Goal: Information Seeking & Learning: Learn about a topic

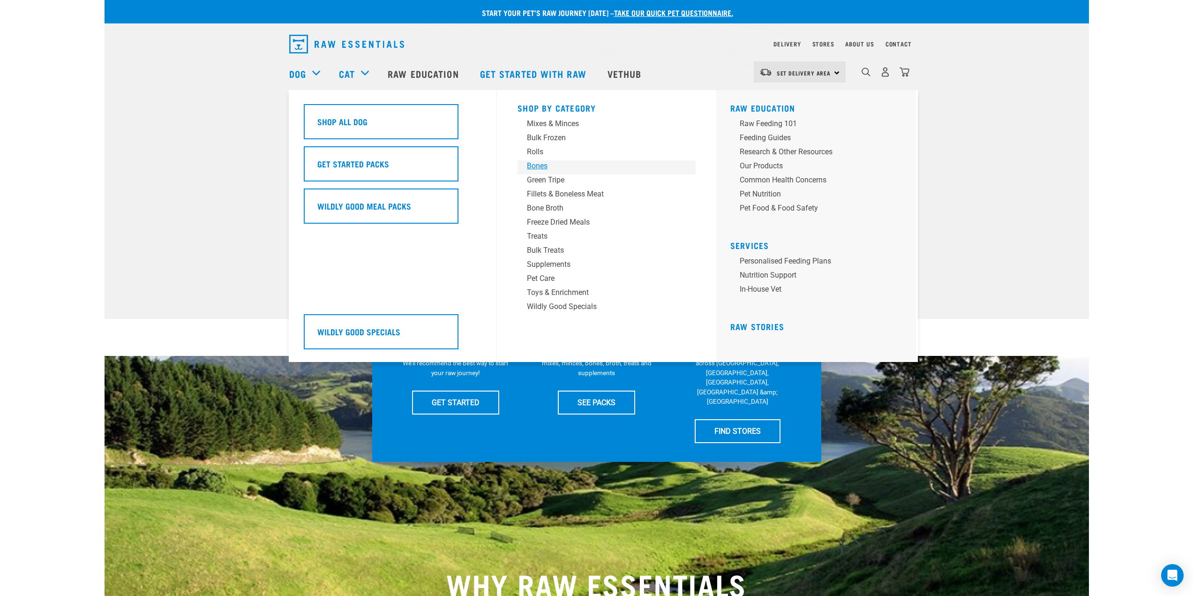
click at [538, 167] on div "Bones" at bounding box center [600, 165] width 146 height 11
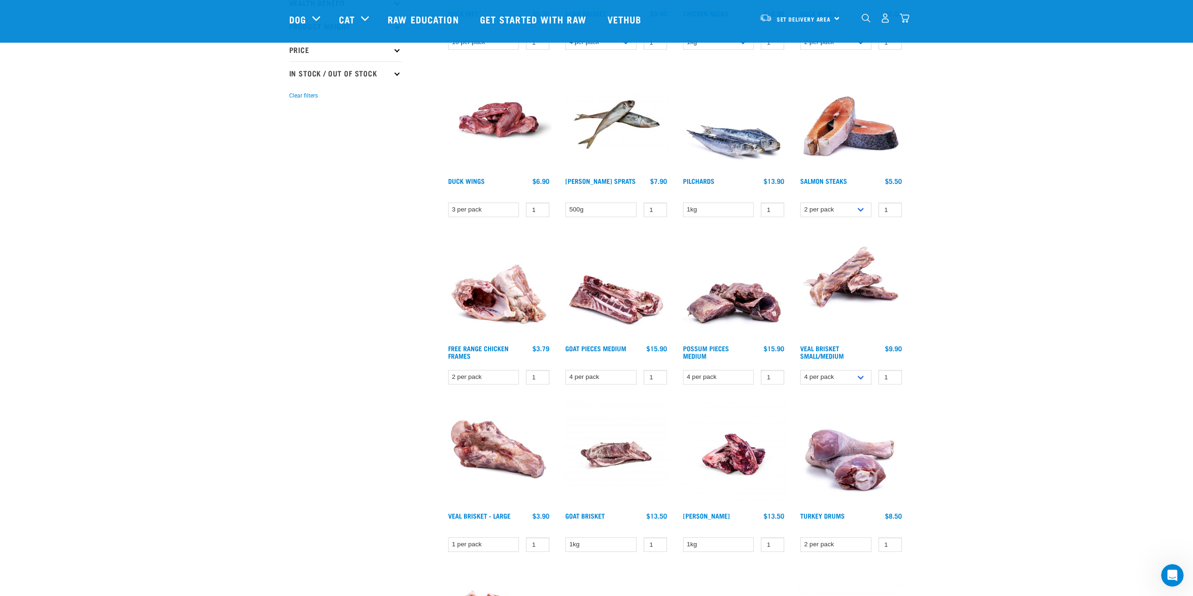
scroll to position [234, 0]
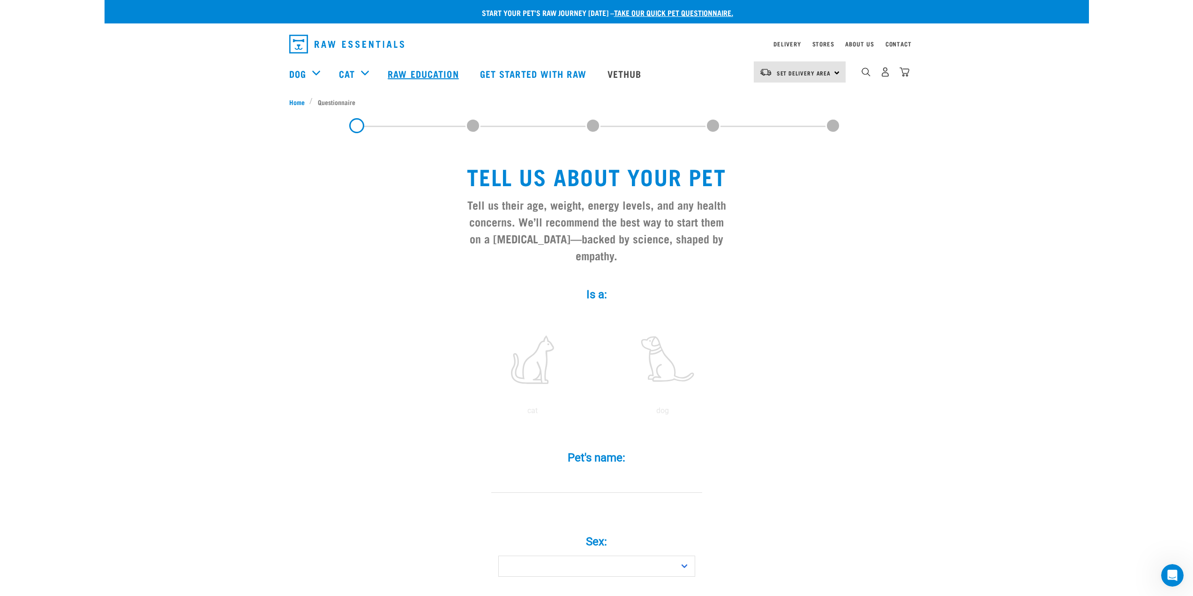
click at [419, 74] on link "Raw Education" at bounding box center [424, 73] width 92 height 37
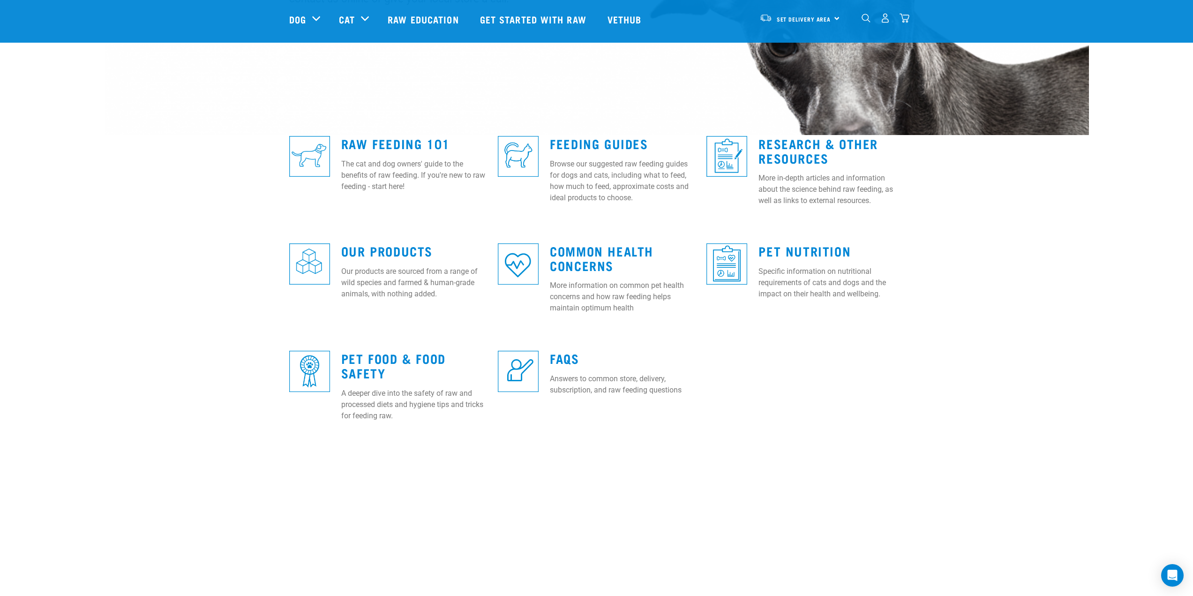
scroll to position [187, 0]
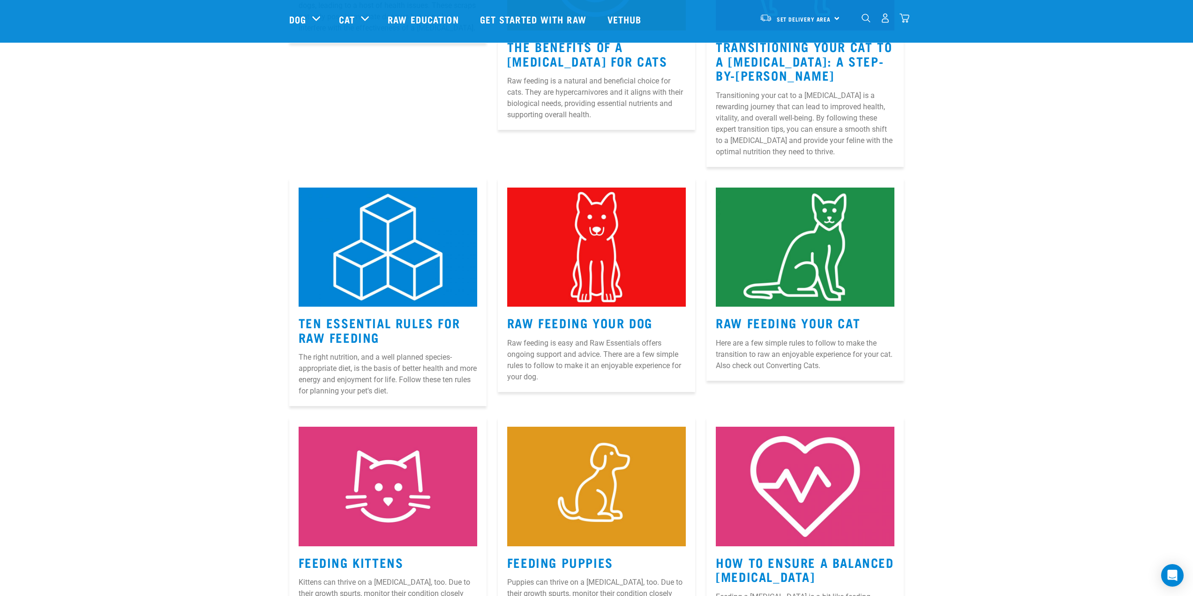
scroll to position [422, 0]
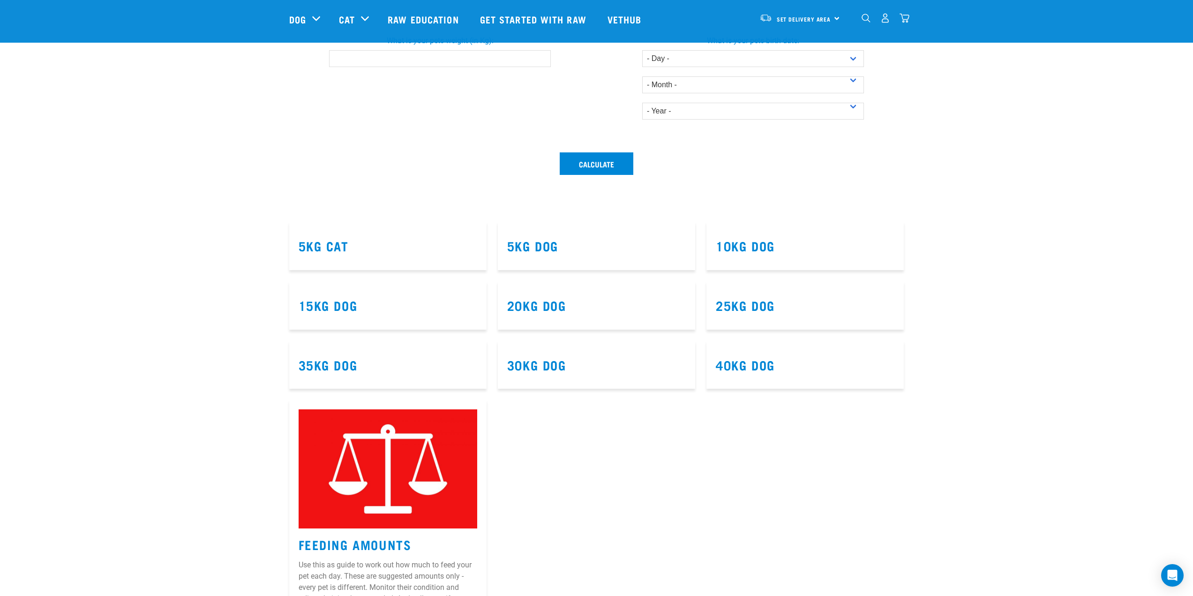
scroll to position [328, 0]
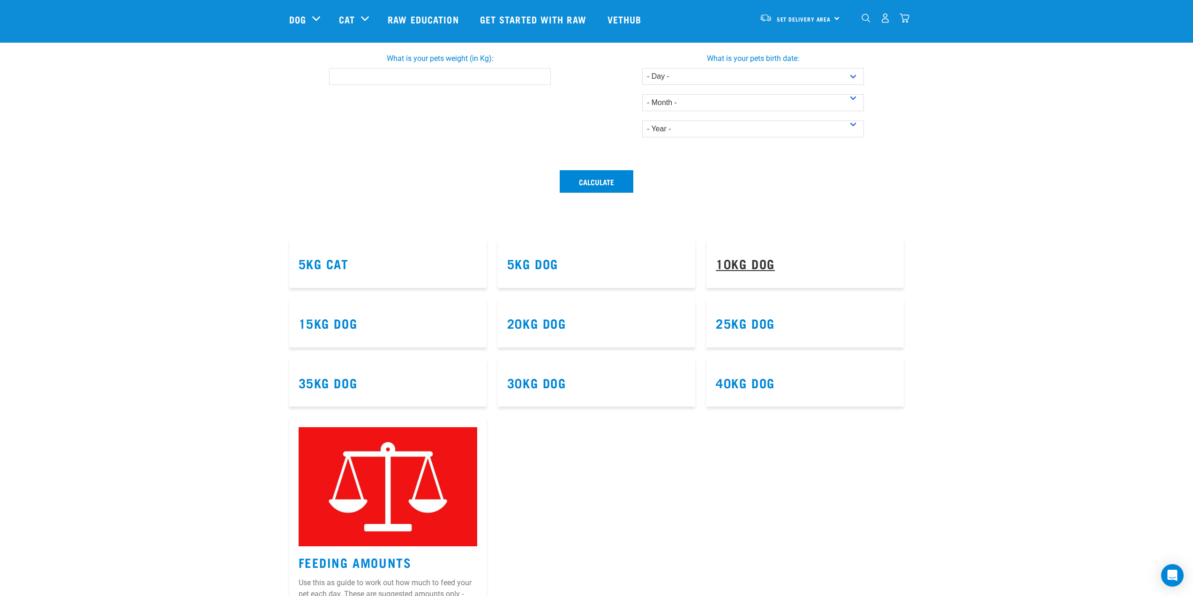
click at [745, 265] on link "10kg Dog" at bounding box center [745, 263] width 59 height 7
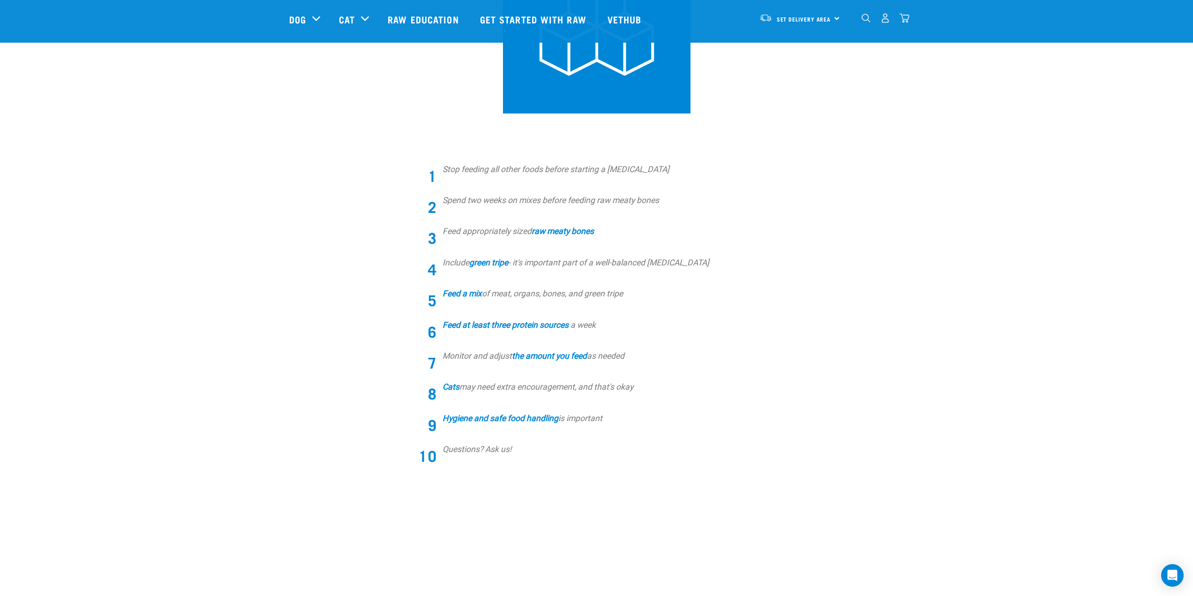
scroll to position [187, 0]
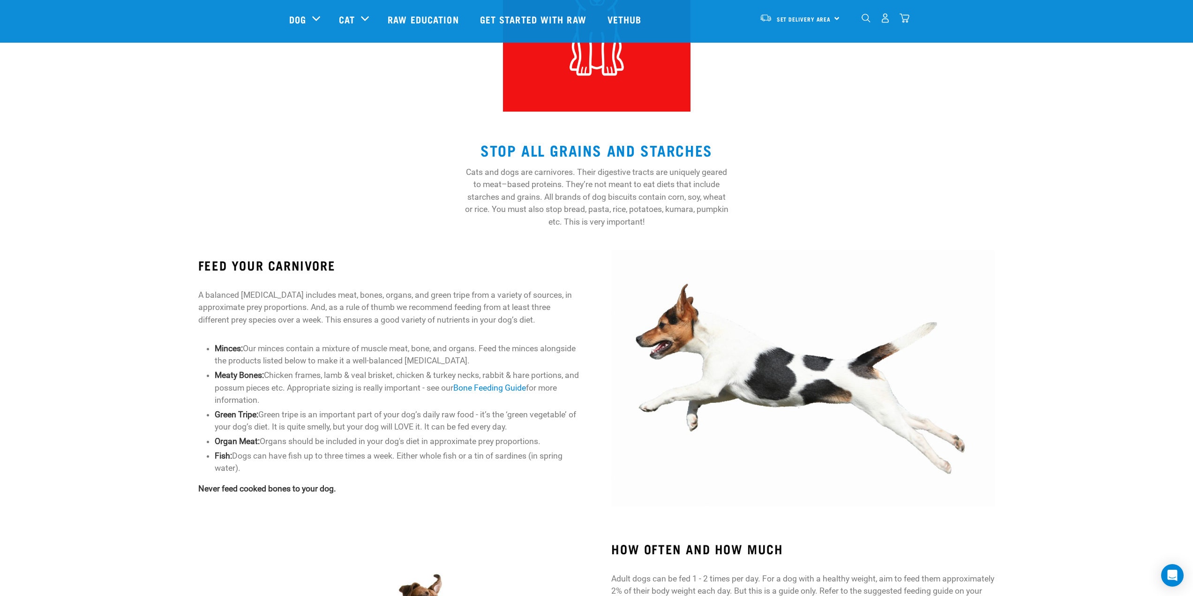
scroll to position [187, 0]
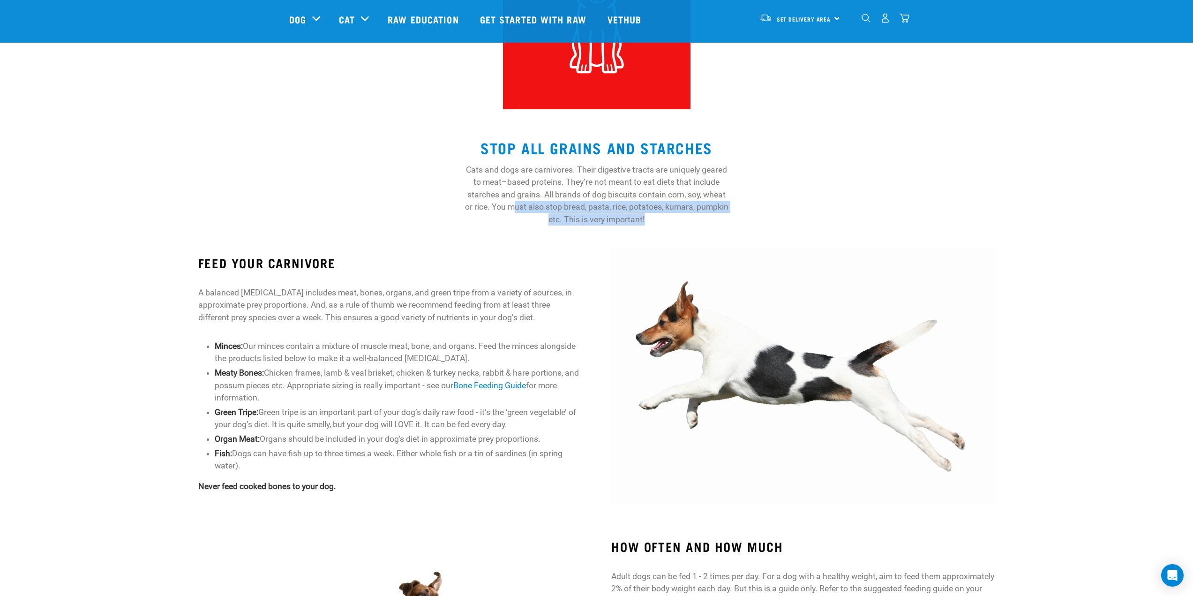
drag, startPoint x: 513, startPoint y: 204, endPoint x: 704, endPoint y: 232, distance: 192.8
click at [704, 232] on div "STOP ALL GRAINS AND STARCHES Cats and dogs are carnivores. Their digestive trac…" at bounding box center [597, 178] width 984 height 116
click at [393, 310] on p "A balanced [MEDICAL_DATA] includes meat, bones, organs, and green tripe from a …" at bounding box center [389, 304] width 383 height 37
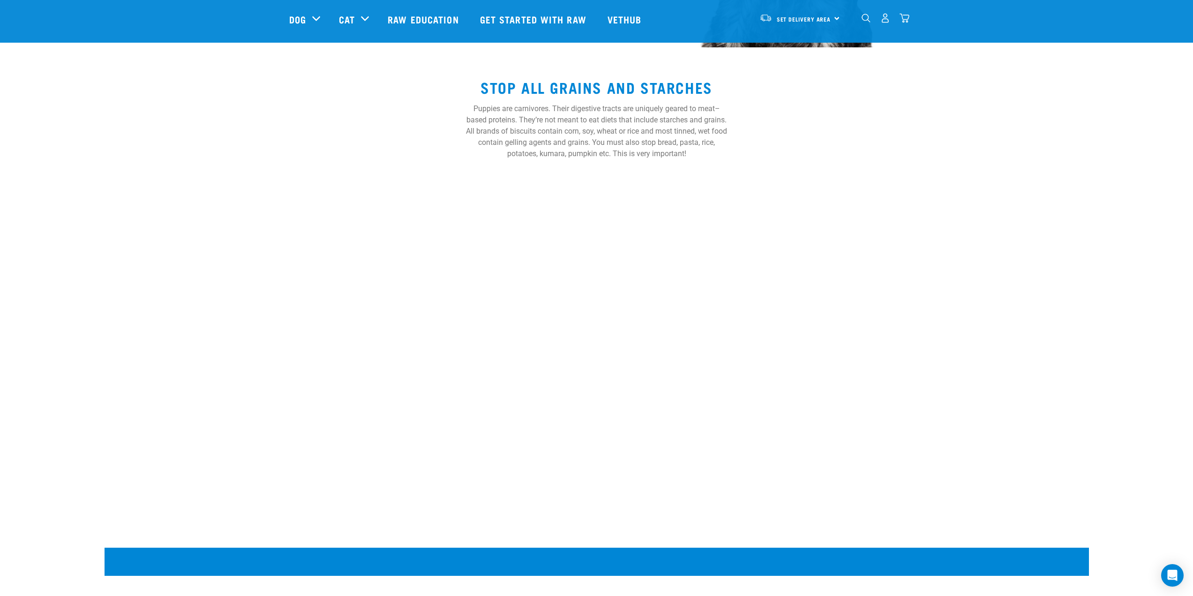
scroll to position [1875, 0]
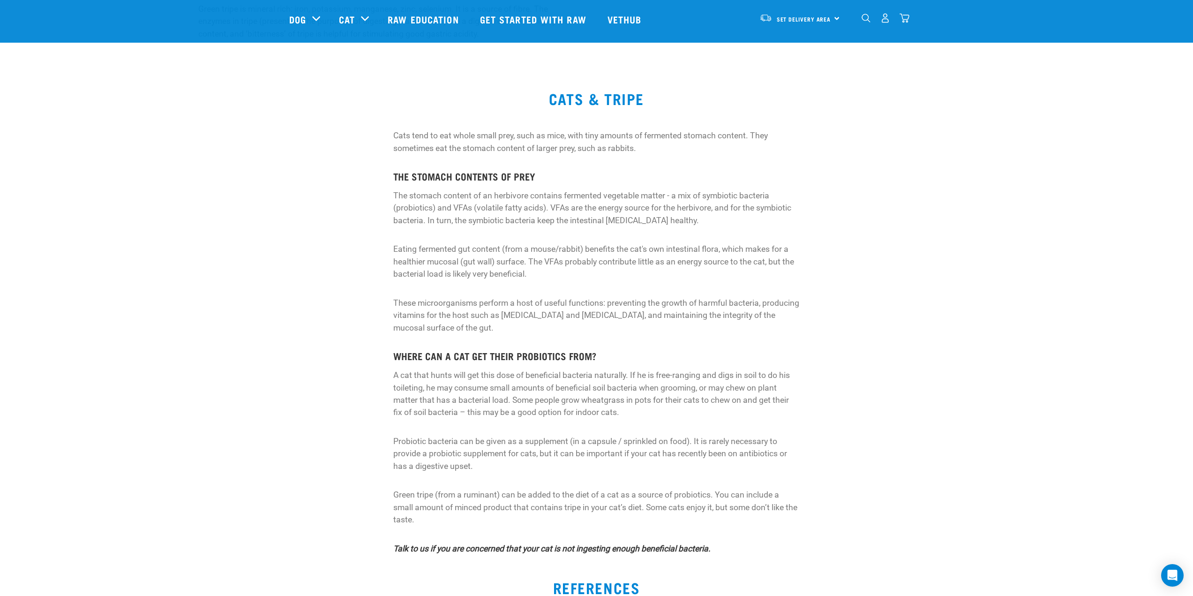
scroll to position [1219, 0]
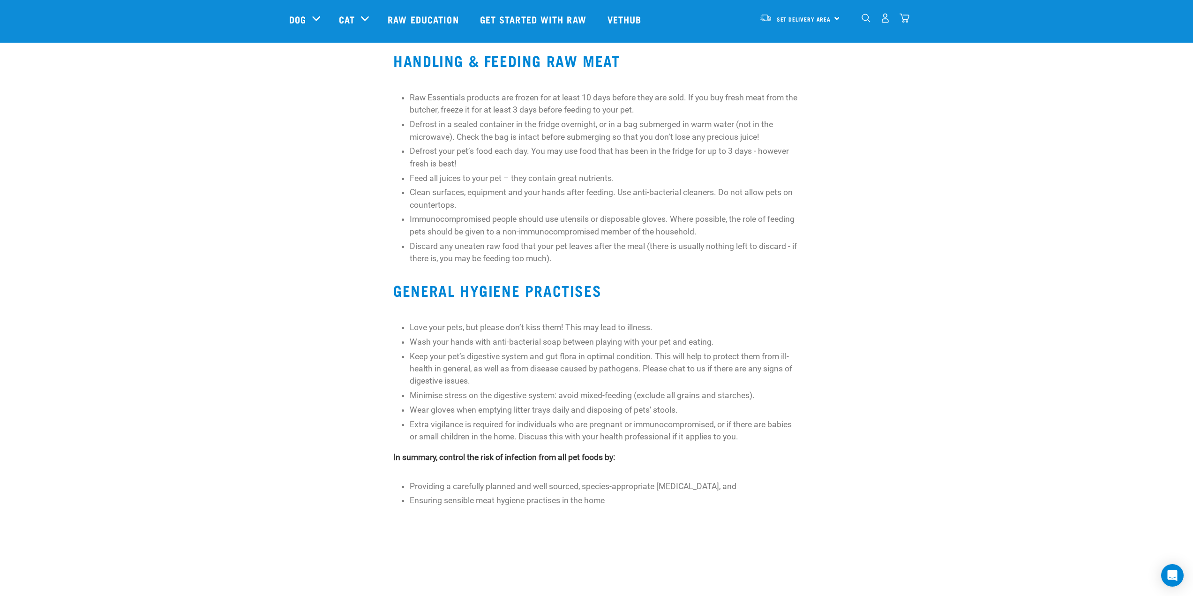
scroll to position [94, 0]
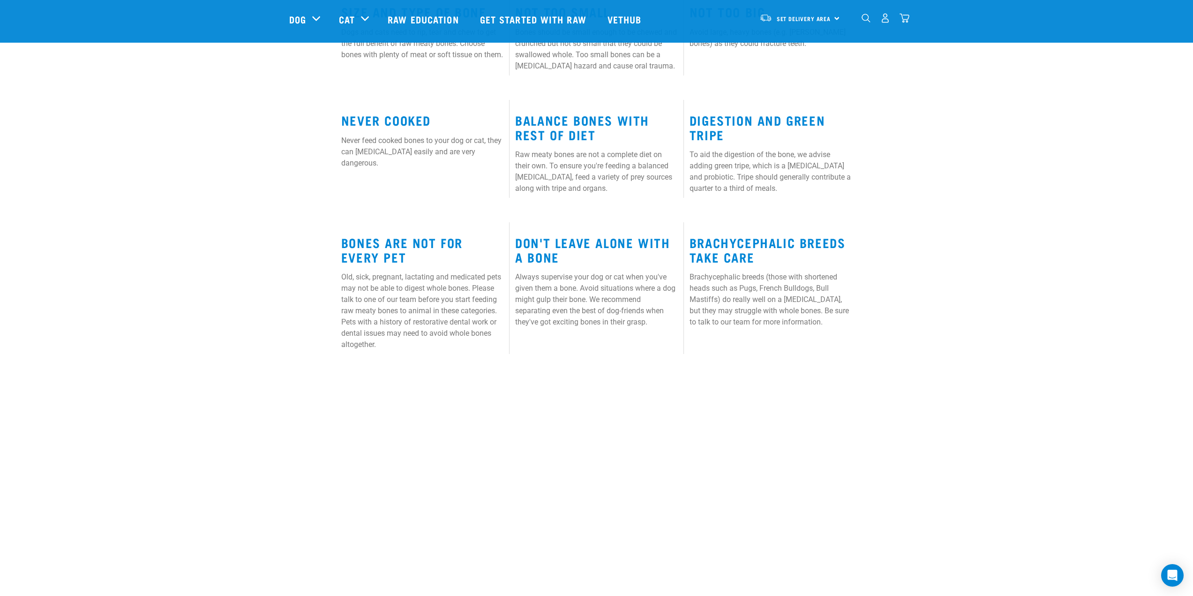
scroll to position [469, 0]
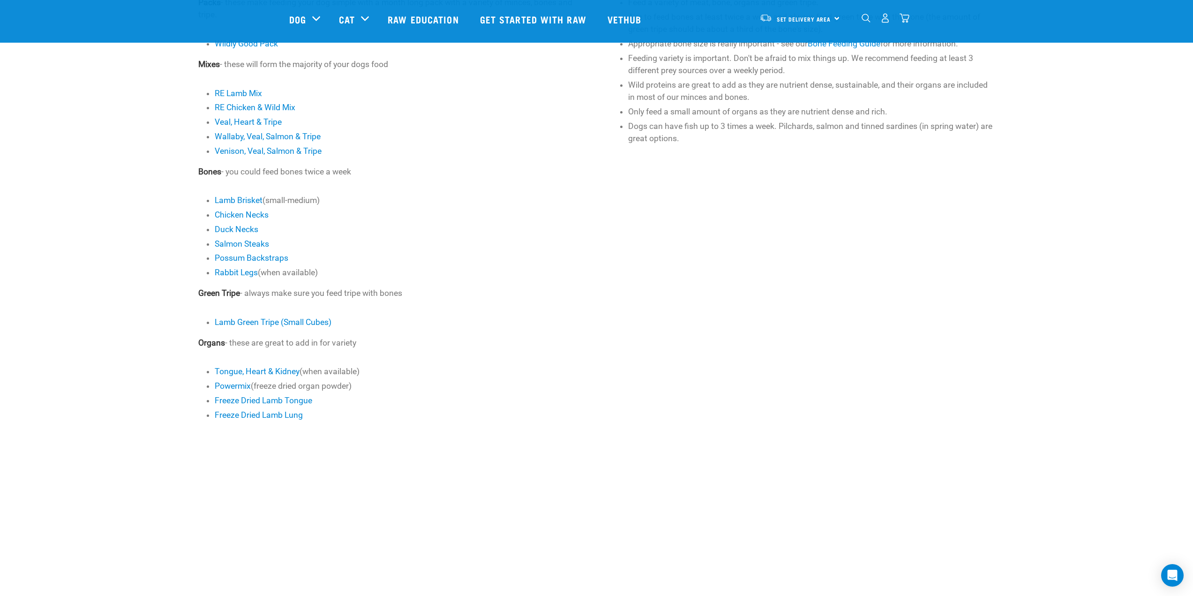
scroll to position [469, 0]
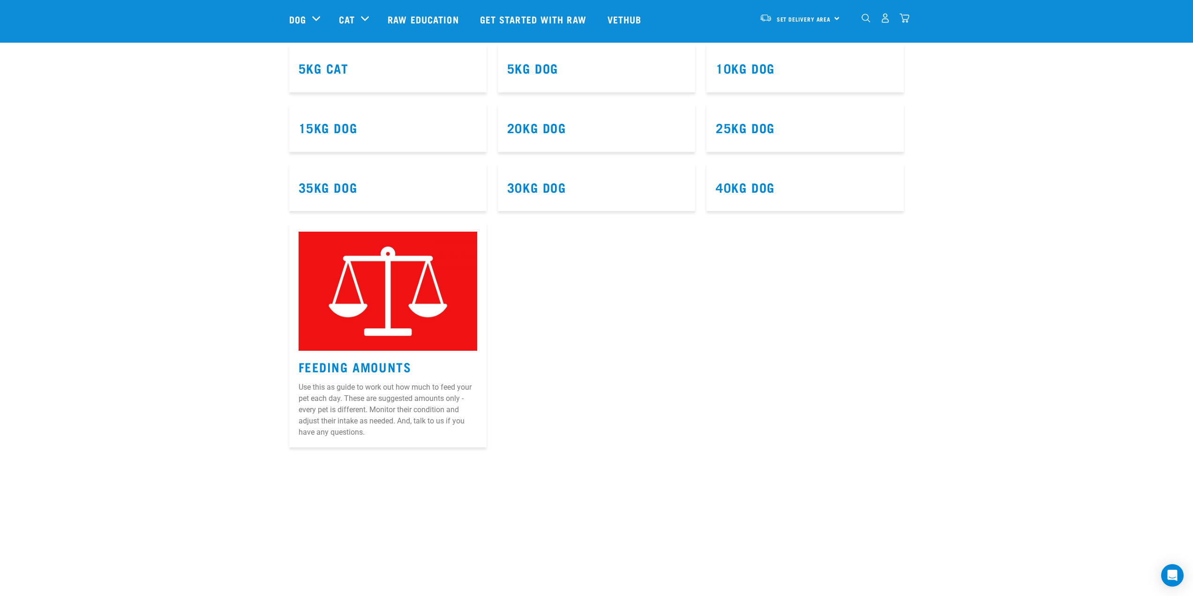
scroll to position [540, 0]
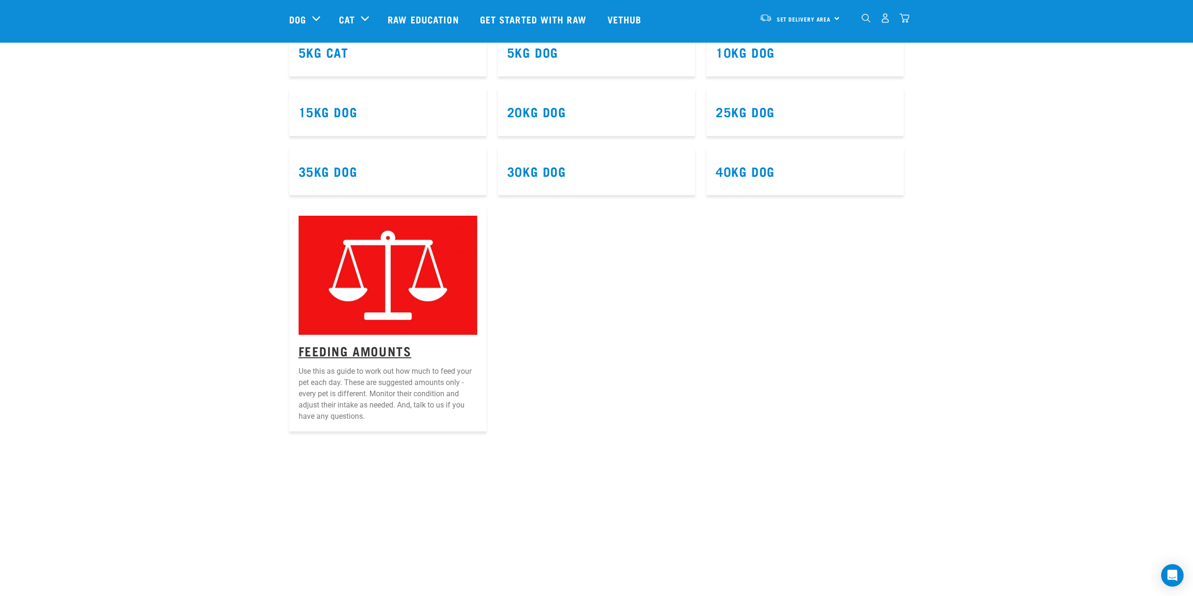
click at [355, 352] on link "Feeding Amounts" at bounding box center [355, 350] width 113 height 7
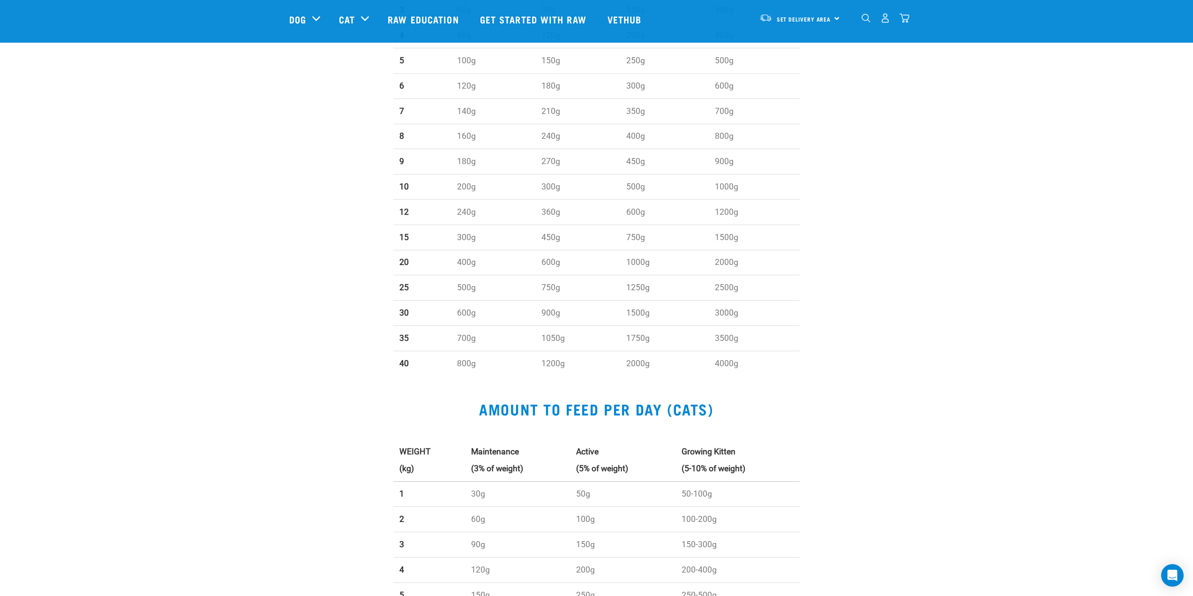
scroll to position [469, 0]
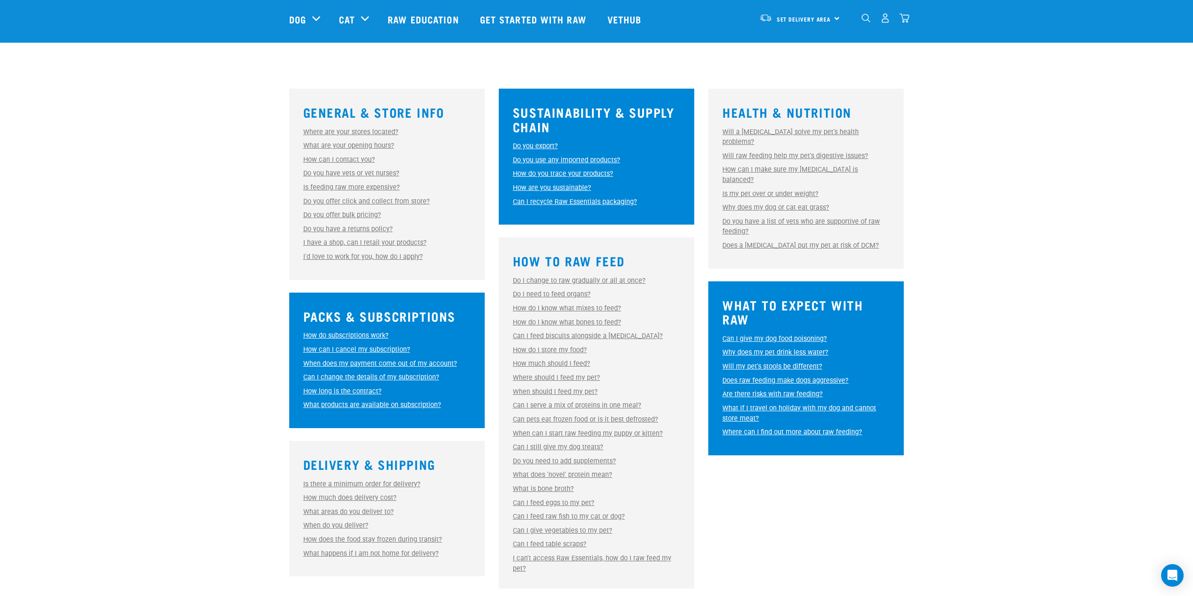
scroll to position [234, 0]
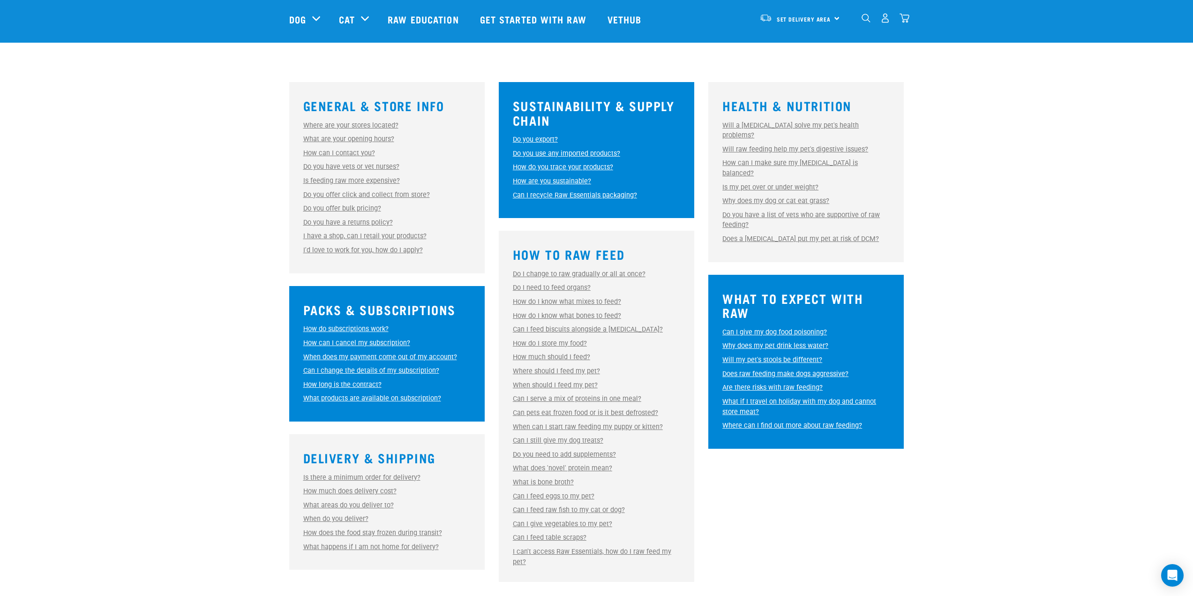
click at [572, 440] on link "Can I still give my dog treats?" at bounding box center [558, 440] width 90 height 8
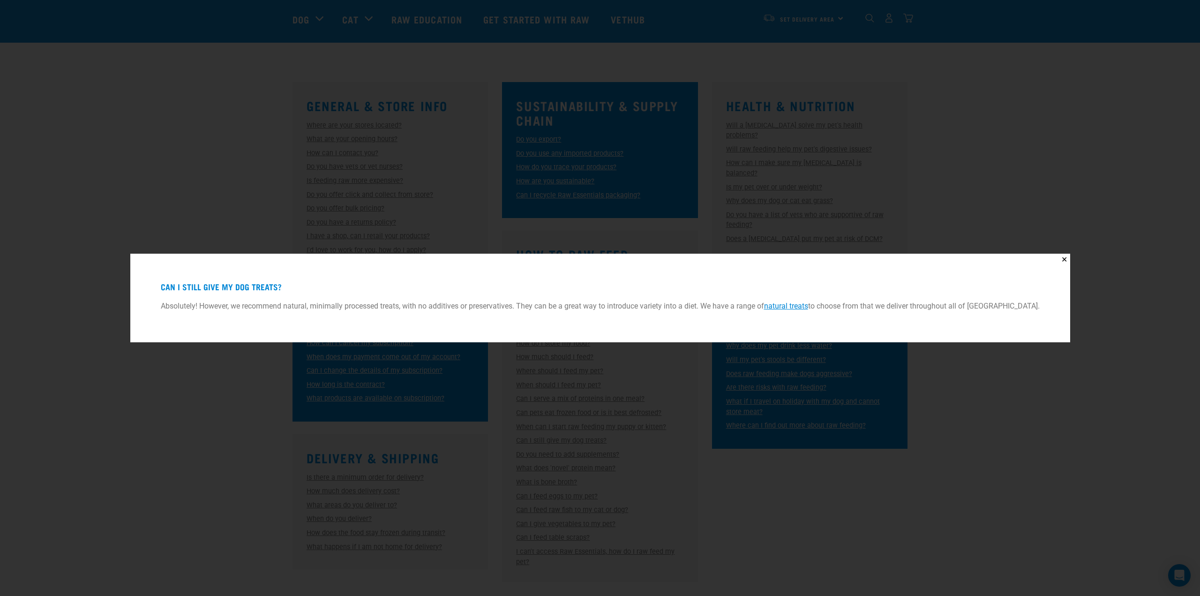
click at [807, 501] on div "✕ Can I still give my dog treats? Absolutely! However, we recommend natural, mi…" at bounding box center [600, 298] width 1200 height 596
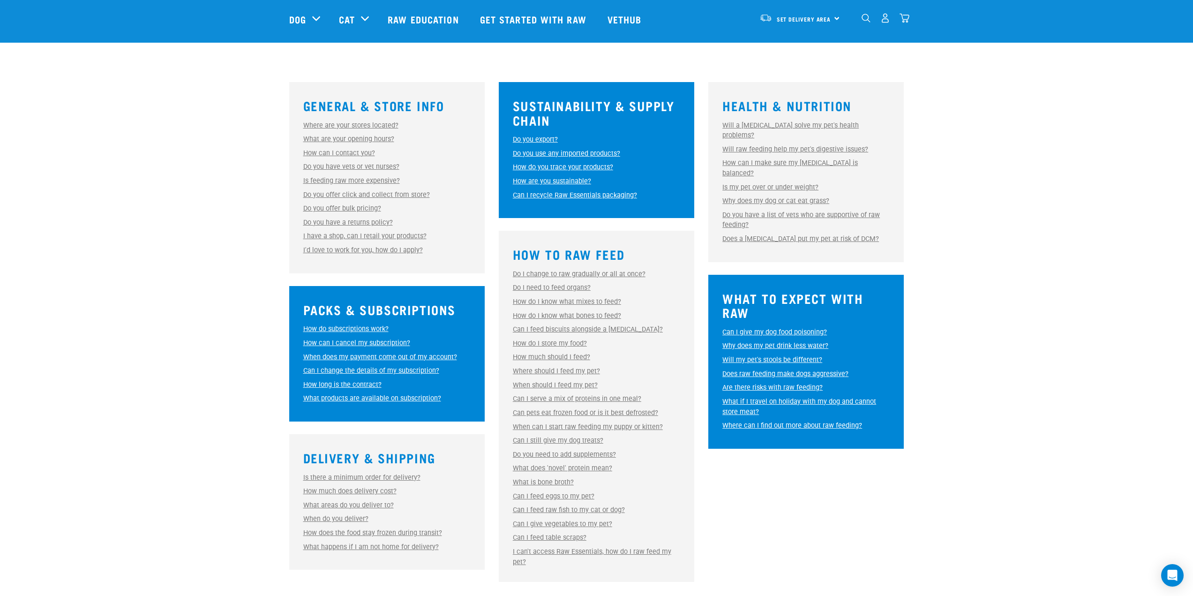
click at [557, 480] on link "What is bone broth?" at bounding box center [543, 482] width 61 height 8
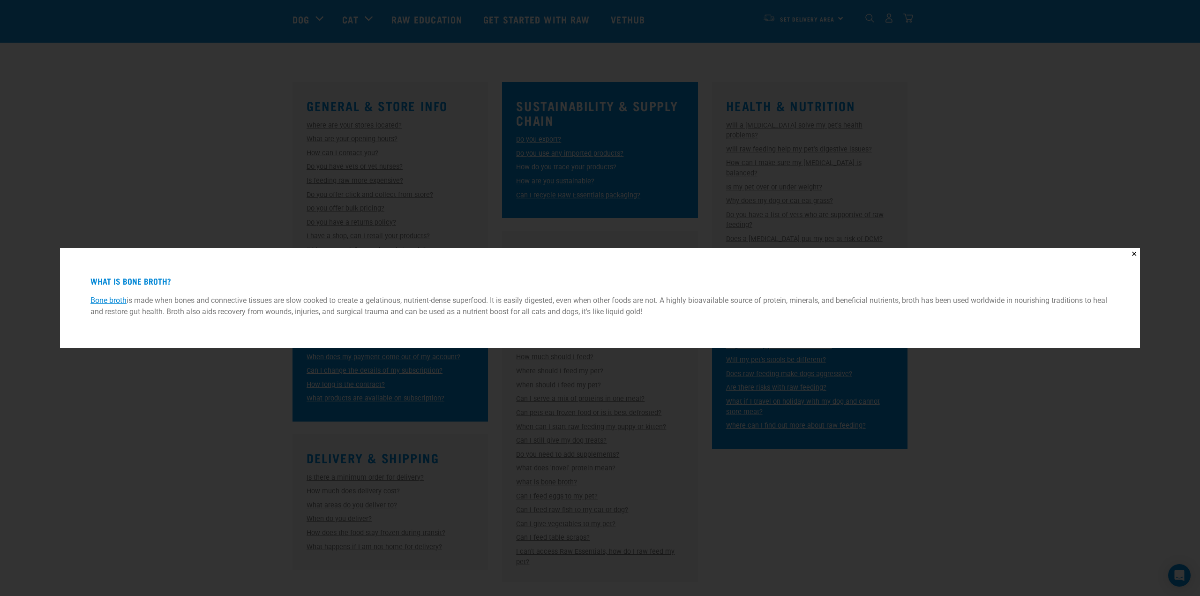
click at [856, 506] on div "✕ What is bone broth? Bone broth is made when bones and connective tissues are …" at bounding box center [600, 298] width 1200 height 596
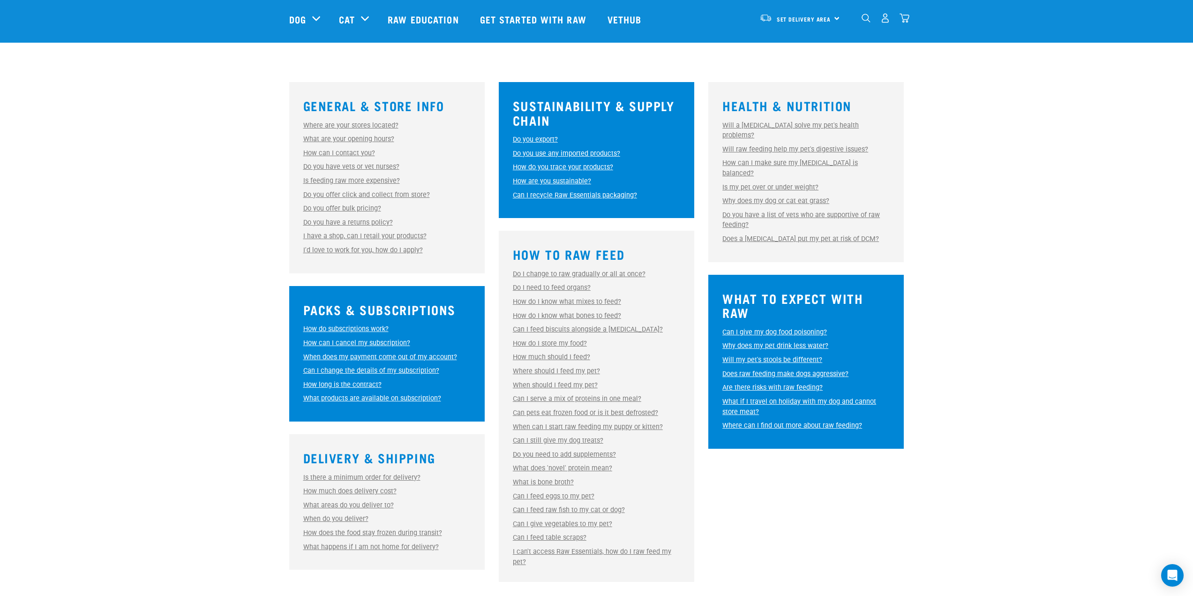
click at [615, 510] on link "Can I feed raw fish to my cat or dog?" at bounding box center [569, 510] width 112 height 8
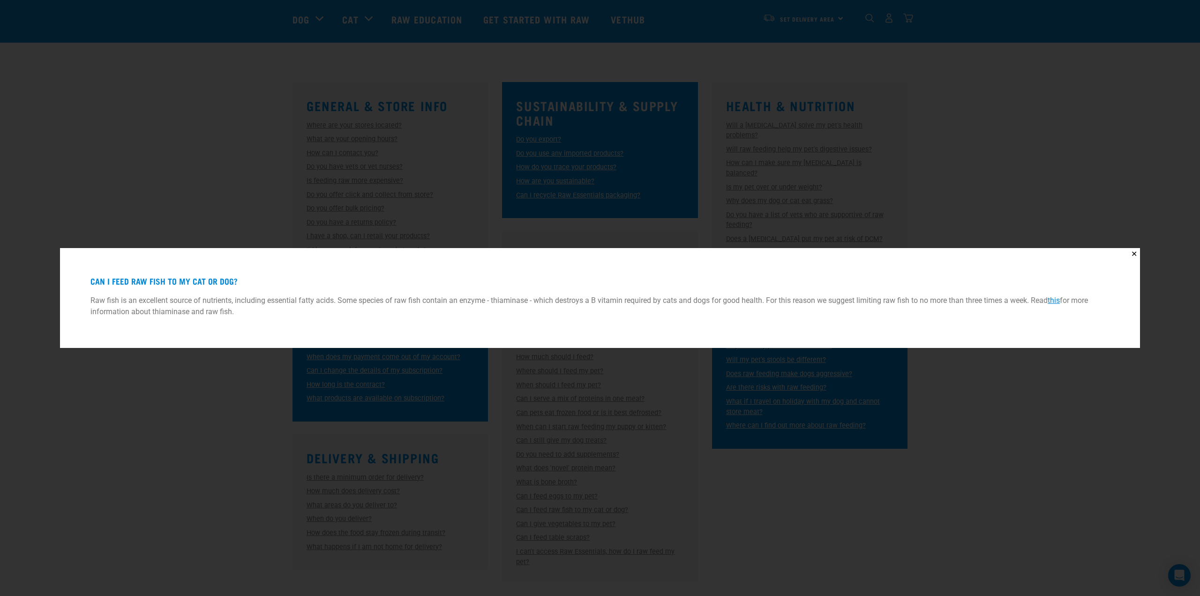
click at [871, 427] on div "✕ Can I feed raw fish to my cat or dog? Raw fish is an excellent source of nutr…" at bounding box center [600, 298] width 1200 height 596
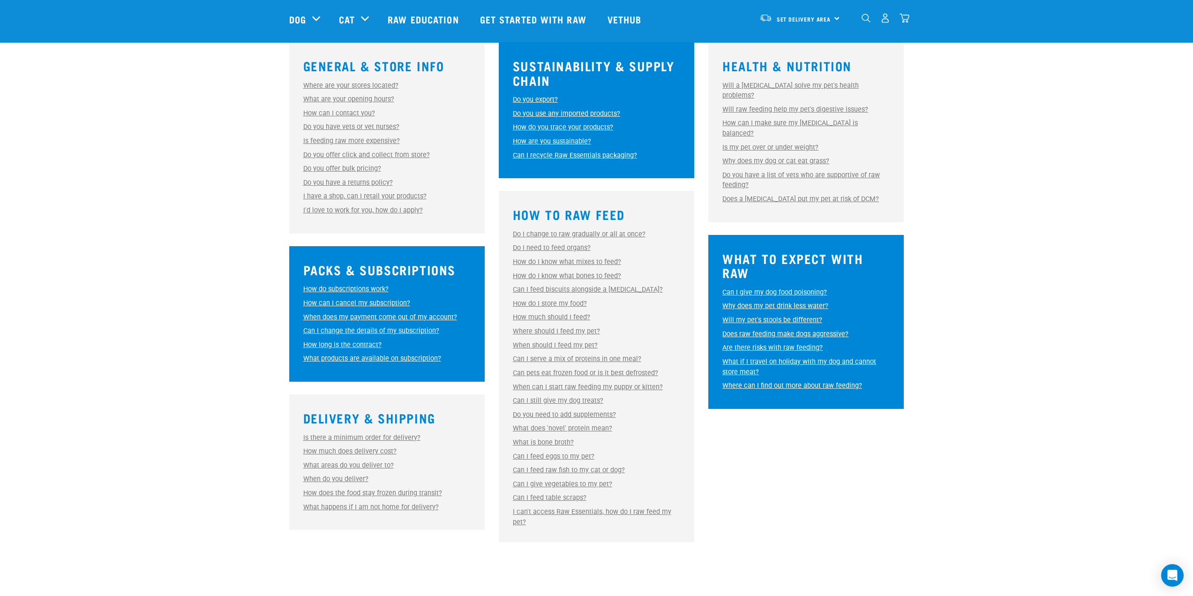
scroll to position [281, 0]
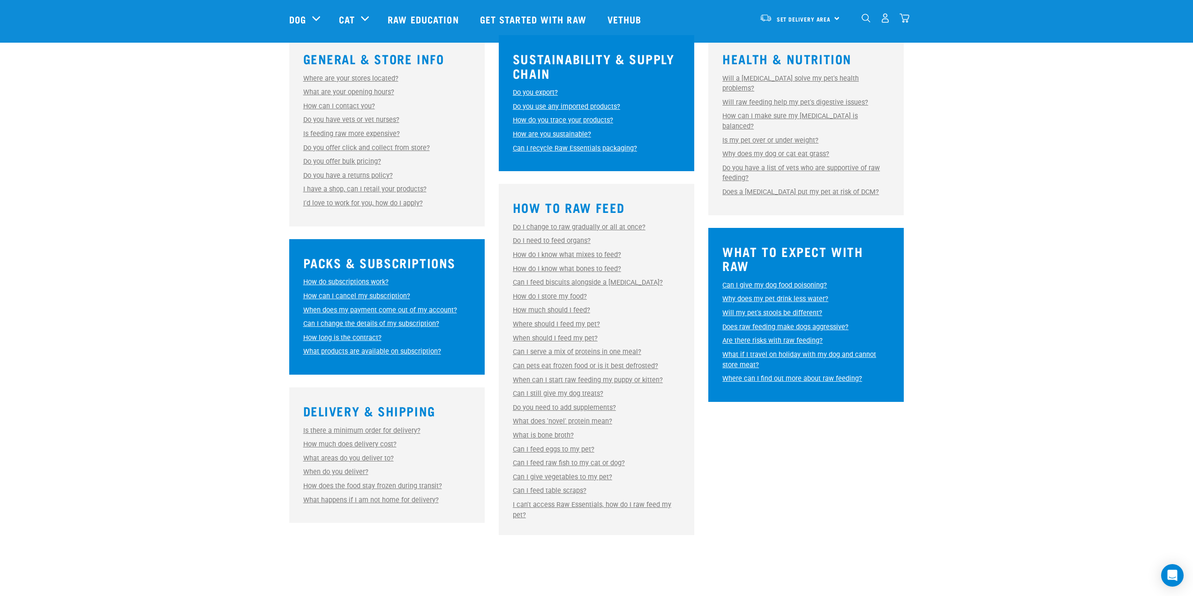
click at [778, 337] on link "Are there risks with raw feeding?" at bounding box center [772, 341] width 100 height 8
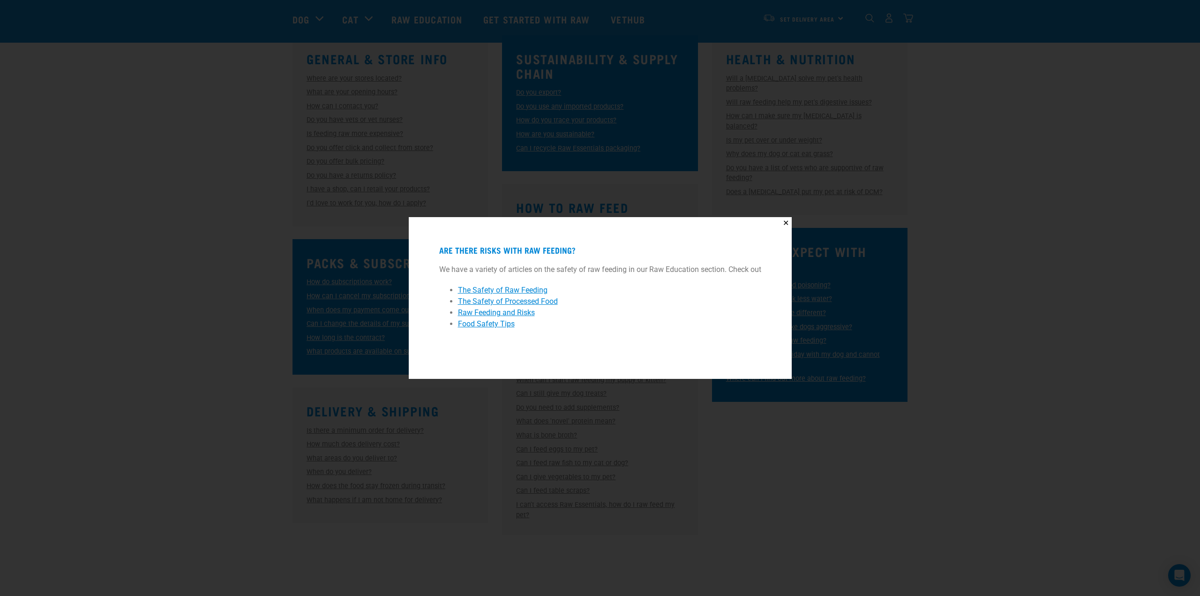
click at [815, 440] on div "✕ Are there risks with raw feeding? We have a variety of articles on the safety…" at bounding box center [600, 298] width 1200 height 596
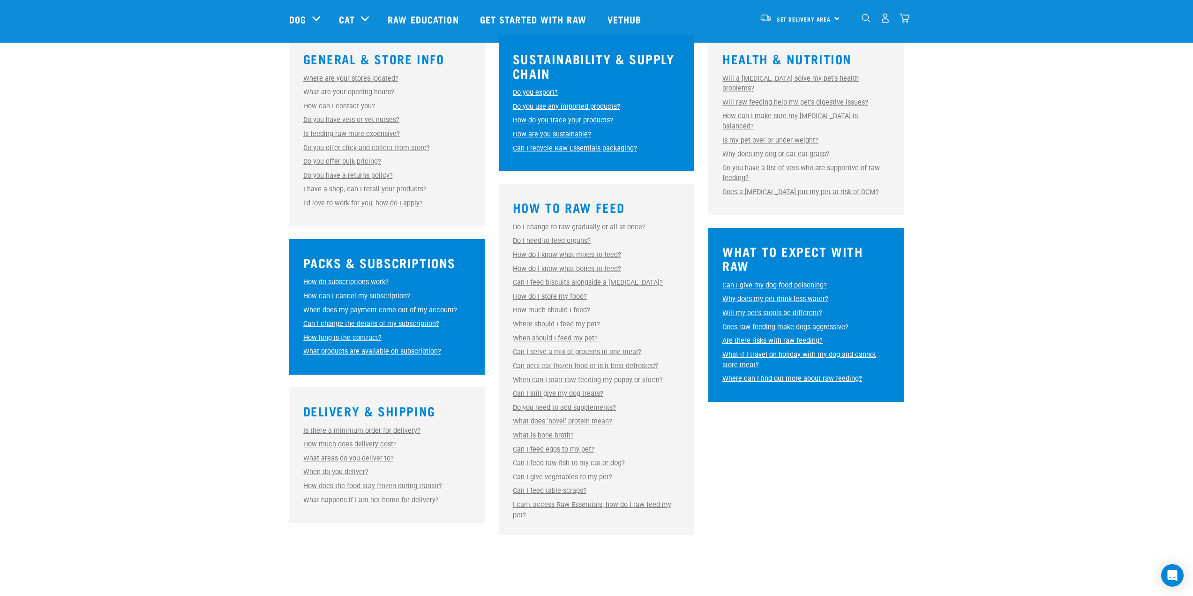
click at [582, 408] on link "Do you need to add supplements?" at bounding box center [564, 408] width 103 height 8
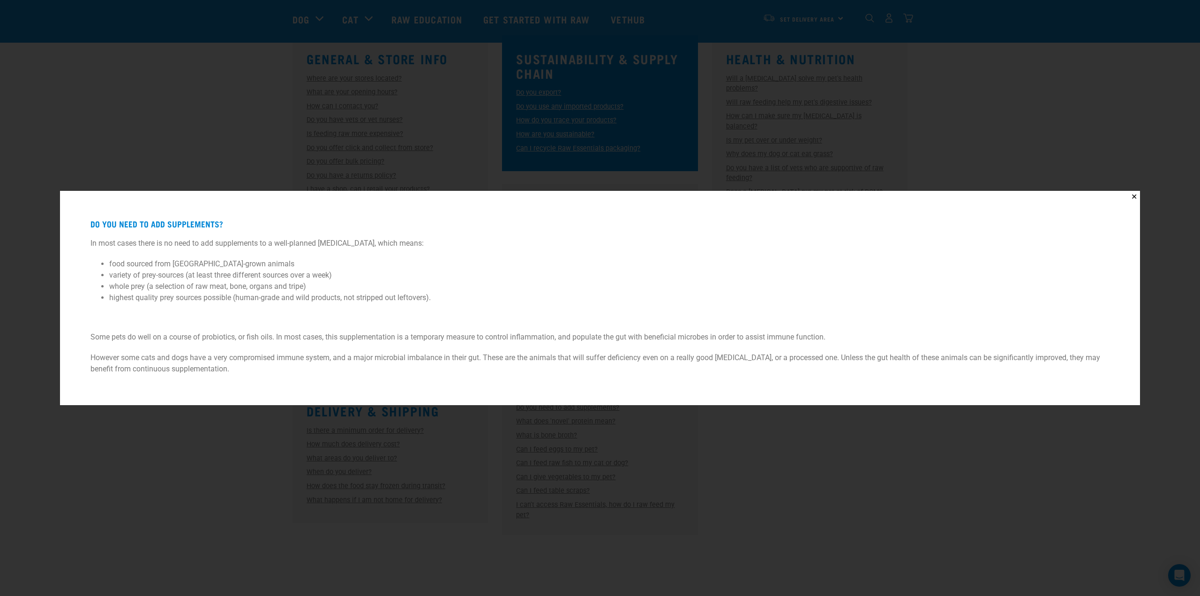
click at [750, 442] on div "✕ Do you need to add supplements? In most cases there is no need to add supplem…" at bounding box center [600, 298] width 1200 height 596
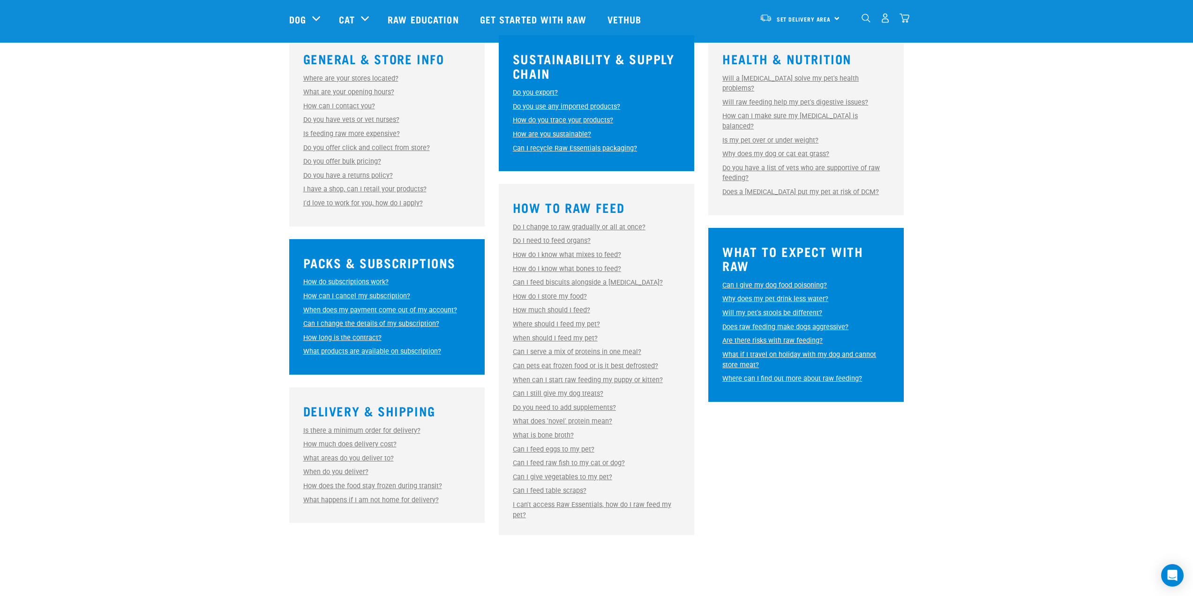
click at [394, 431] on link "Is there a minimum order for delivery?" at bounding box center [361, 431] width 117 height 8
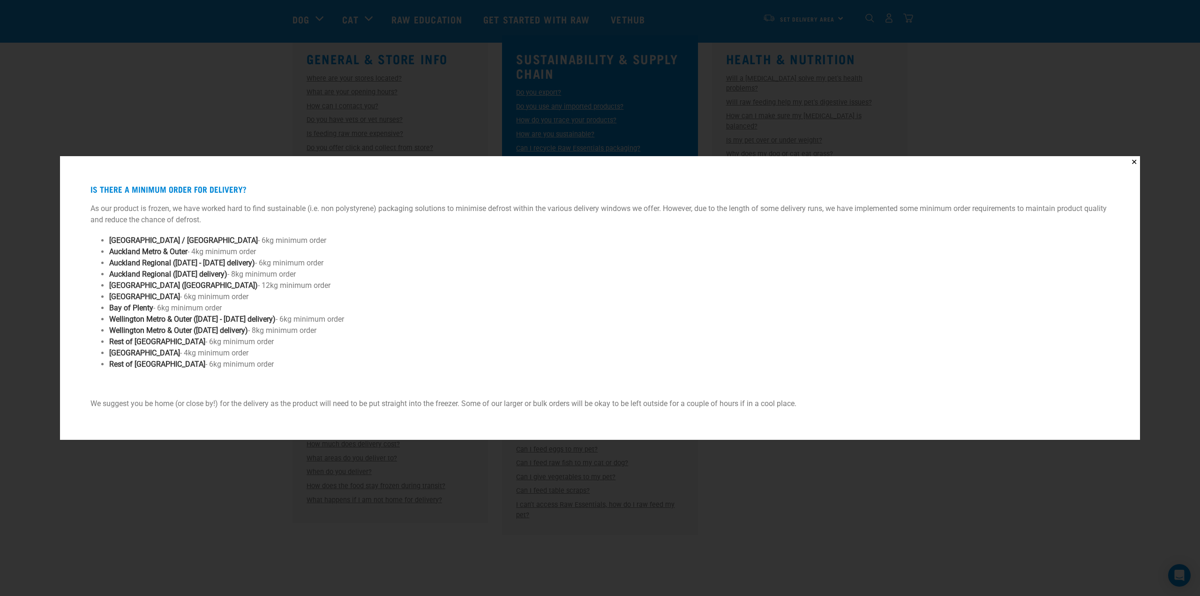
click at [808, 484] on div "✕ Is there a minimum order for delivery? As our product is frozen, we have work…" at bounding box center [600, 298] width 1200 height 596
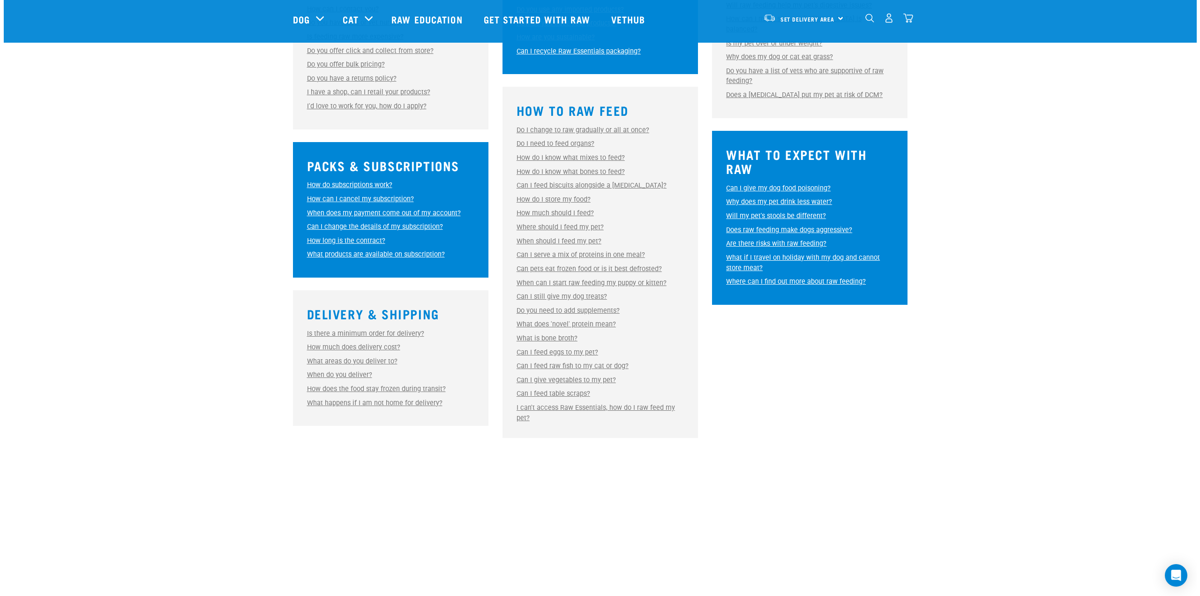
scroll to position [375, 0]
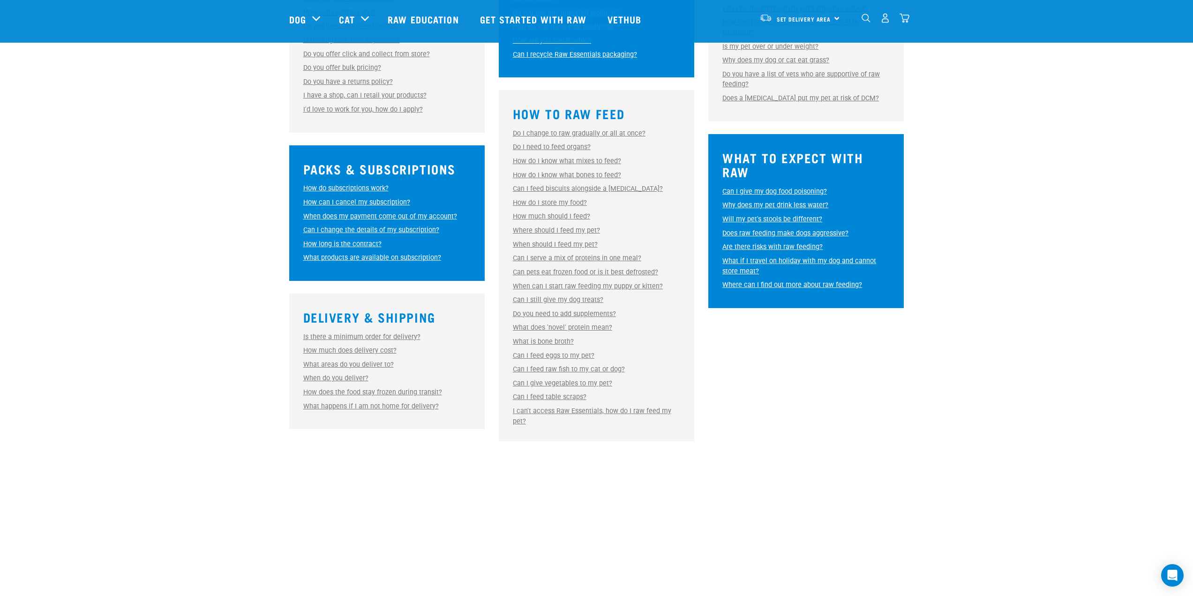
click at [357, 380] on link "When do you deliver?" at bounding box center [335, 378] width 65 height 8
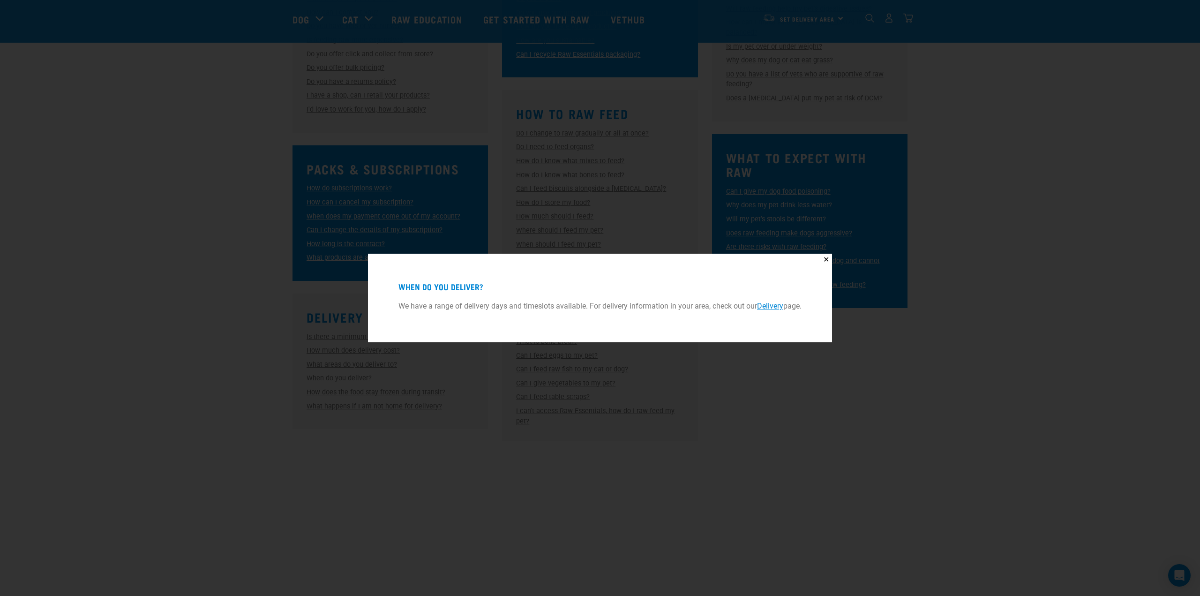
click at [440, 469] on div "✕ When do you deliver? We have a range of delivery days and timeslots available…" at bounding box center [600, 298] width 1200 height 596
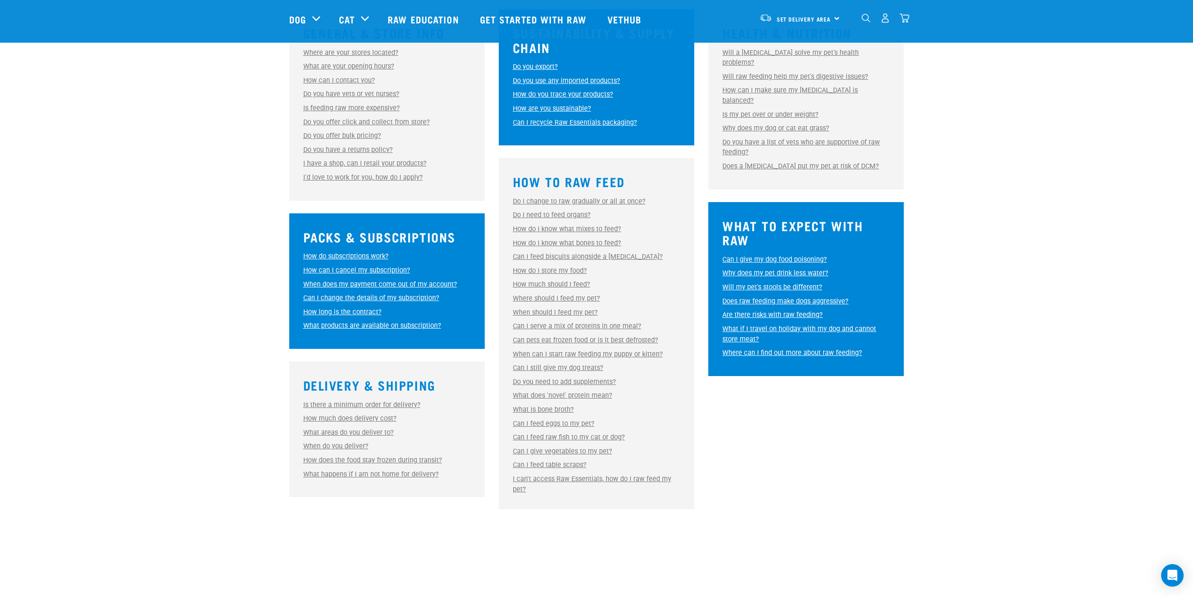
scroll to position [281, 0]
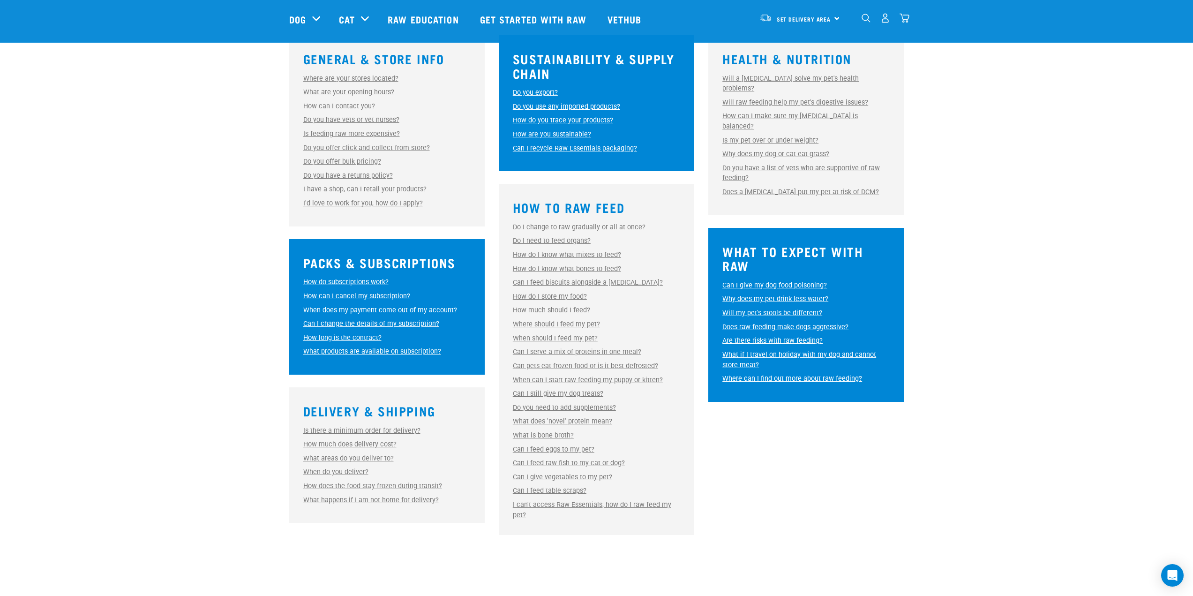
click at [369, 444] on link "How much does delivery cost?" at bounding box center [349, 444] width 93 height 8
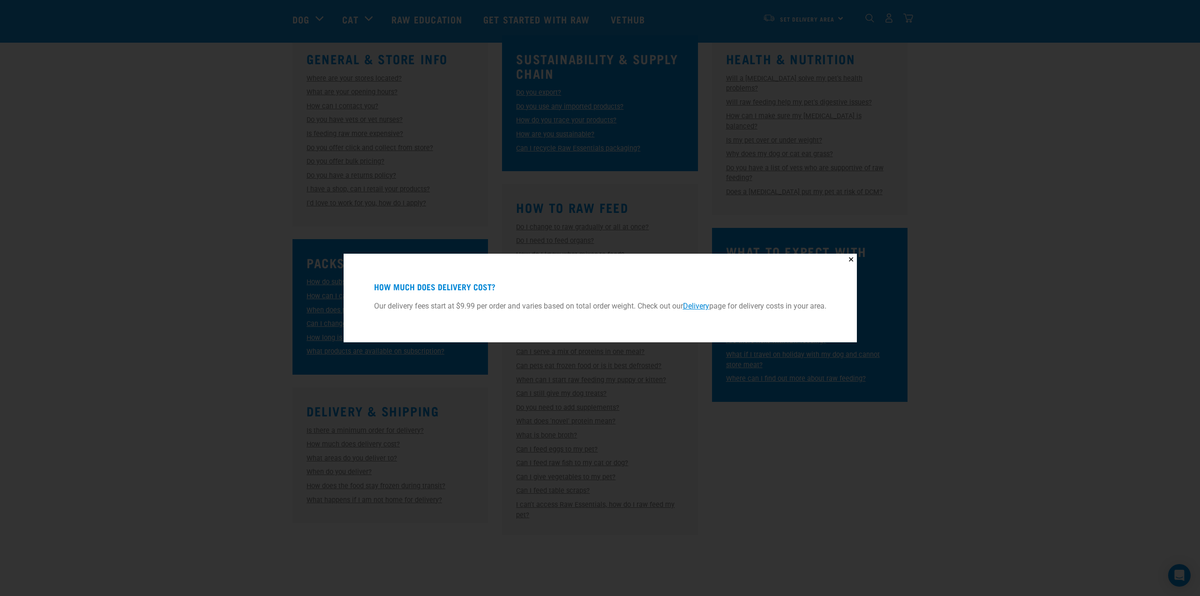
click at [235, 415] on div "✕ How much does delivery cost? Our delivery fees start at $9.99 per order and v…" at bounding box center [600, 298] width 1200 height 596
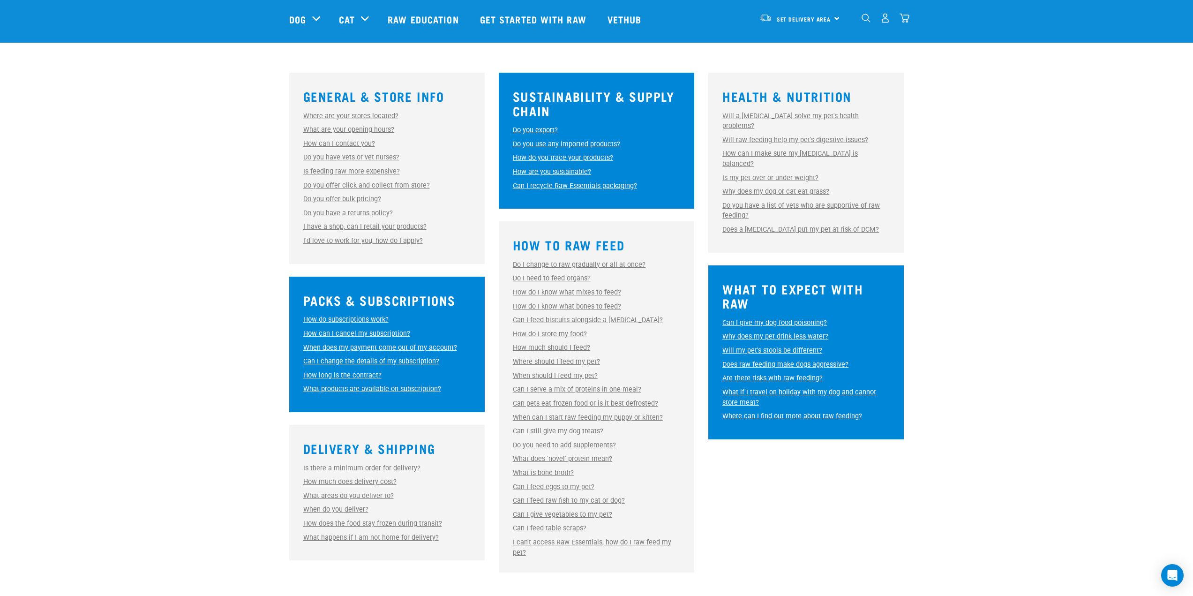
scroll to position [234, 0]
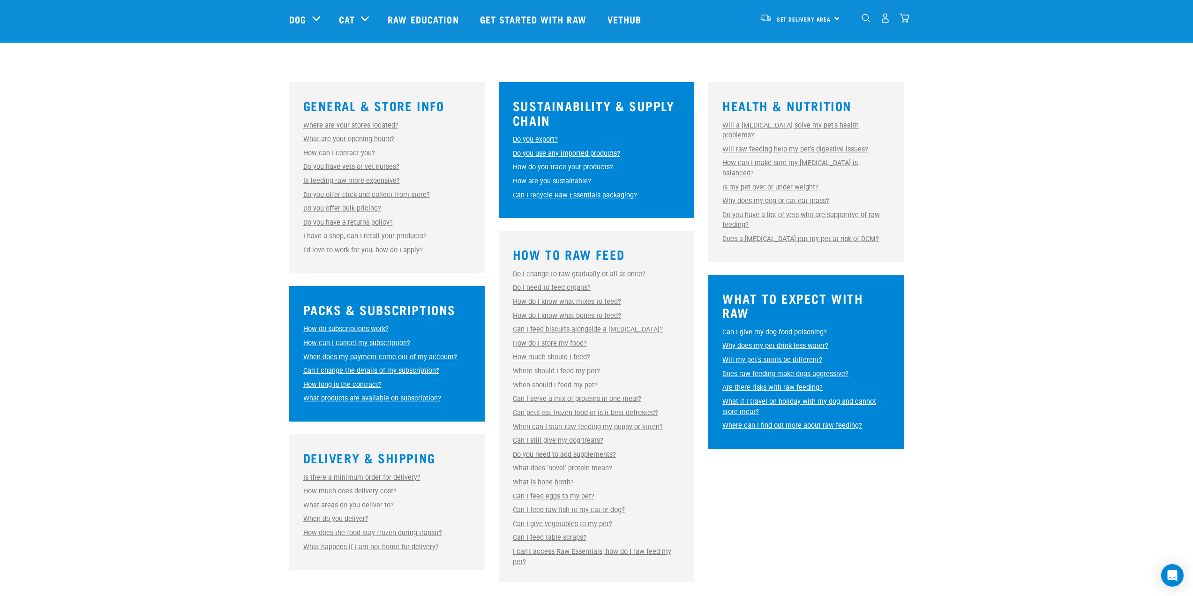
click at [342, 181] on link "Is feeding raw more expensive?" at bounding box center [351, 181] width 97 height 8
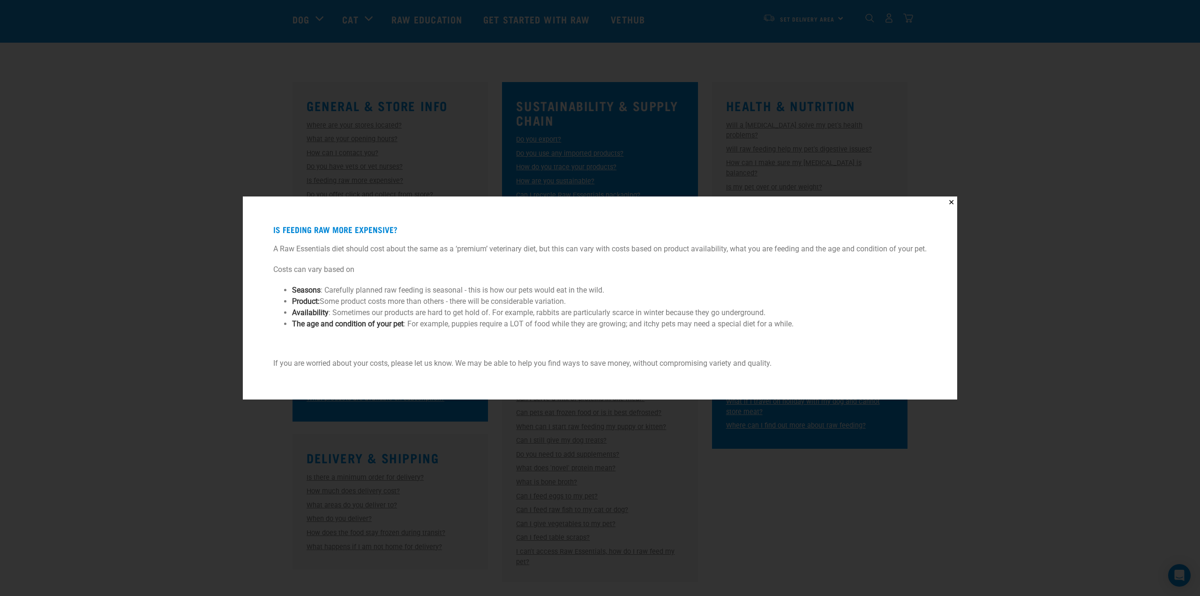
click at [212, 249] on div "✕ Is feeding raw more expensive? A Raw Essentials diet should cost about the sa…" at bounding box center [600, 298] width 1200 height 596
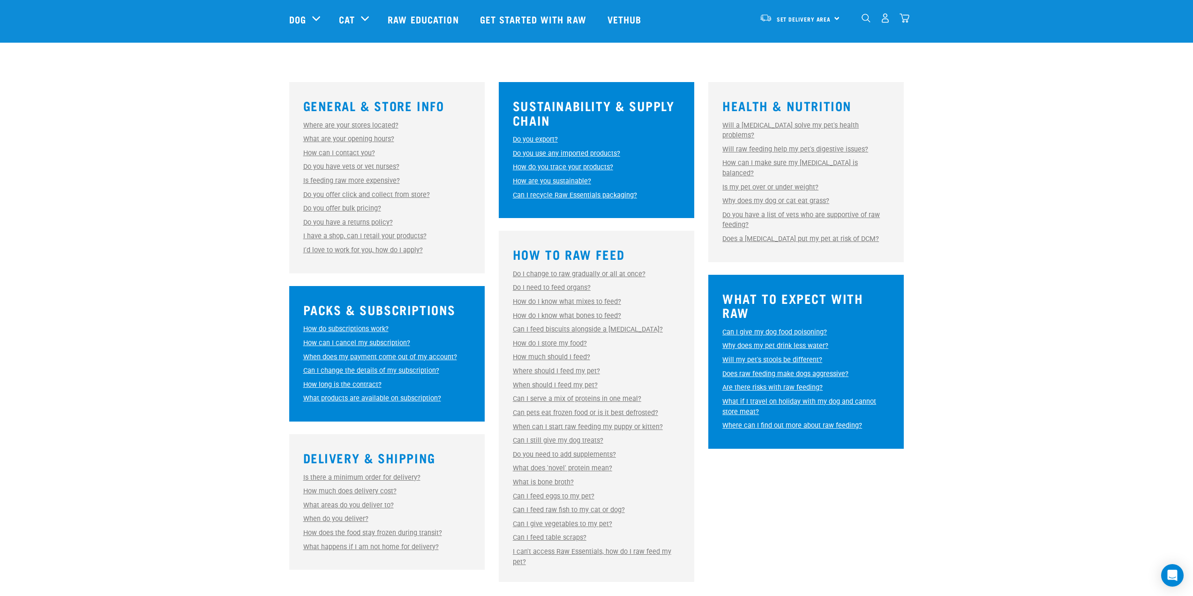
click at [363, 171] on link "Do you have vets or vet nurses?" at bounding box center [351, 167] width 96 height 8
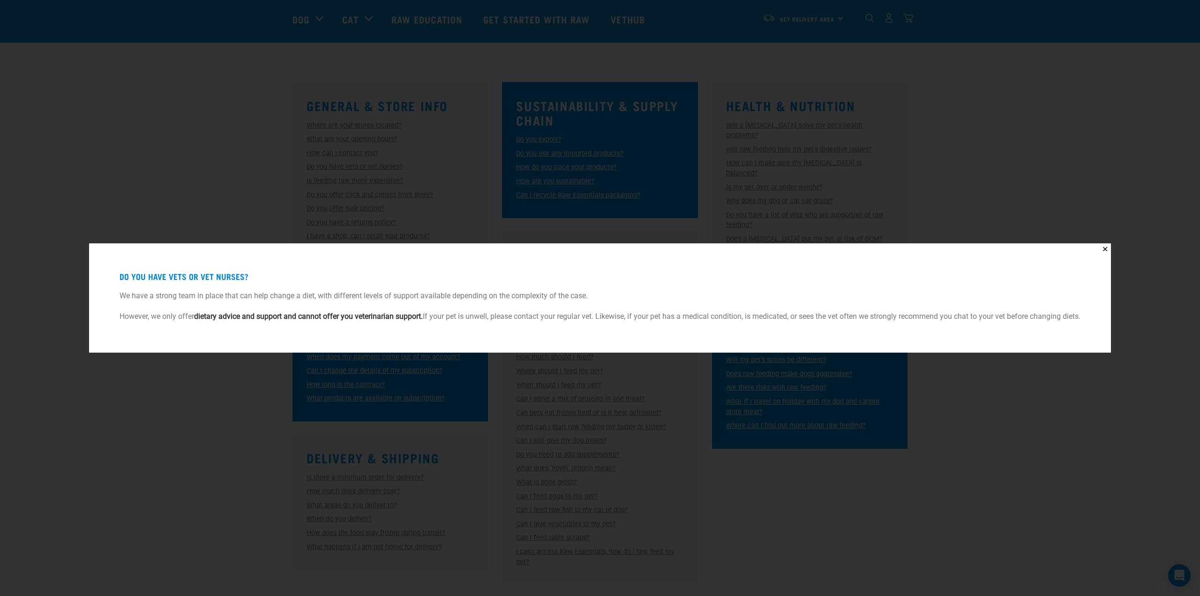
click at [215, 180] on div "✕ Do you have vets or vet nurses? We have a strong team in place that can help …" at bounding box center [600, 298] width 1200 height 596
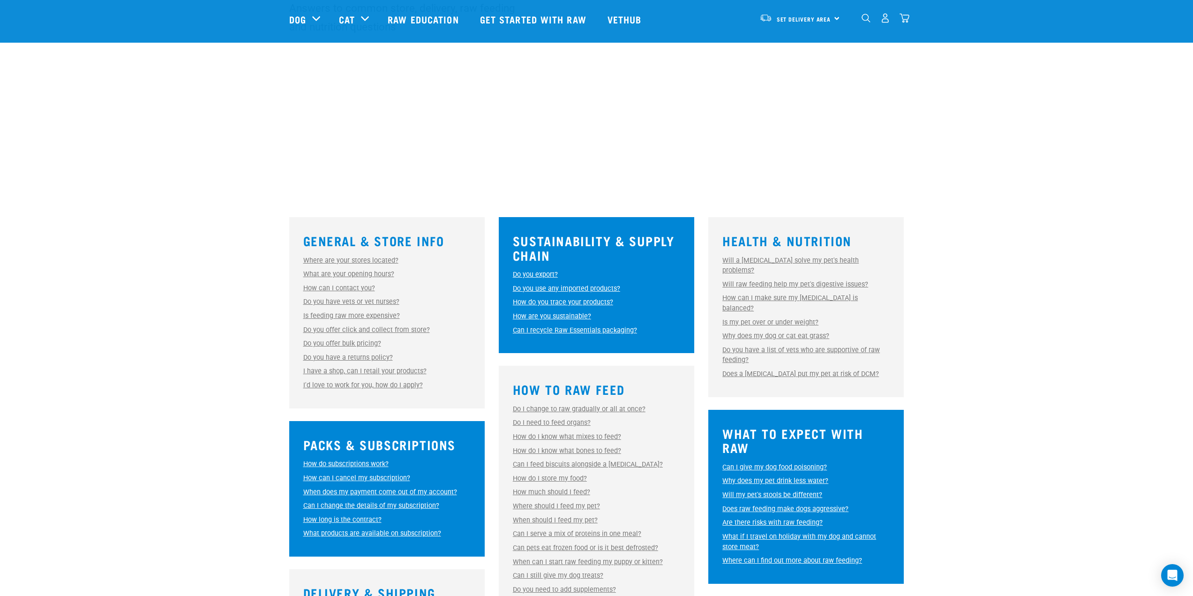
scroll to position [94, 0]
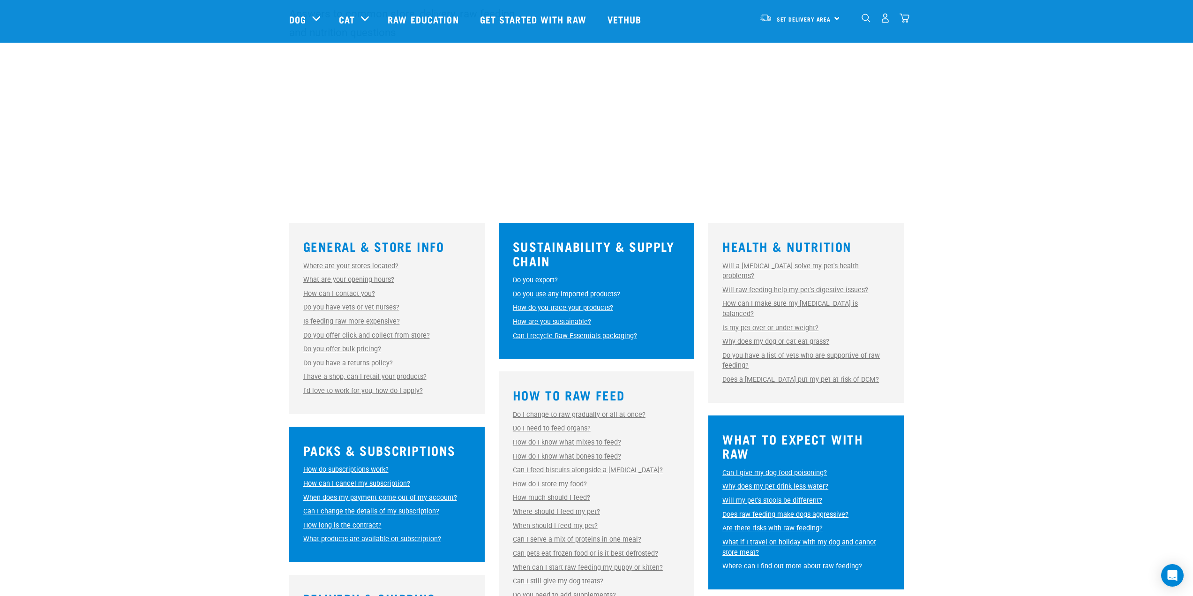
click at [559, 305] on link "How do you trace your products?" at bounding box center [563, 308] width 100 height 8
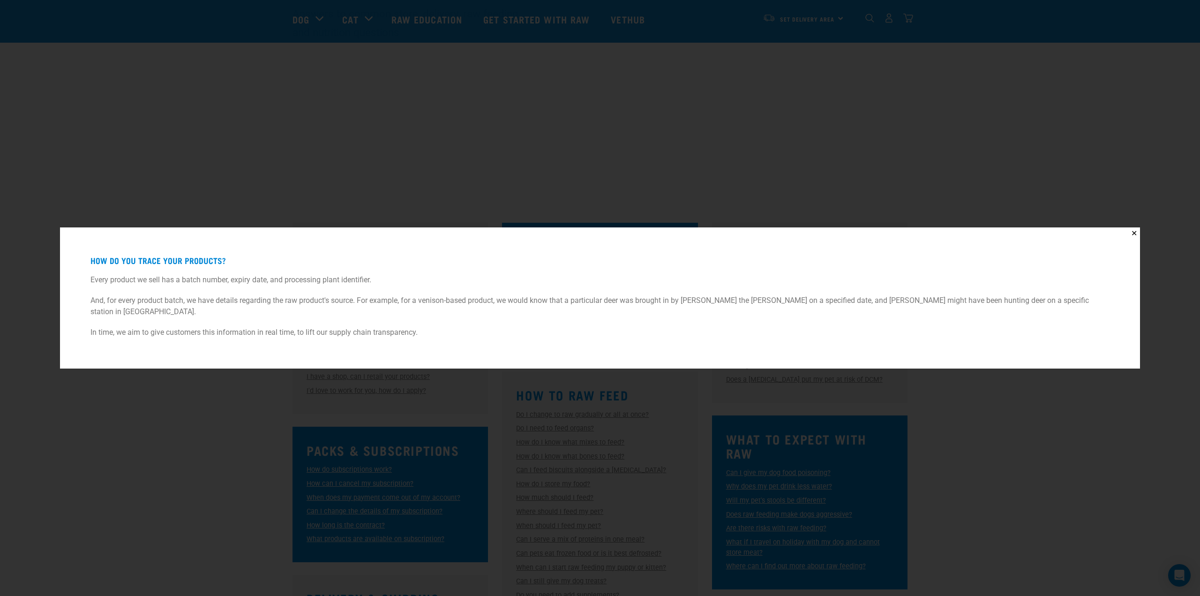
click at [430, 119] on div "✕ How do you trace your products? Every product we sell has a batch number, exp…" at bounding box center [600, 298] width 1200 height 596
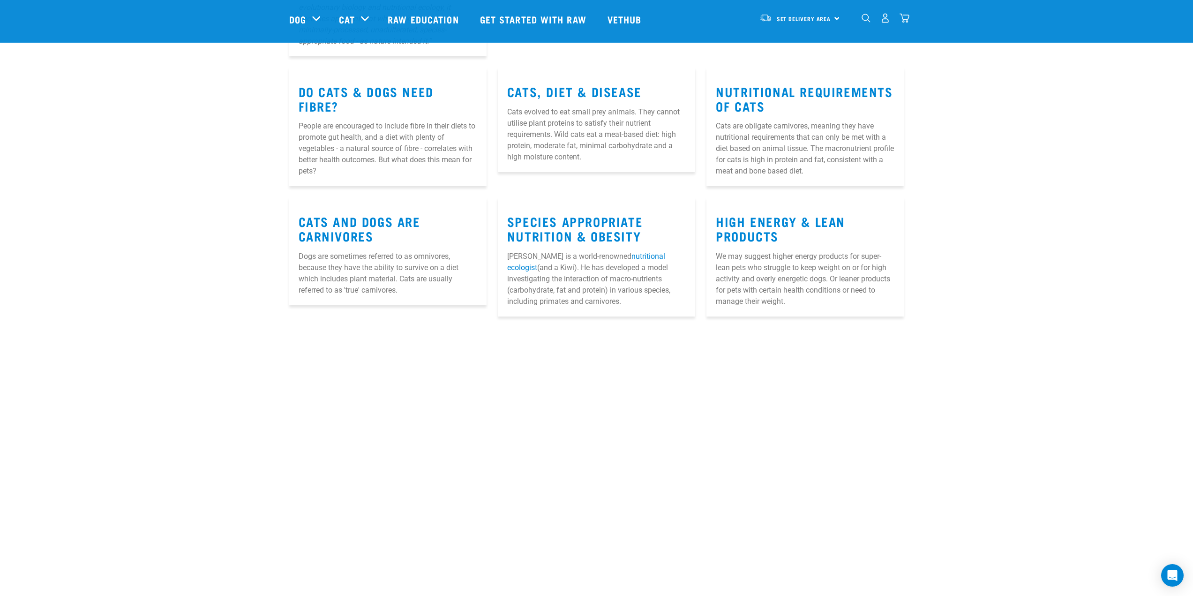
scroll to position [328, 0]
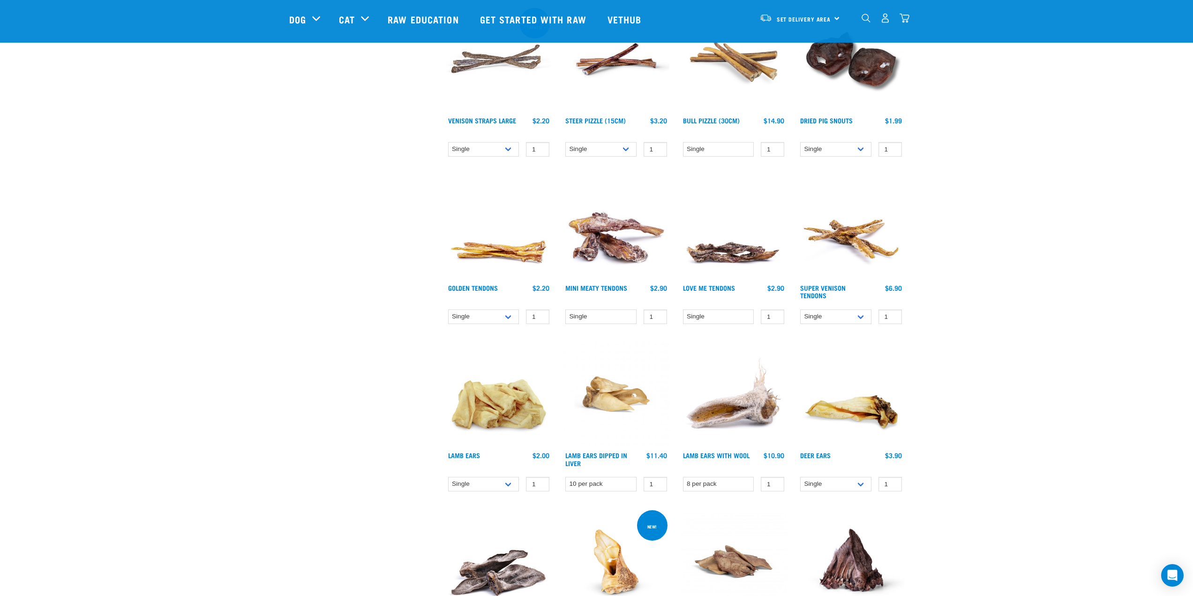
scroll to position [375, 0]
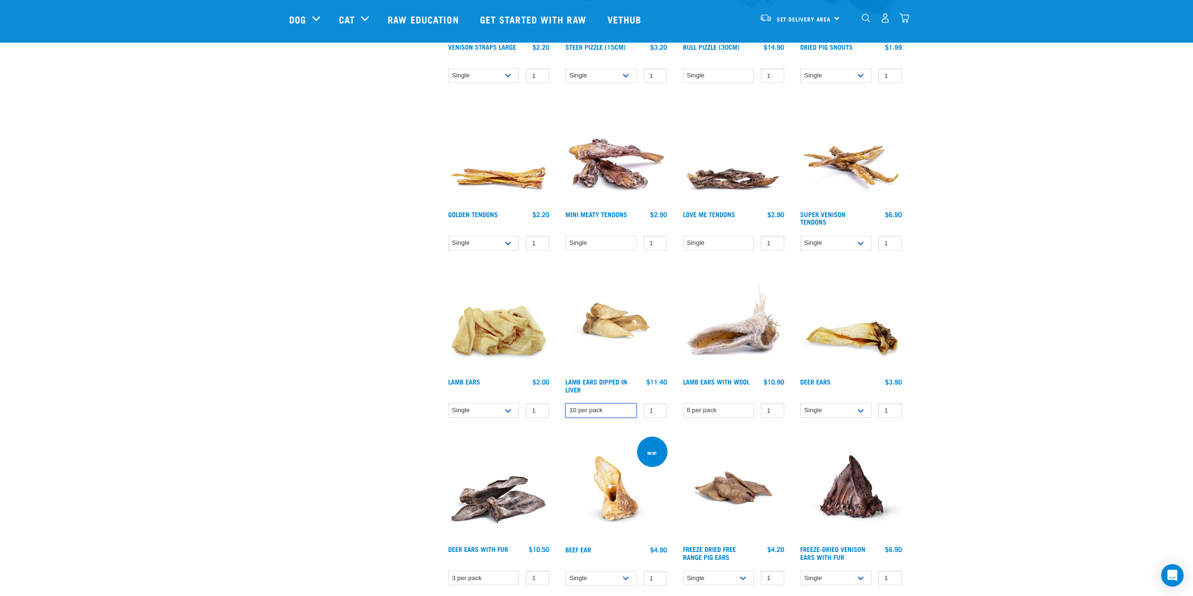
click at [604, 406] on select "10 per pack" at bounding box center [600, 410] width 71 height 15
click at [604, 407] on select "10 per pack" at bounding box center [600, 410] width 71 height 15
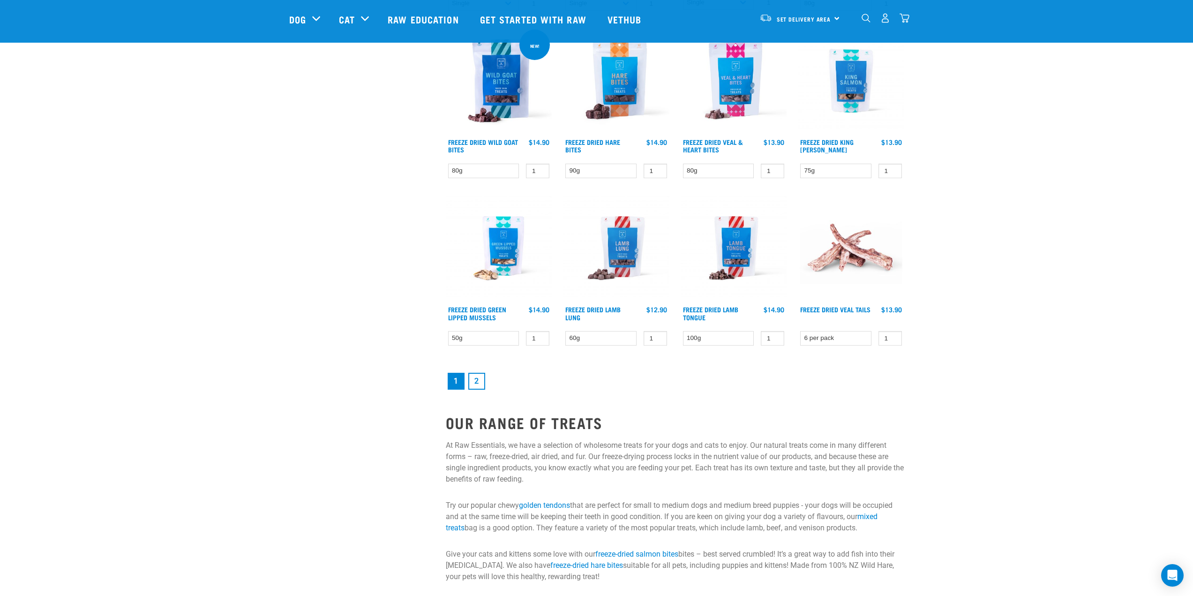
scroll to position [1125, 0]
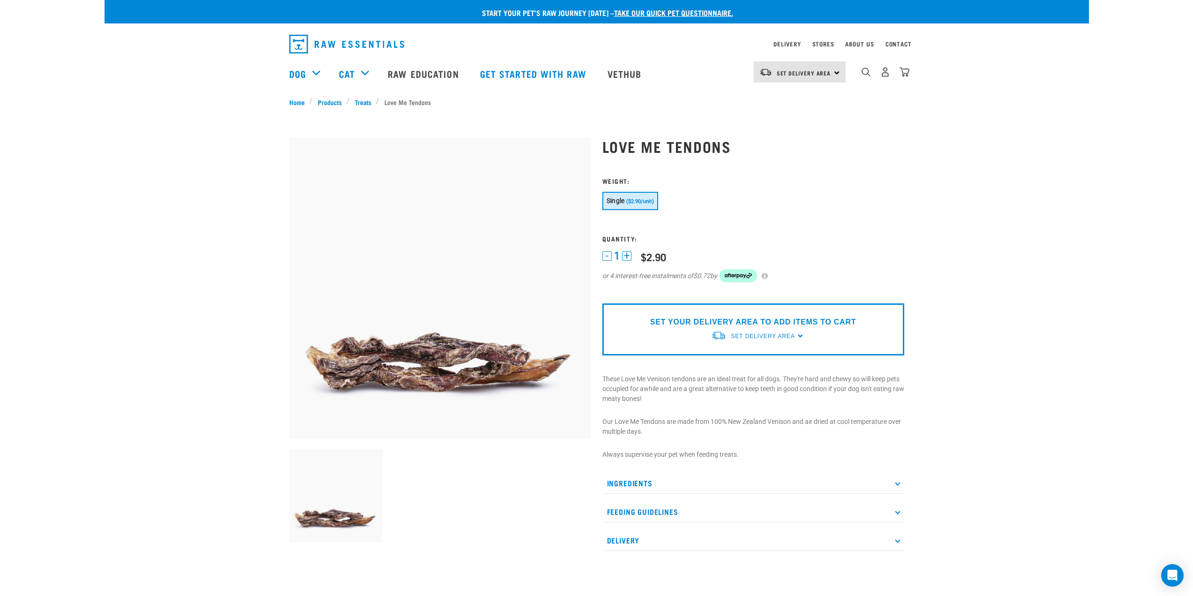
click at [690, 484] on p "Ingredients" at bounding box center [753, 482] width 302 height 21
click at [684, 513] on p "Feeding Guidelines" at bounding box center [753, 511] width 302 height 21
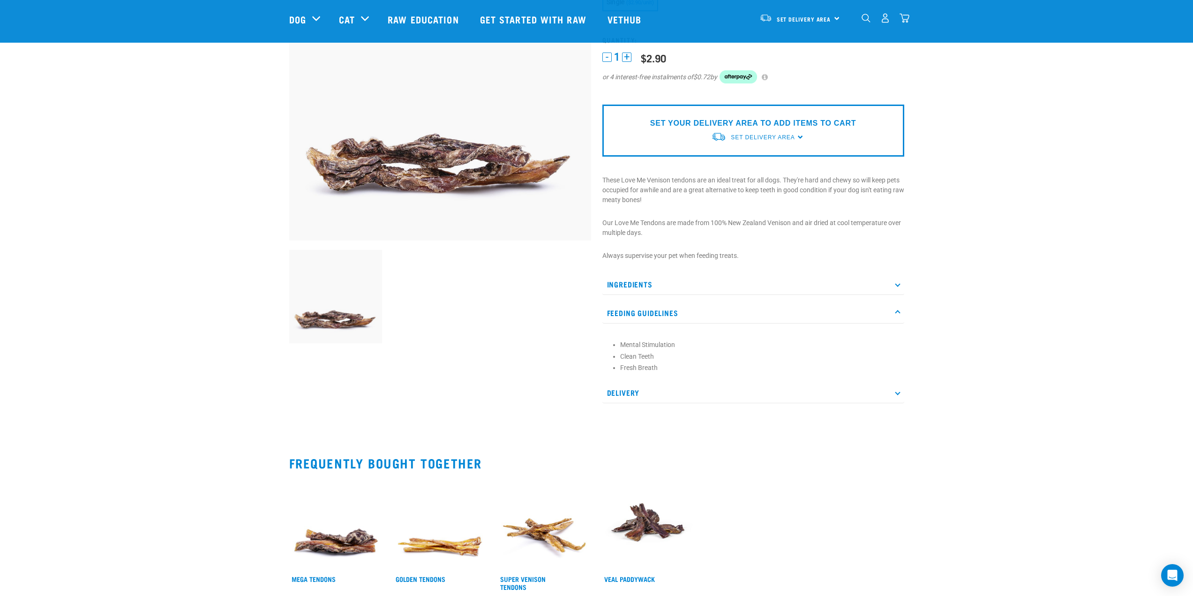
scroll to position [141, 0]
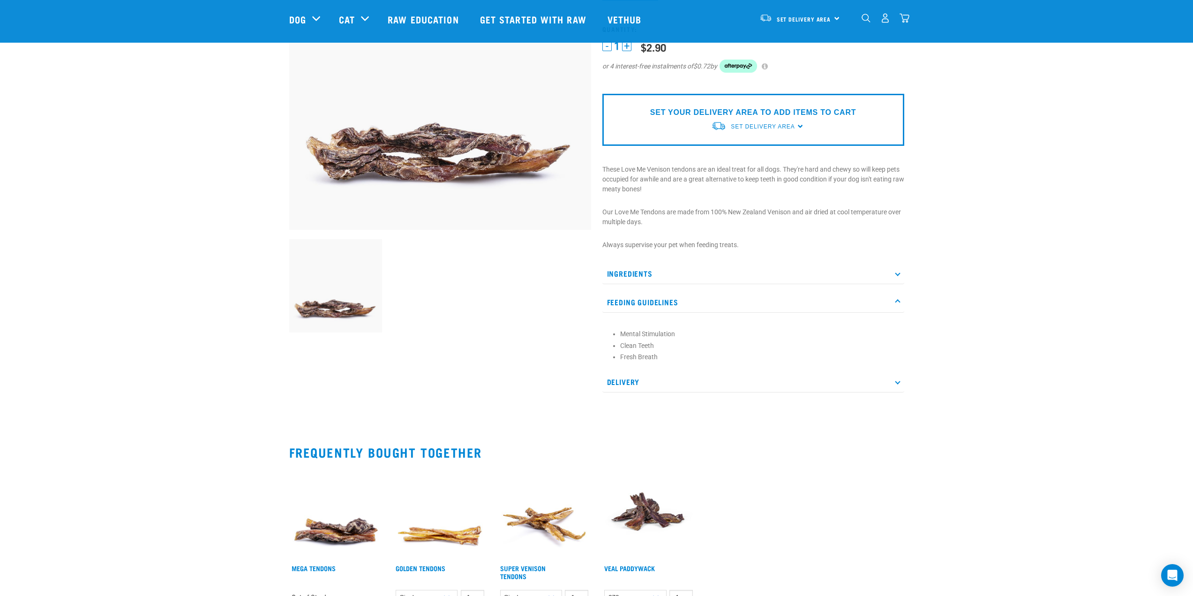
click at [661, 311] on p "Feeding Guidelines" at bounding box center [753, 302] width 302 height 21
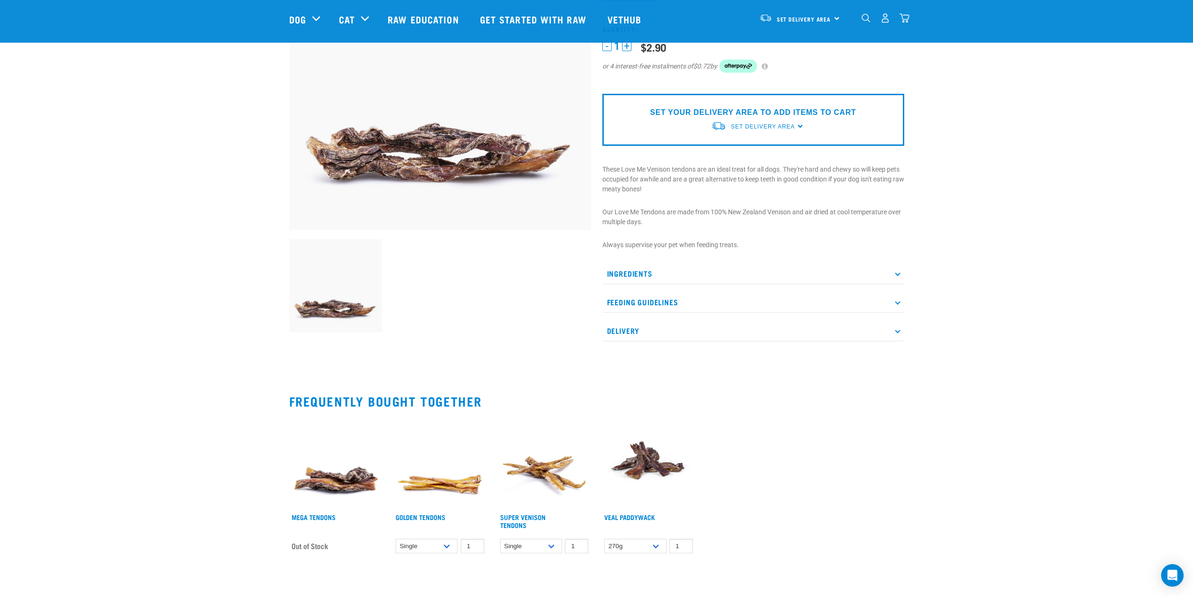
click at [652, 336] on p "Delivery" at bounding box center [753, 330] width 302 height 21
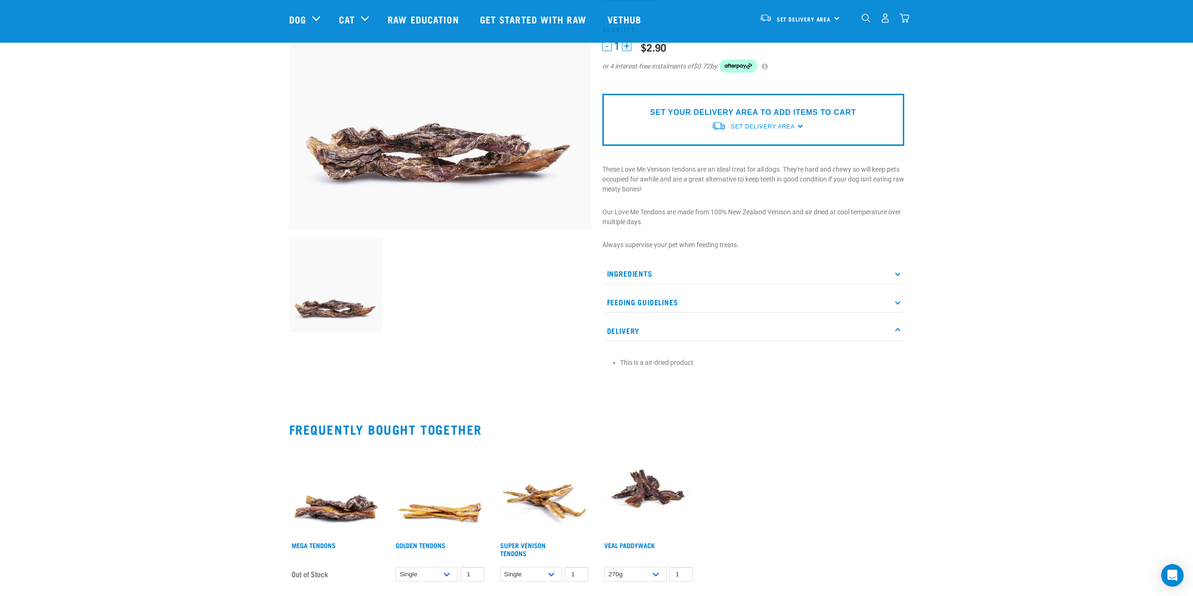
click at [652, 336] on p "Delivery" at bounding box center [753, 330] width 302 height 21
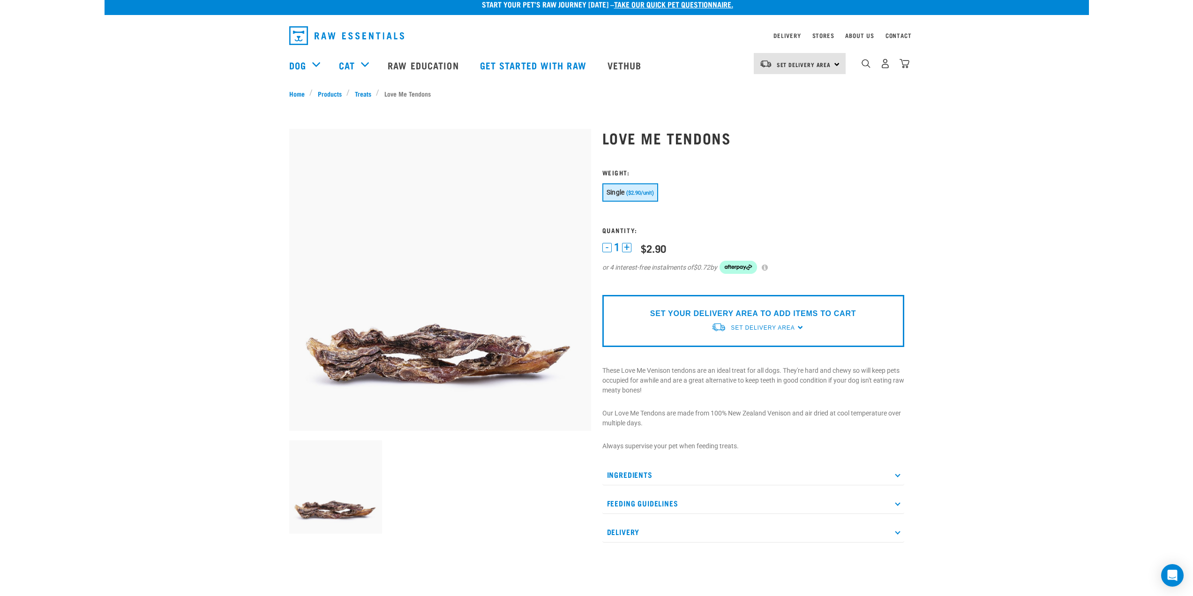
scroll to position [0, 0]
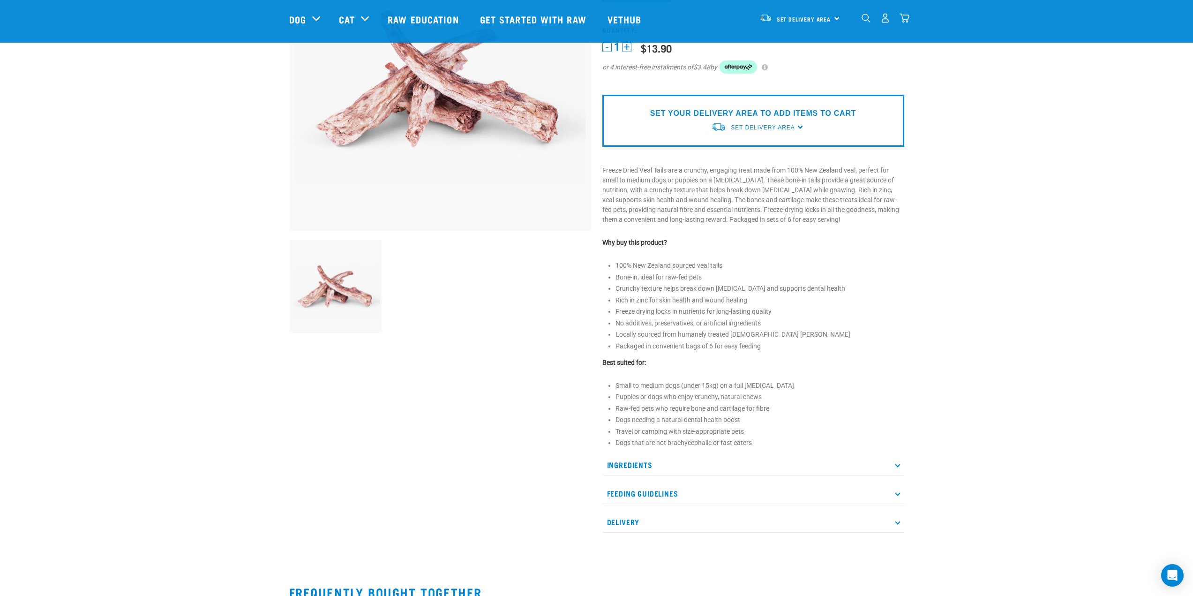
scroll to position [141, 0]
click at [652, 457] on p "Ingredients" at bounding box center [753, 463] width 302 height 21
click at [669, 511] on p "Feeding Guidelines" at bounding box center [753, 520] width 302 height 21
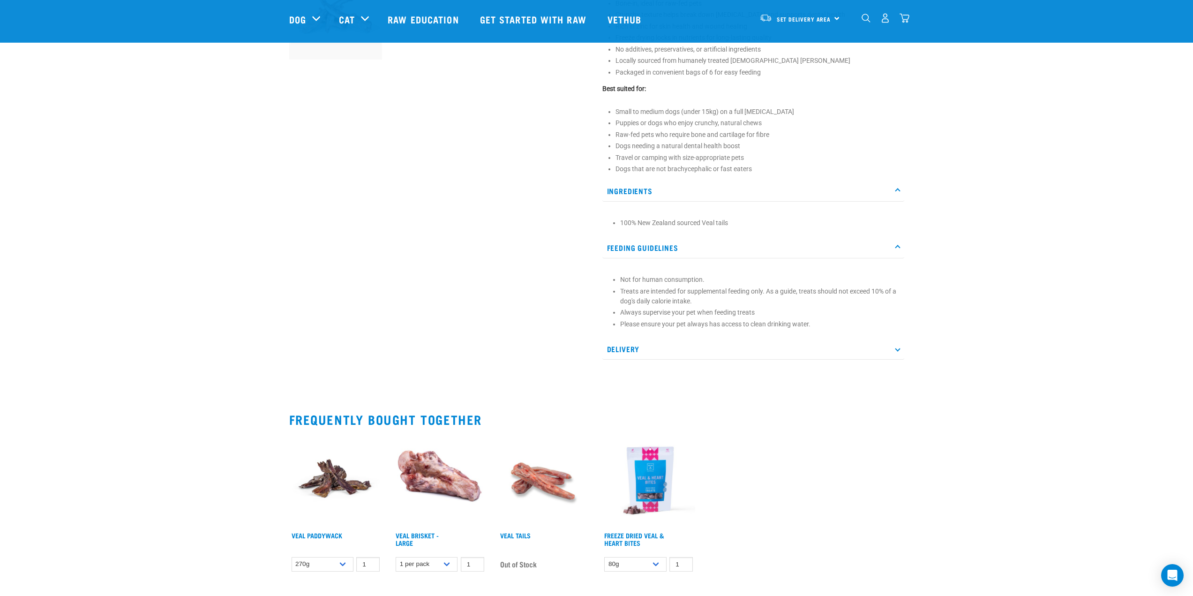
scroll to position [422, 0]
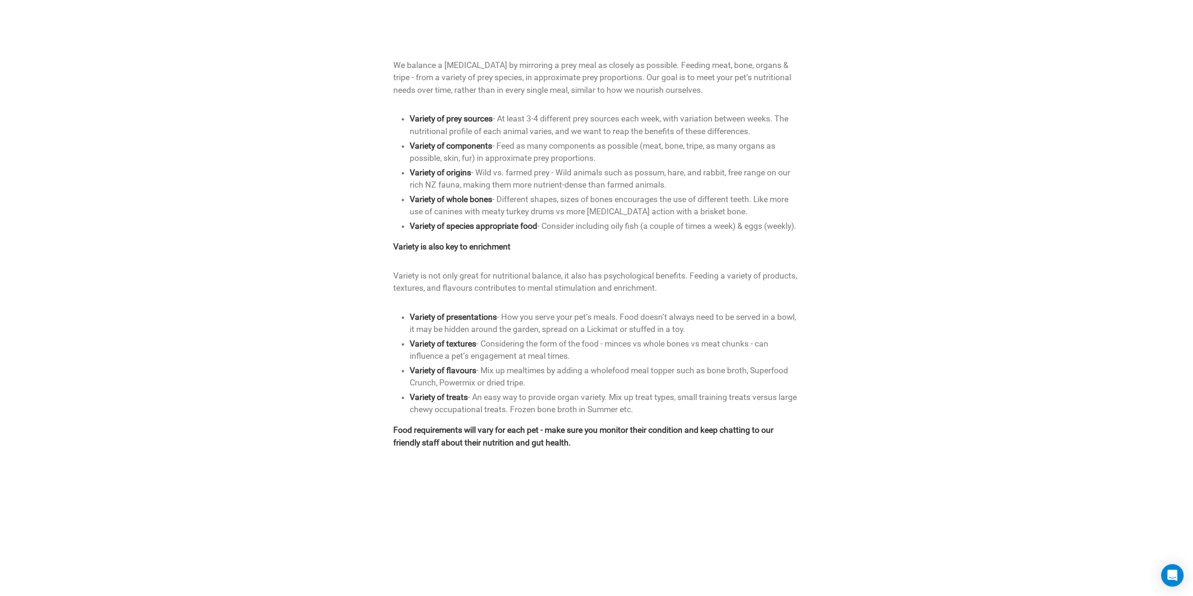
scroll to position [234, 0]
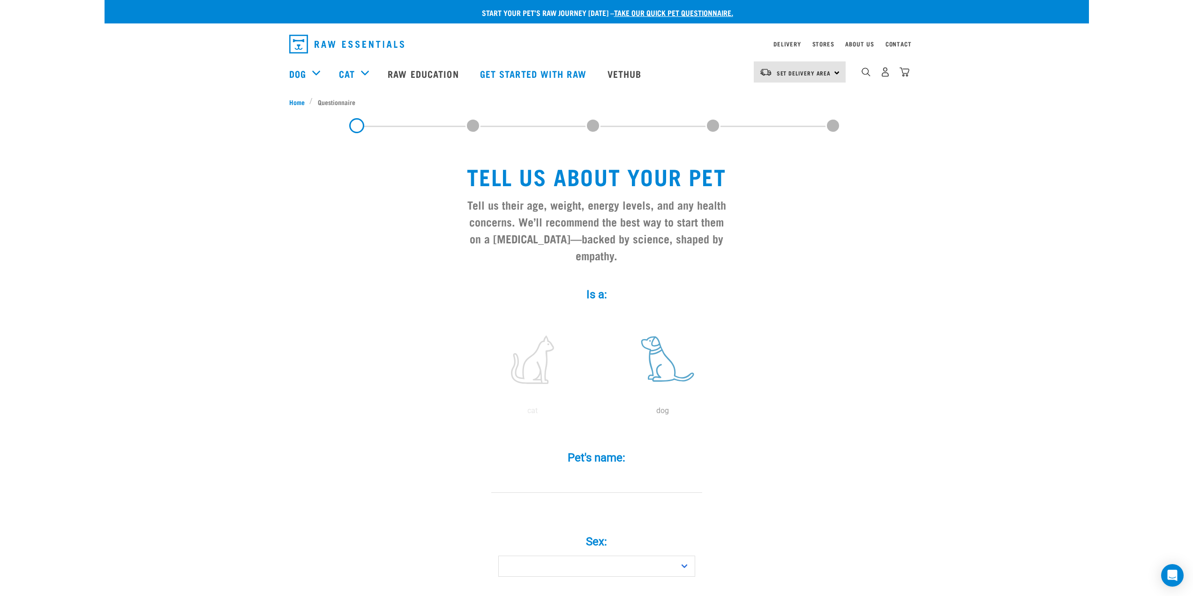
click at [648, 345] on label at bounding box center [663, 360] width 127 height 80
click at [598, 413] on input "radio" at bounding box center [598, 413] width 0 height 0
click at [592, 481] on div "Pet's name: *" at bounding box center [596, 472] width 281 height 69
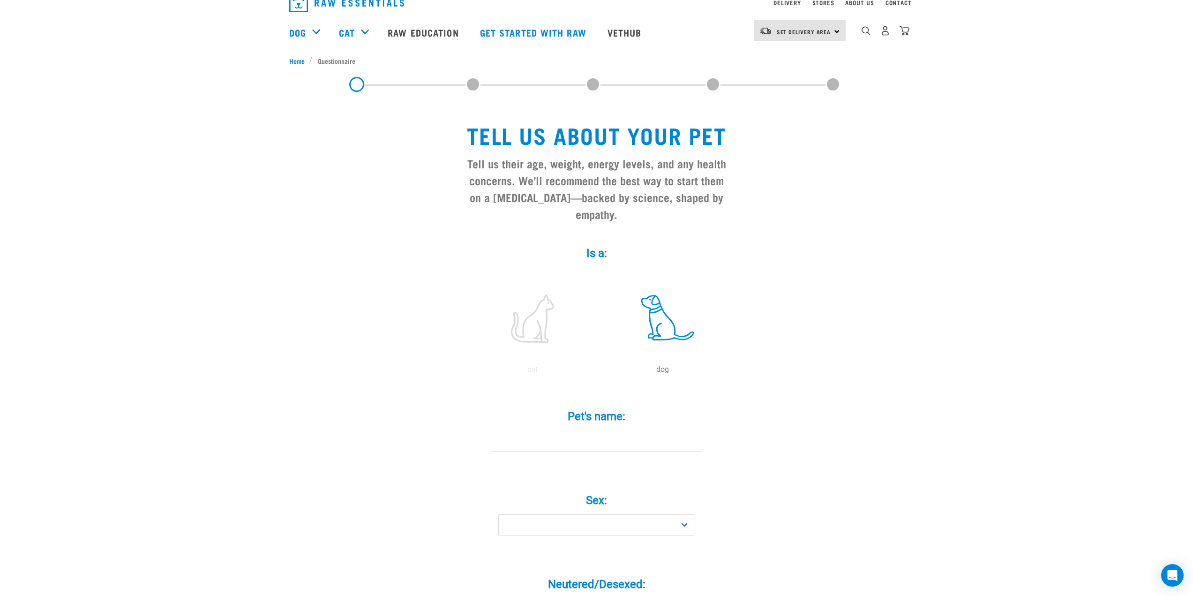
scroll to position [187, 0]
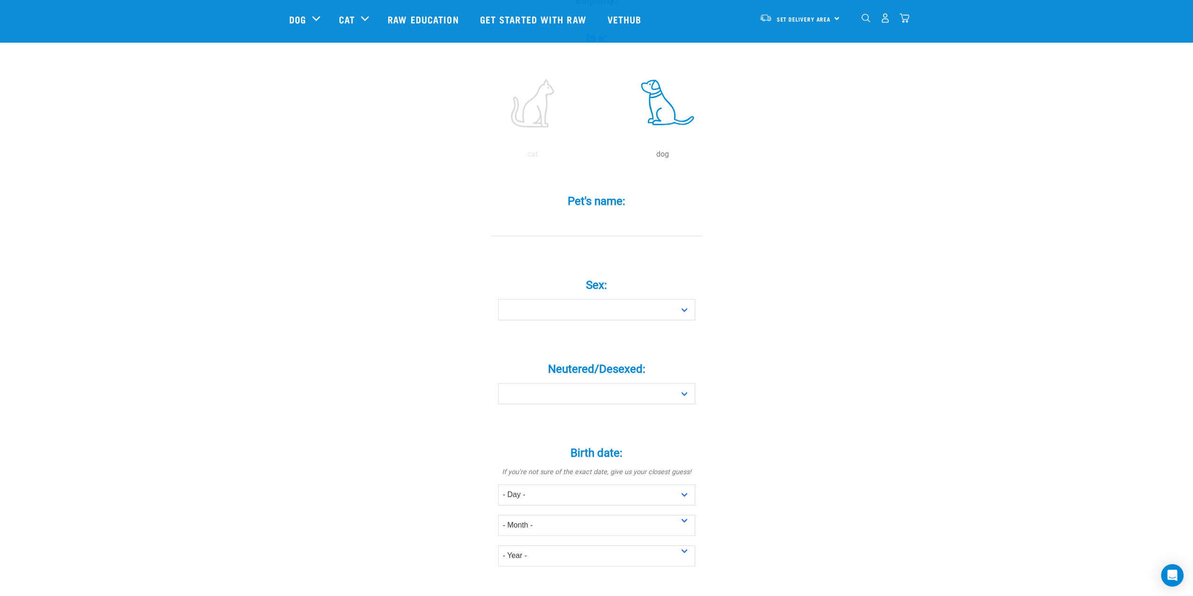
click at [555, 215] on input "Pet's name: *" at bounding box center [596, 225] width 211 height 21
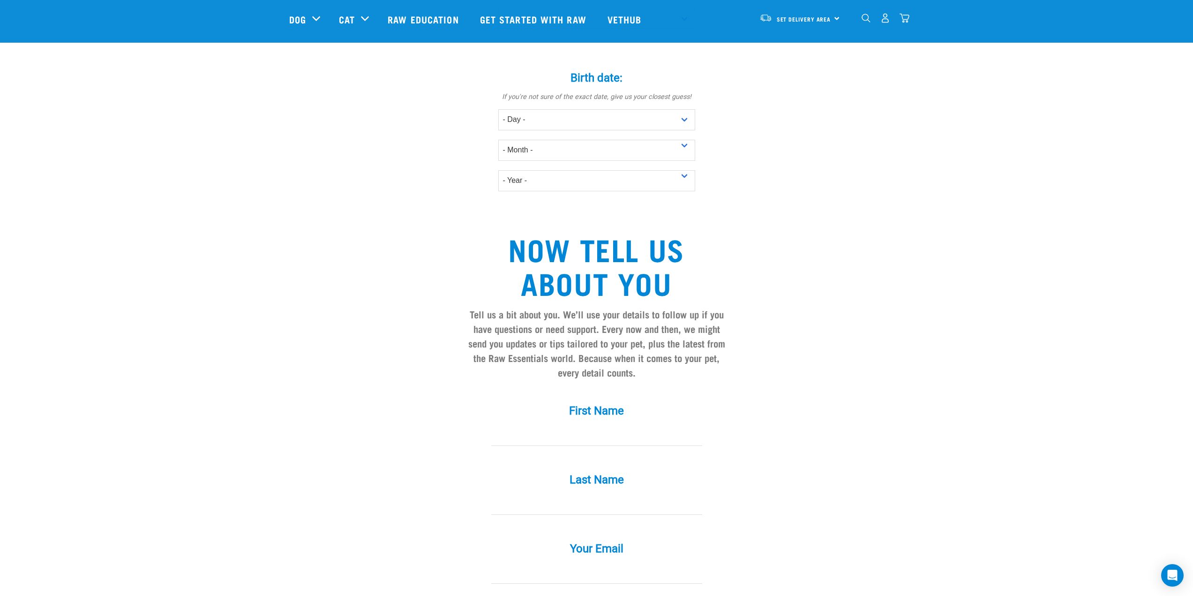
drag, startPoint x: 920, startPoint y: 348, endPoint x: 815, endPoint y: 146, distance: 227.3
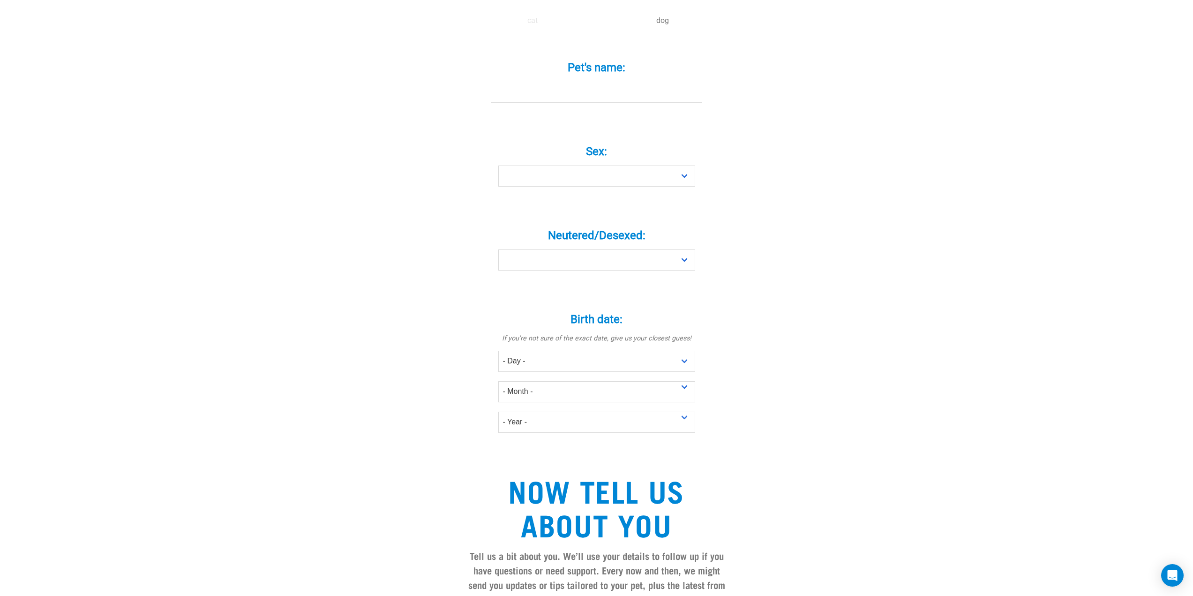
scroll to position [0, 0]
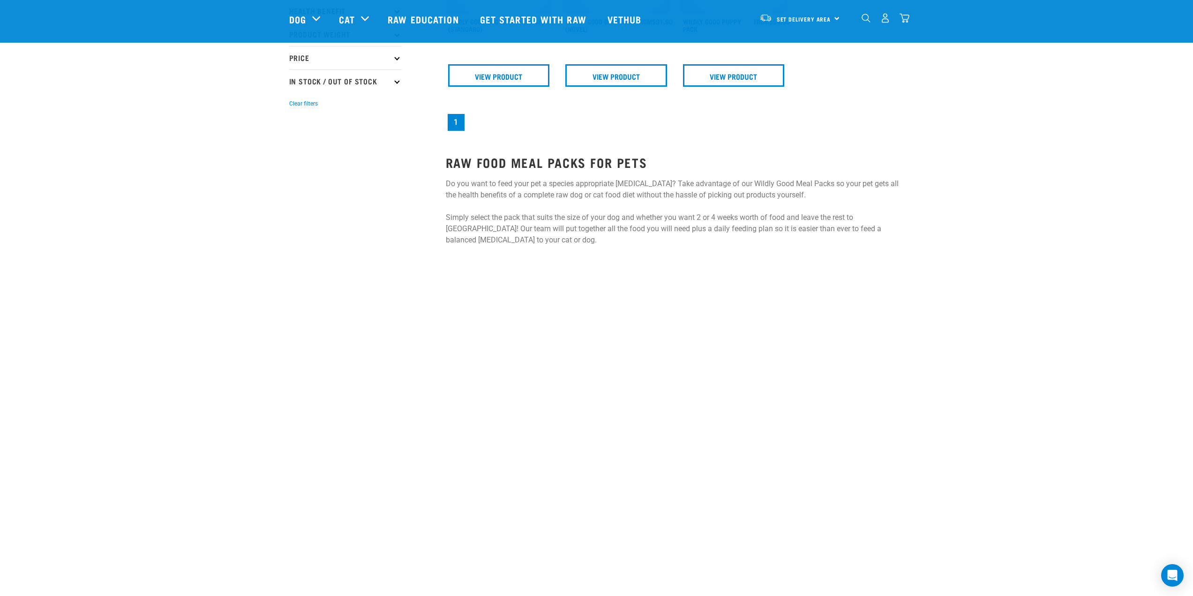
scroll to position [45, 0]
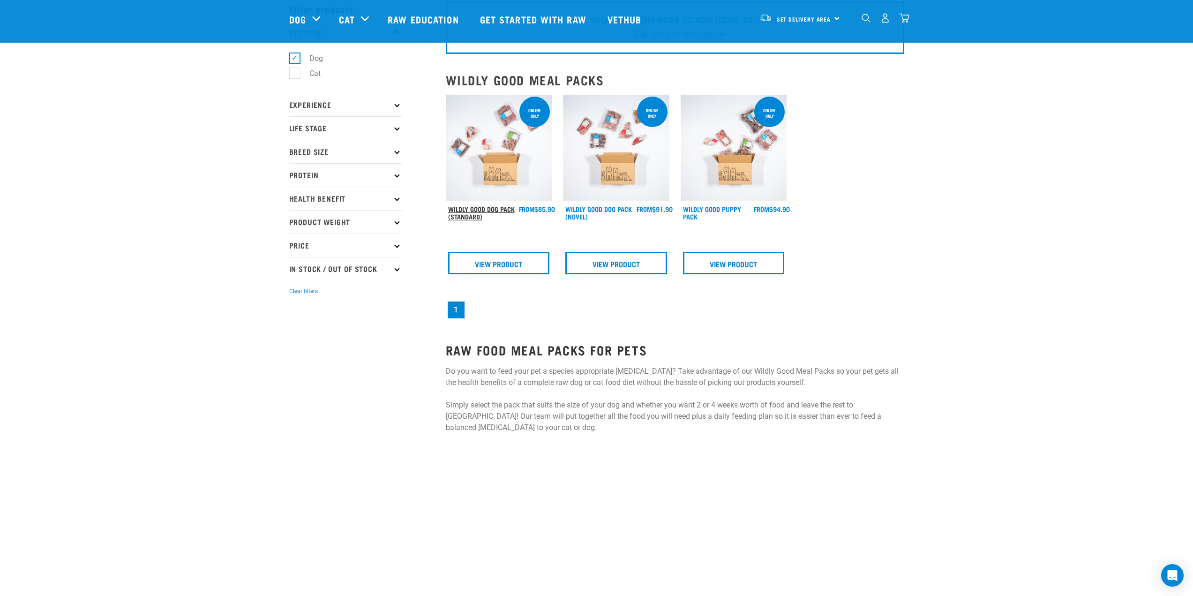
click at [491, 208] on link "Wildly Good Dog Pack (Standard)" at bounding box center [481, 212] width 67 height 11
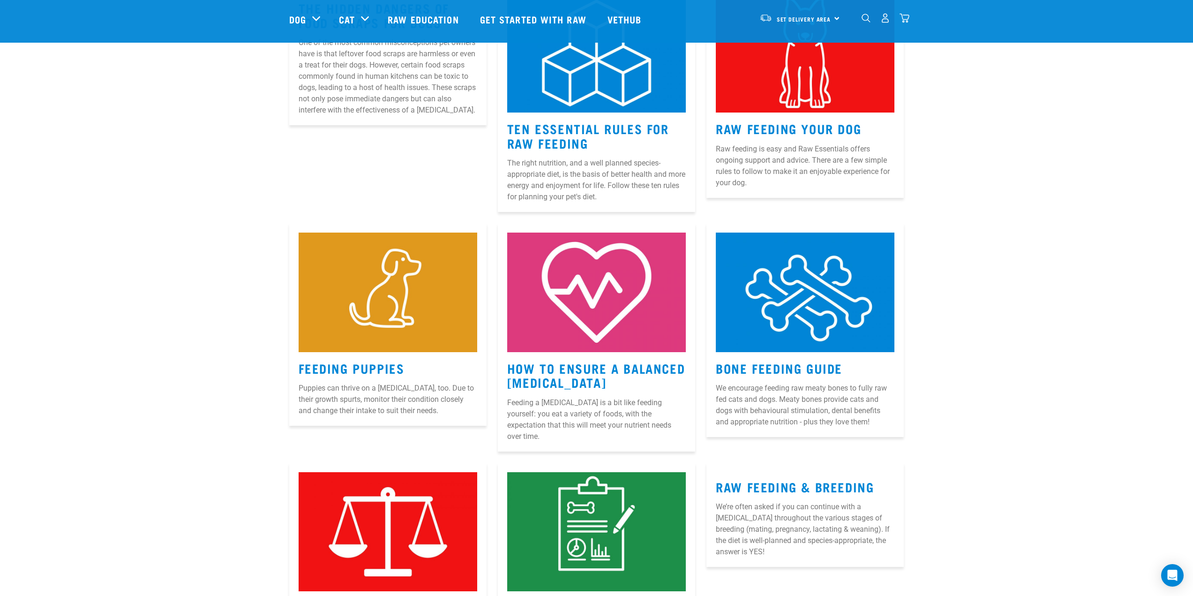
scroll to position [141, 0]
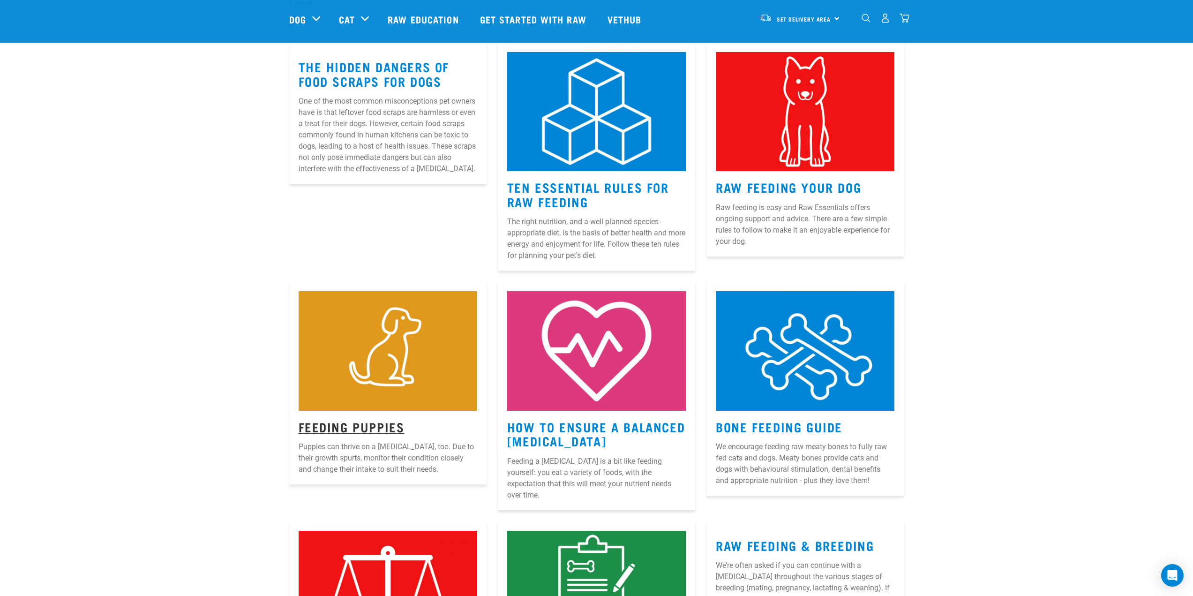
click at [364, 423] on link "Feeding Puppies" at bounding box center [352, 426] width 106 height 7
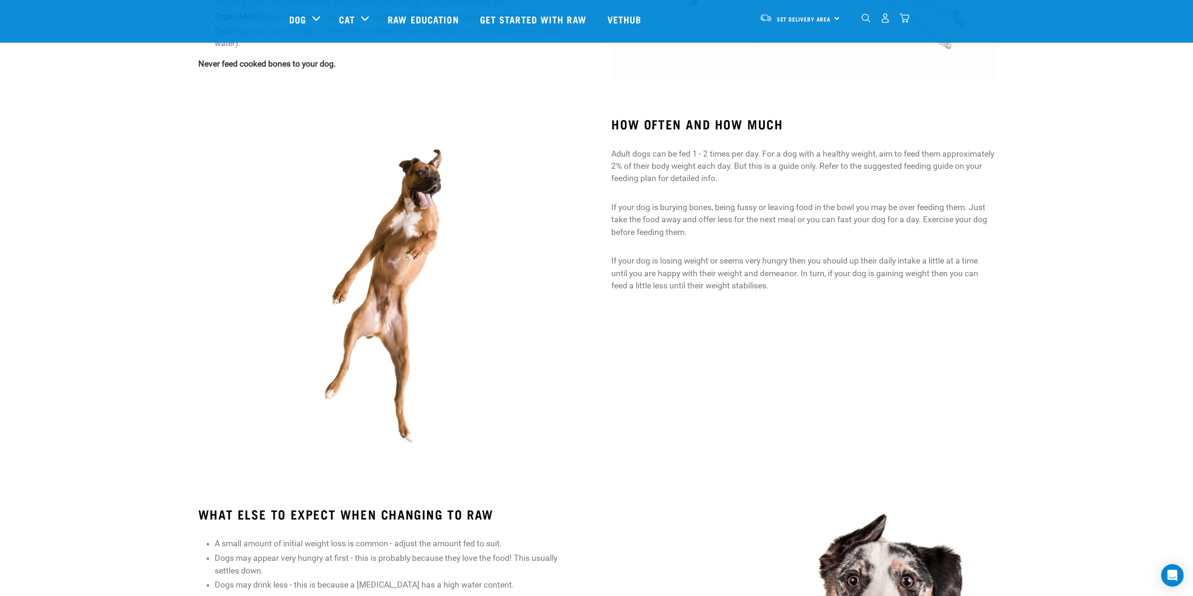
scroll to position [609, 0]
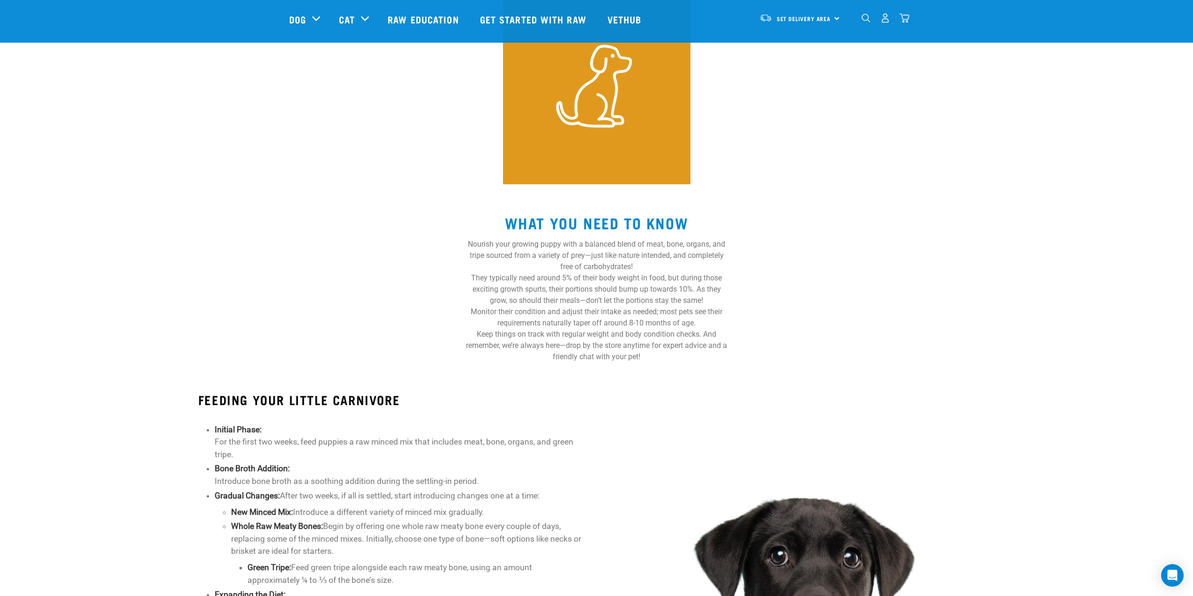
scroll to position [281, 0]
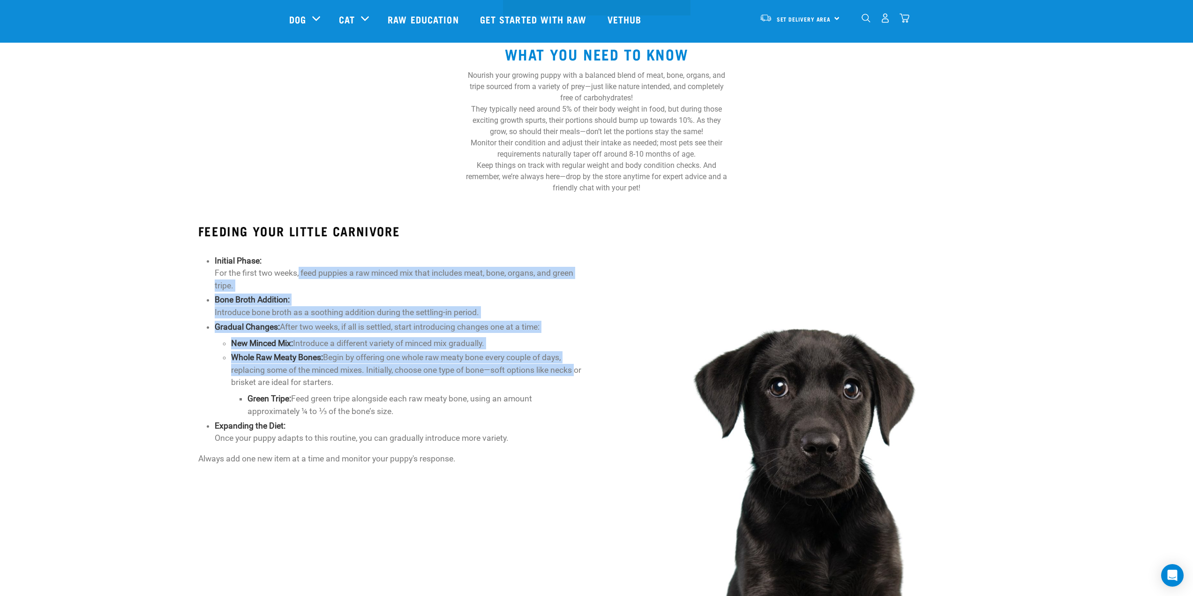
drag, startPoint x: 300, startPoint y: 274, endPoint x: 579, endPoint y: 369, distance: 295.4
click at [579, 369] on ul "Initial Phase: For the first two weeks, feed puppies a raw minced mix that incl…" at bounding box center [398, 350] width 367 height 190
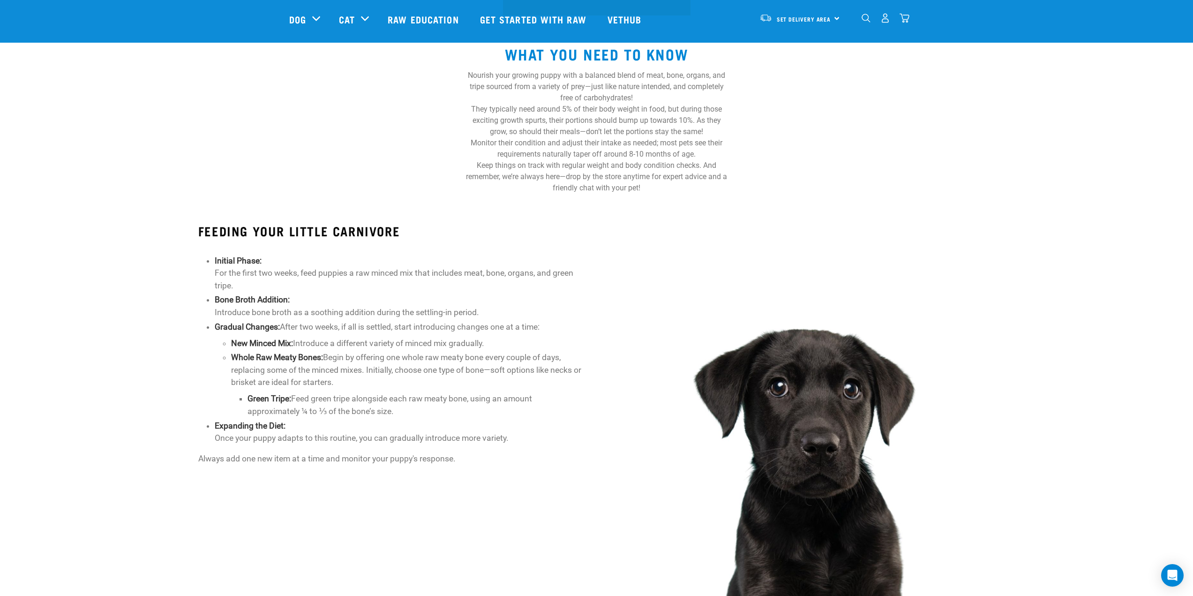
click at [510, 405] on p "Green Tripe: Feed green tripe alongside each raw meaty bone, using an amount ap…" at bounding box center [414, 404] width 334 height 25
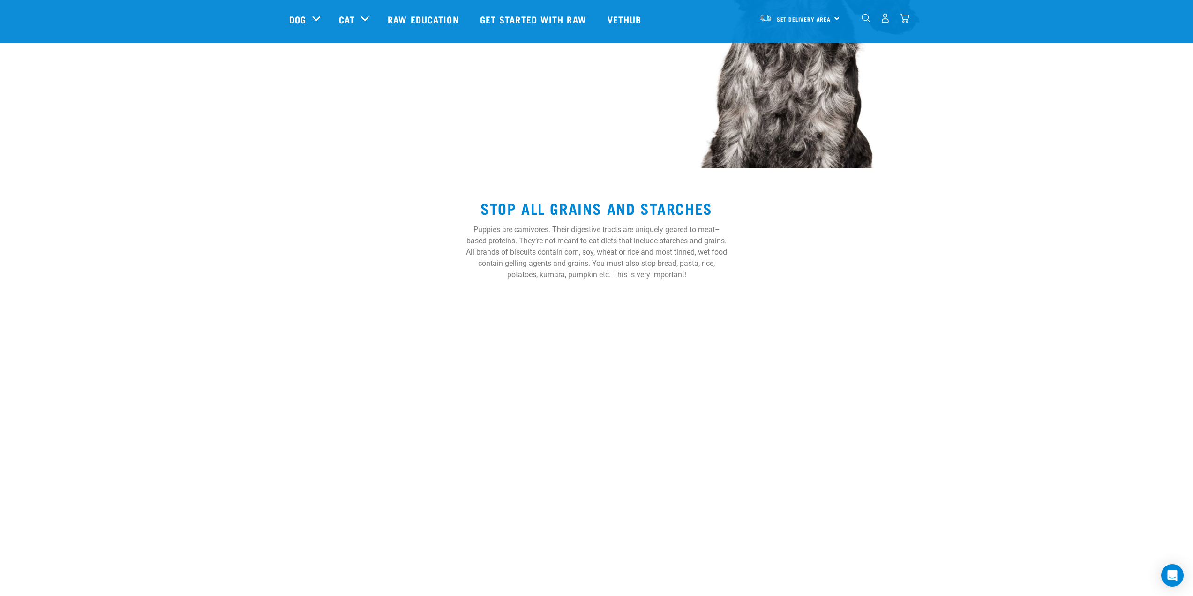
scroll to position [1781, 0]
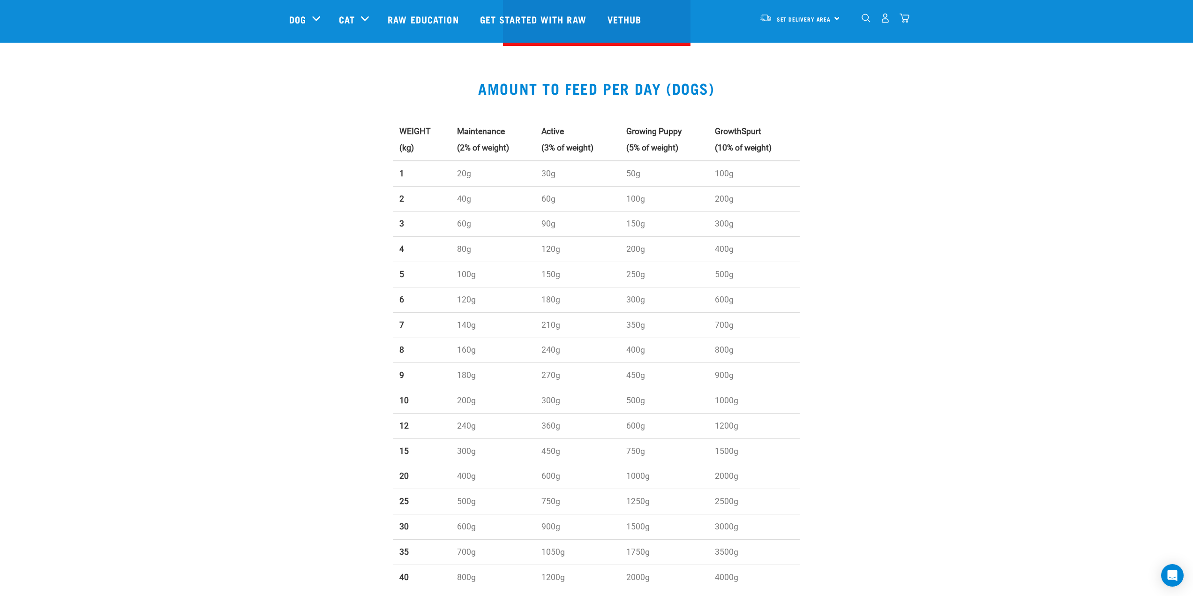
scroll to position [234, 0]
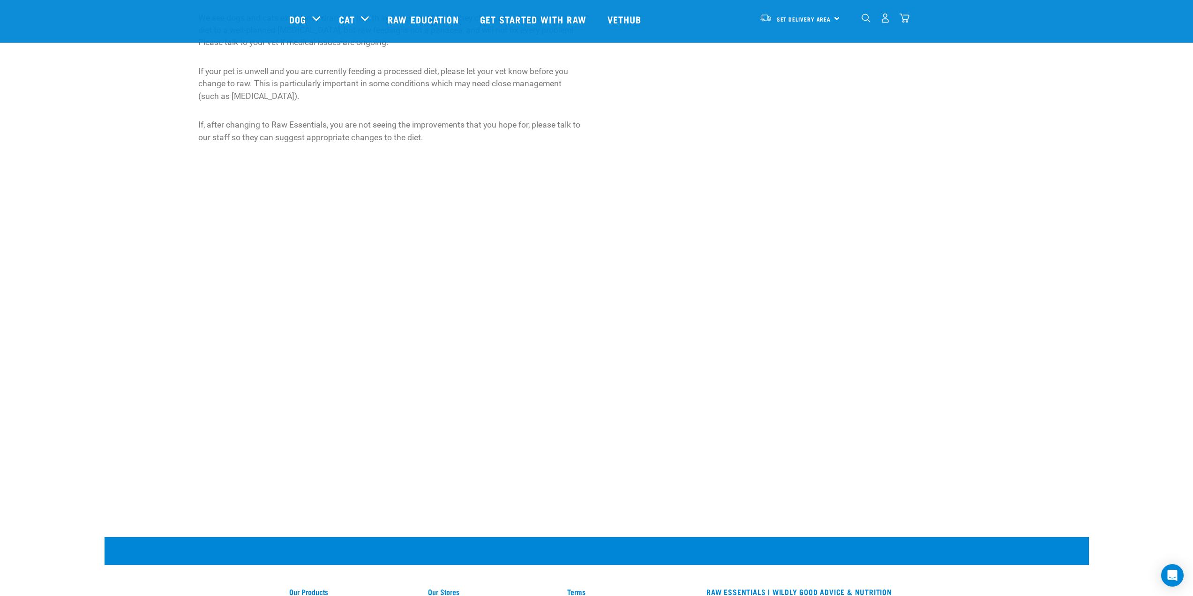
scroll to position [750, 0]
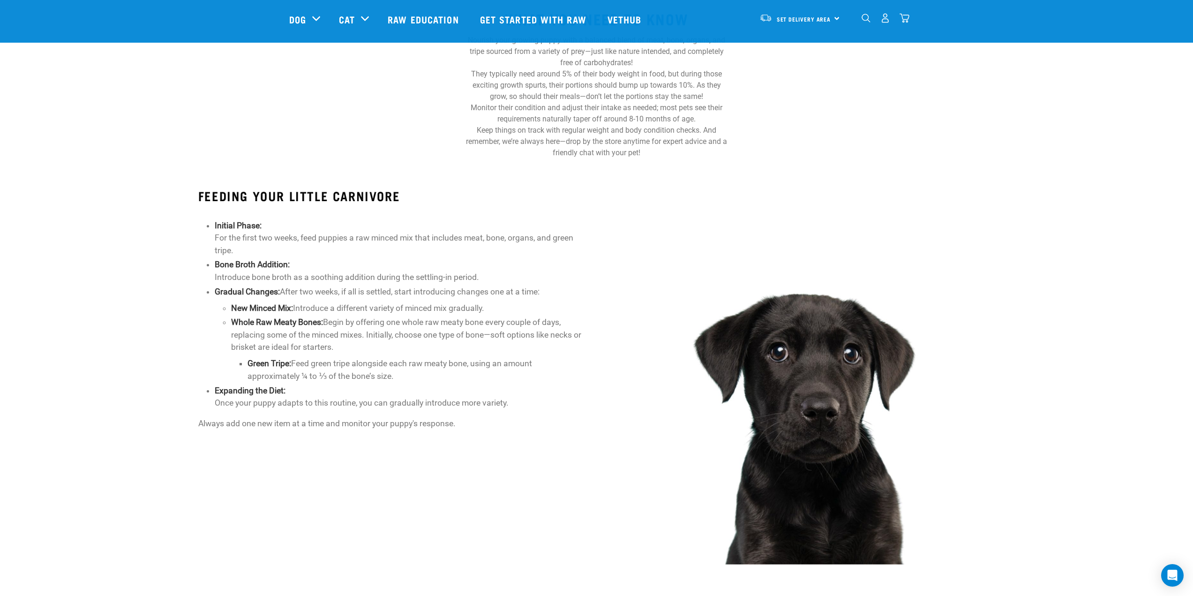
scroll to position [328, 0]
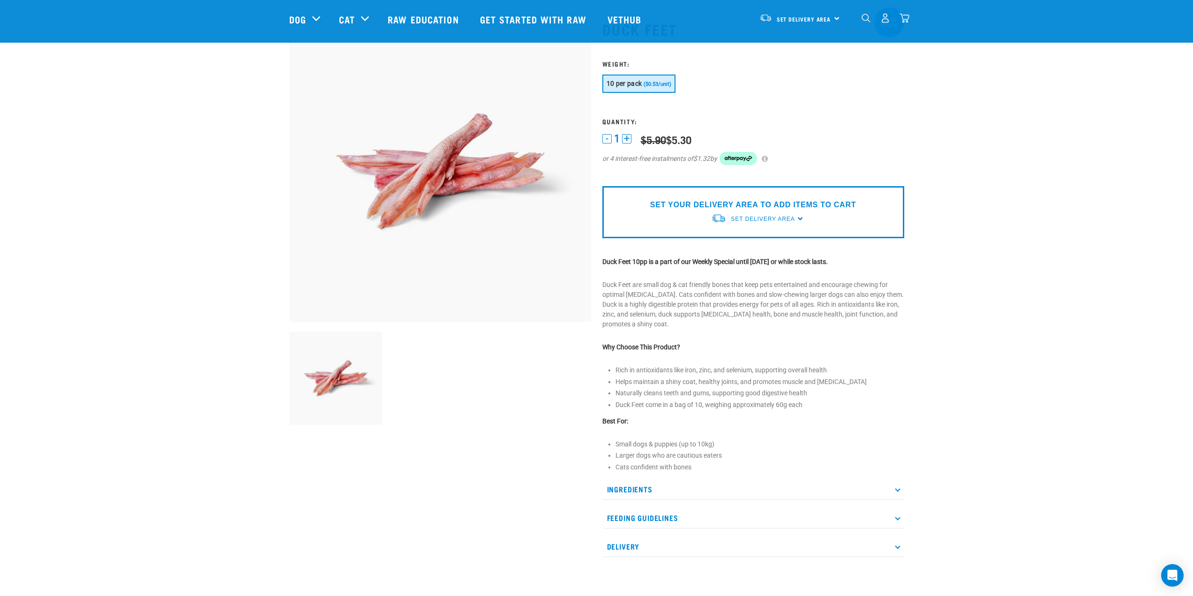
scroll to position [47, 0]
click at [646, 521] on p "Feeding Guidelines" at bounding box center [753, 519] width 302 height 21
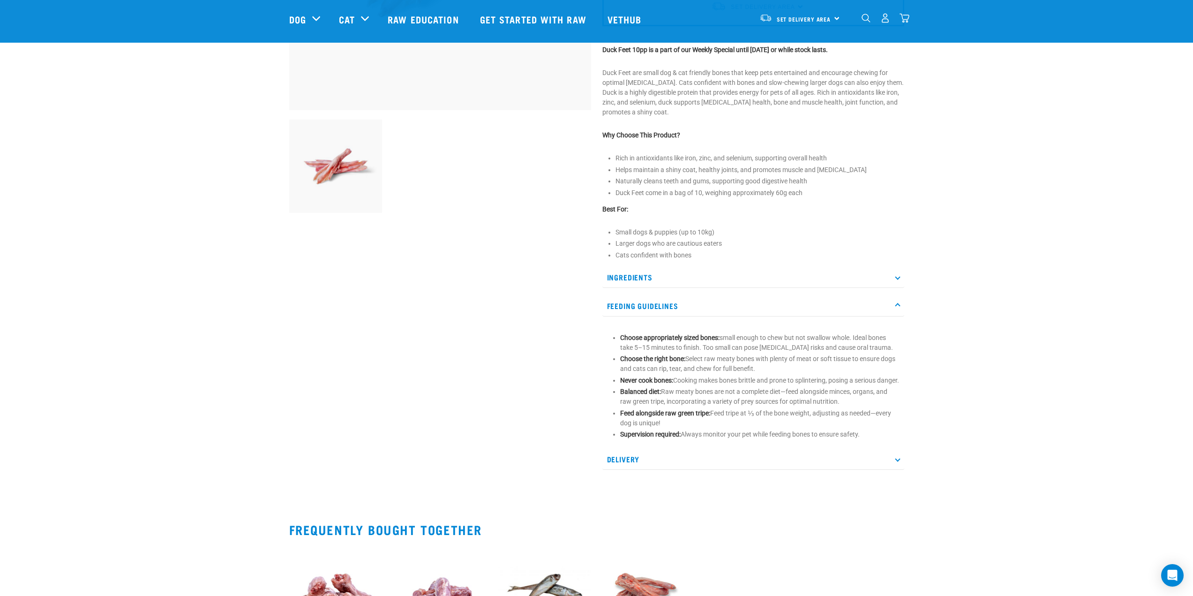
scroll to position [281, 0]
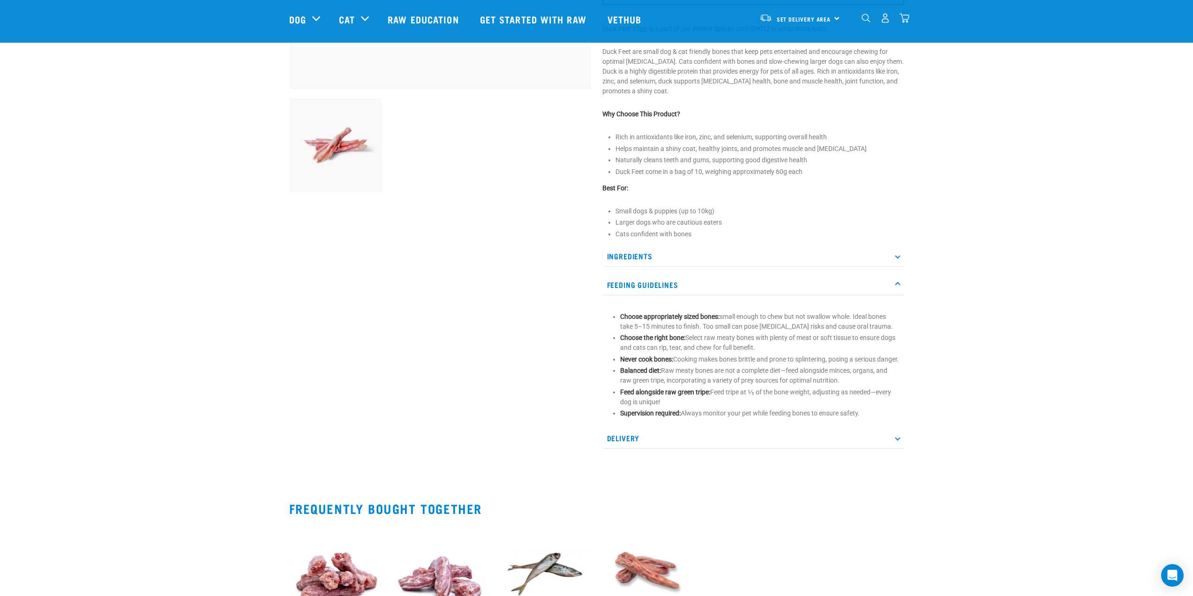
click at [647, 285] on p "Feeding Guidelines" at bounding box center [753, 284] width 302 height 21
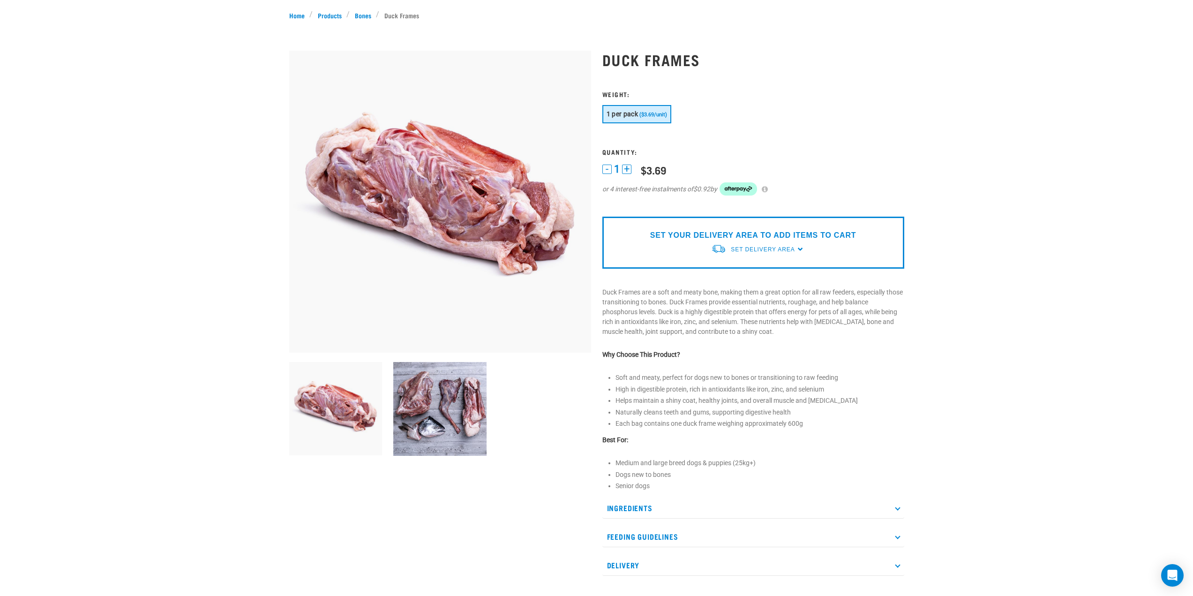
scroll to position [141, 0]
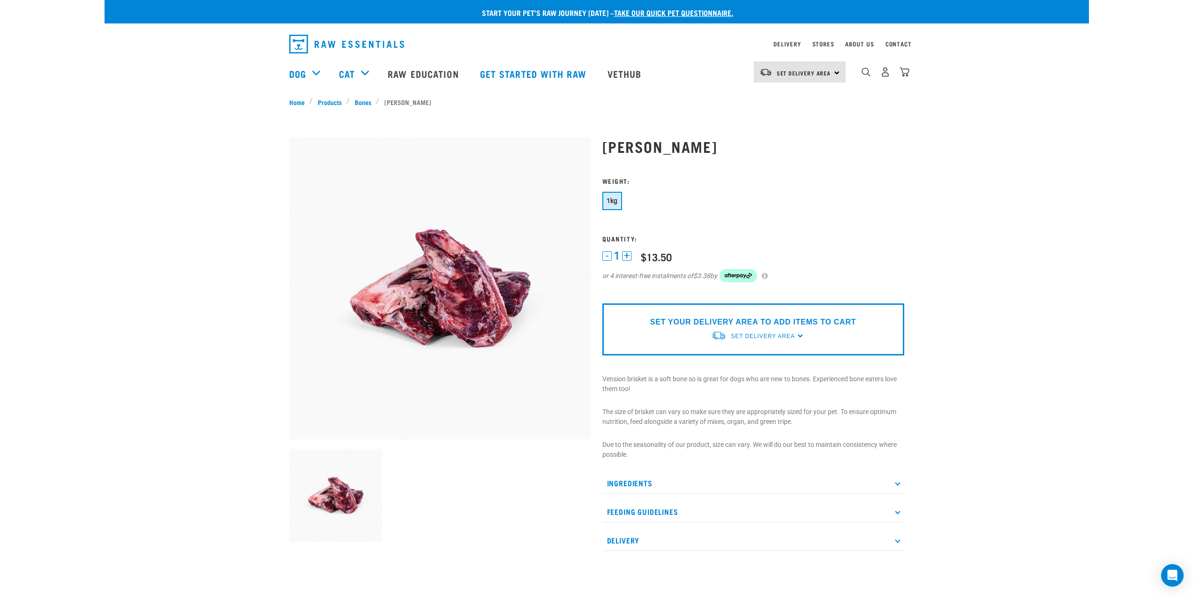
click at [686, 512] on p "Feeding Guidelines" at bounding box center [753, 511] width 302 height 21
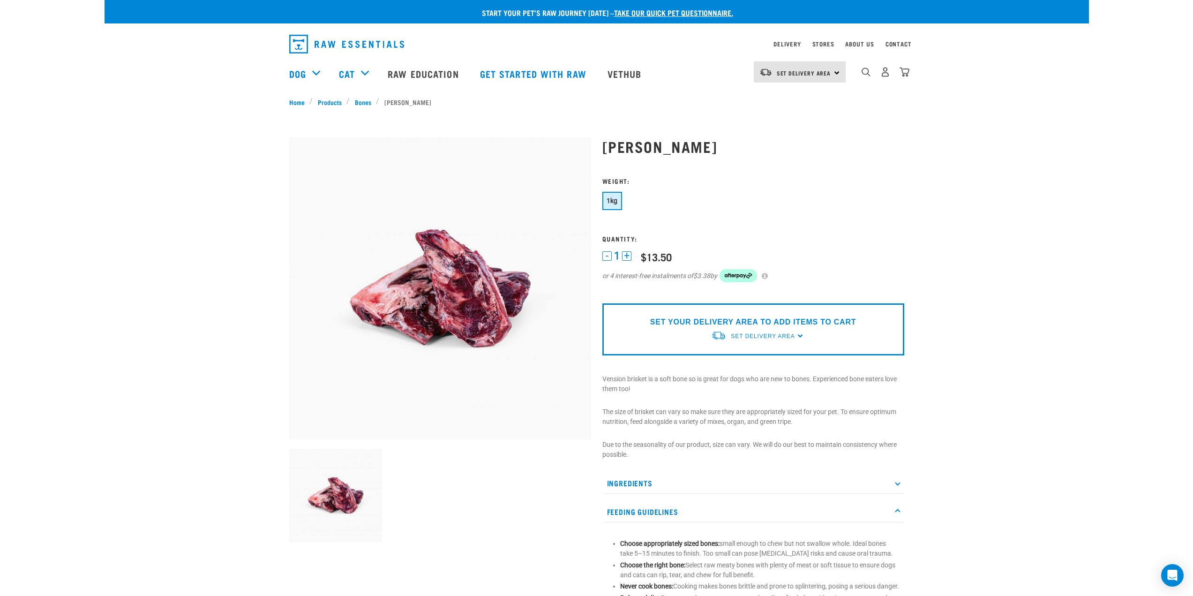
click at [686, 512] on p "Feeding Guidelines" at bounding box center [753, 511] width 302 height 21
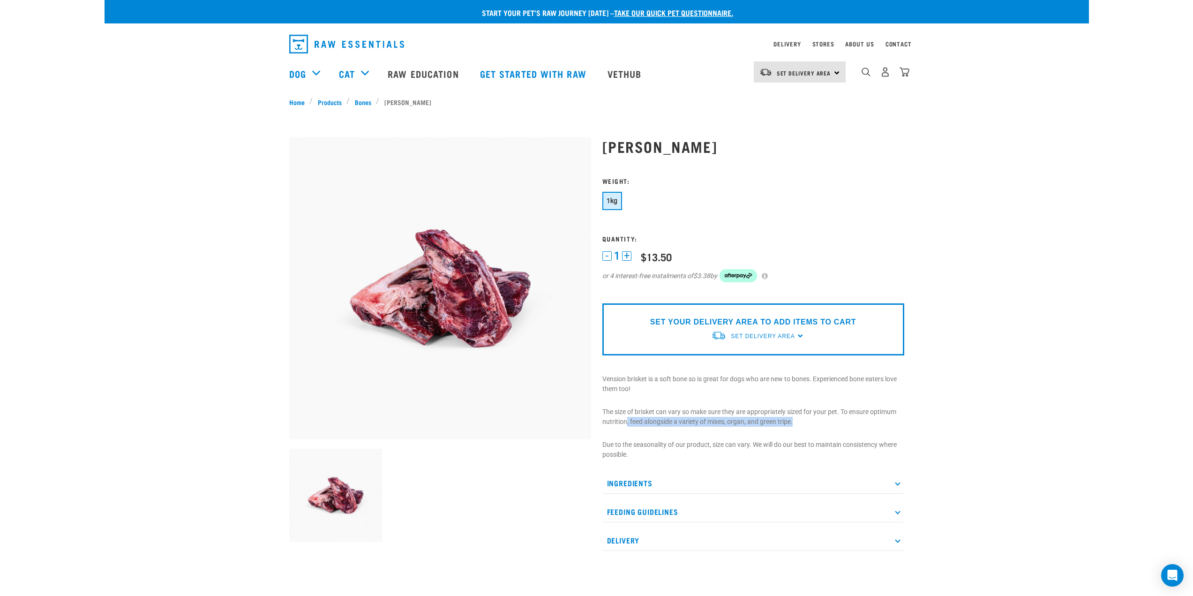
drag, startPoint x: 625, startPoint y: 420, endPoint x: 808, endPoint y: 427, distance: 182.9
click at [808, 427] on p "The size of brisket can vary so make sure they are appropriately sized for your…" at bounding box center [753, 417] width 302 height 20
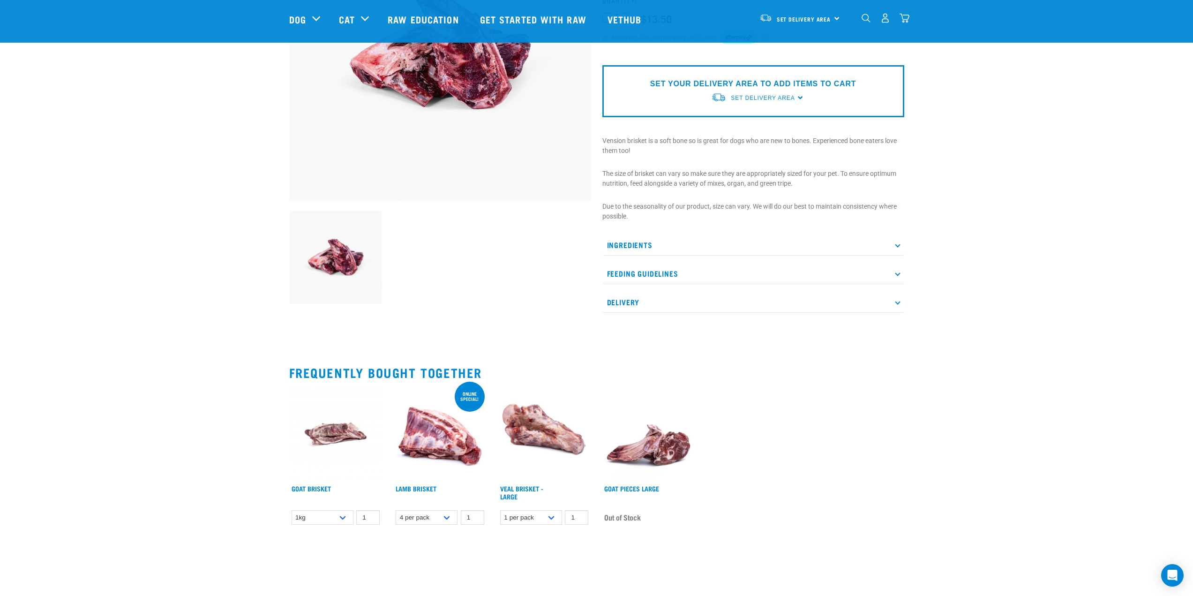
scroll to position [94, 0]
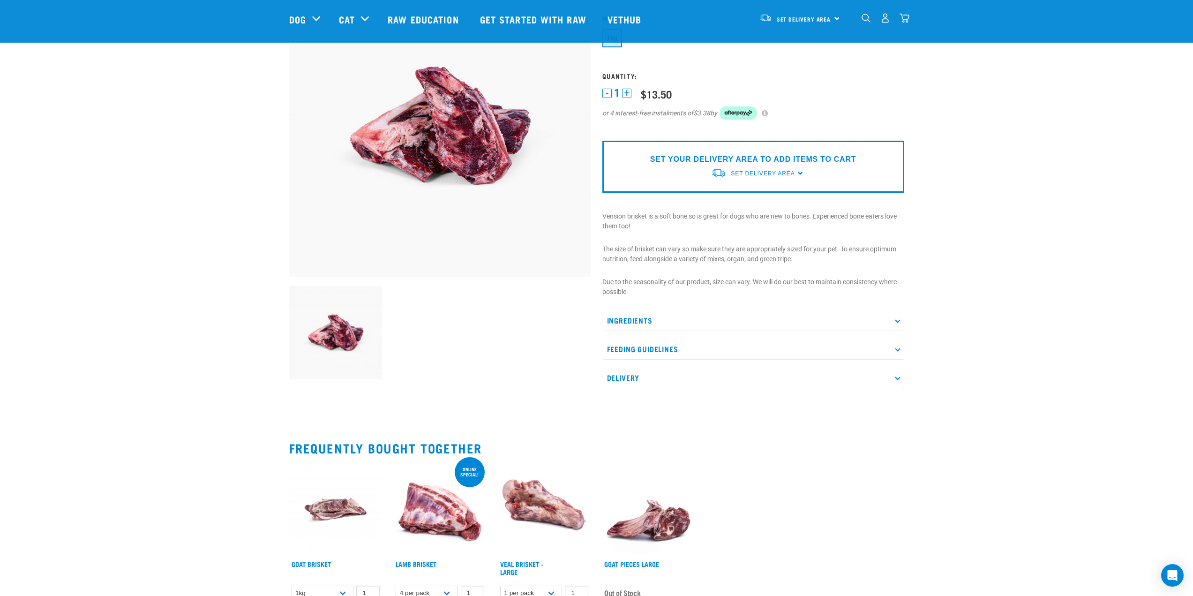
click at [655, 352] on p "Feeding Guidelines" at bounding box center [753, 348] width 302 height 21
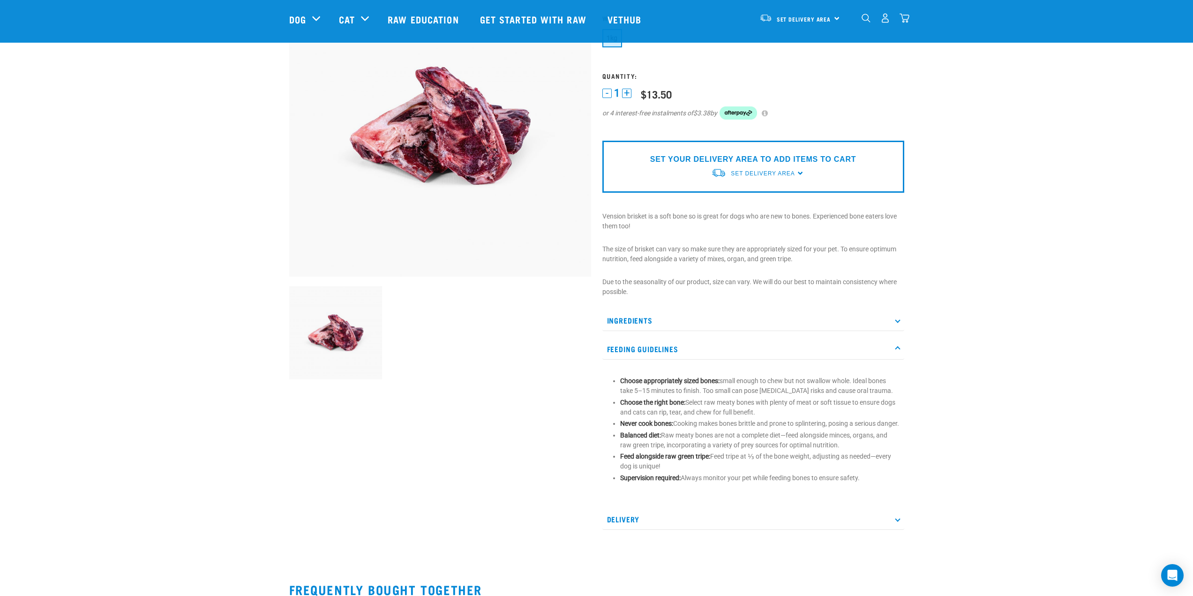
click at [646, 352] on p "Feeding Guidelines" at bounding box center [753, 348] width 302 height 21
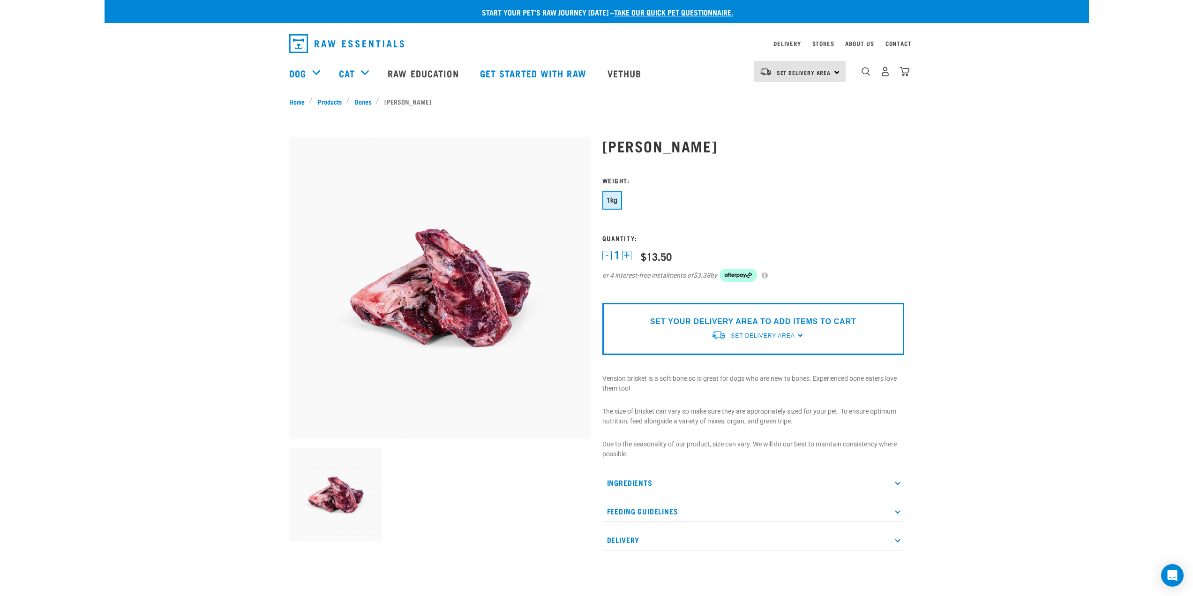
scroll to position [0, 0]
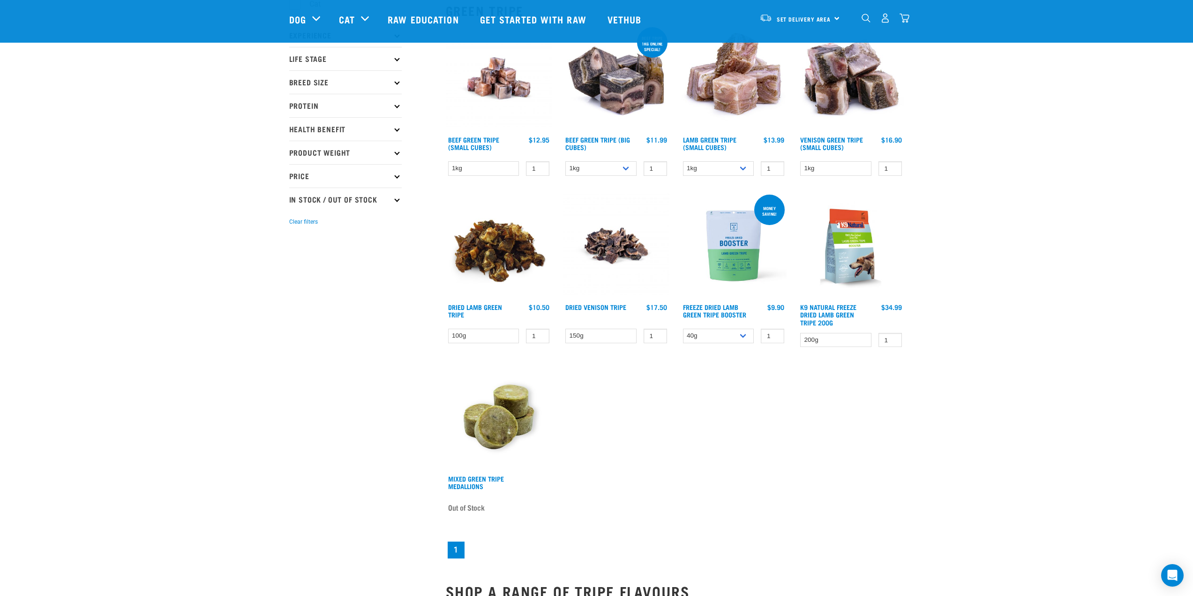
scroll to position [47, 0]
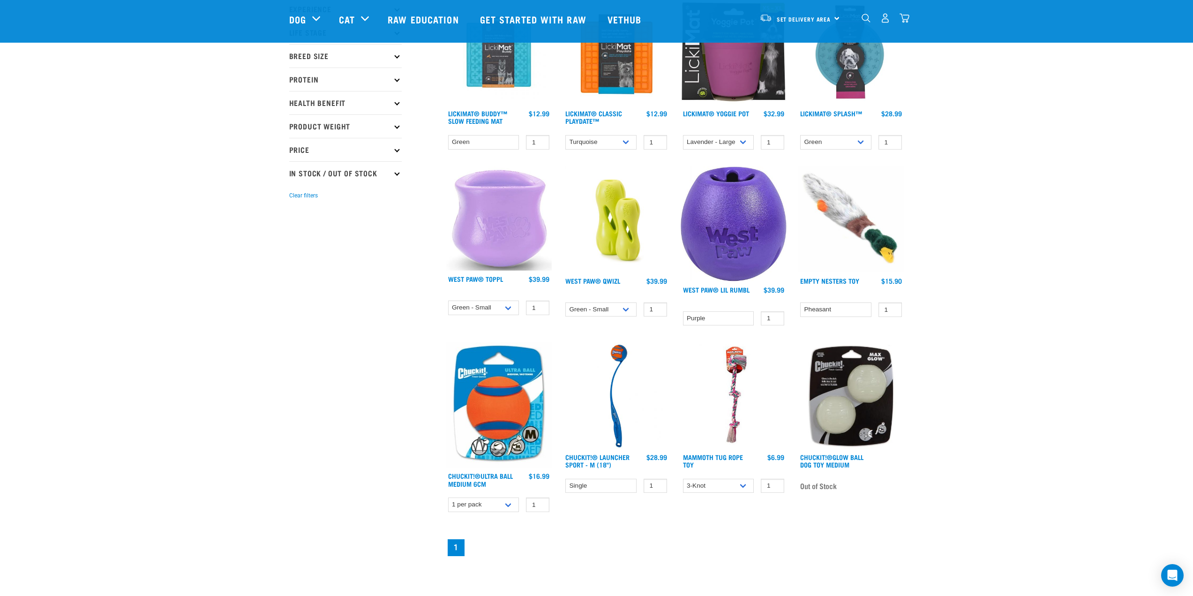
scroll to position [141, 0]
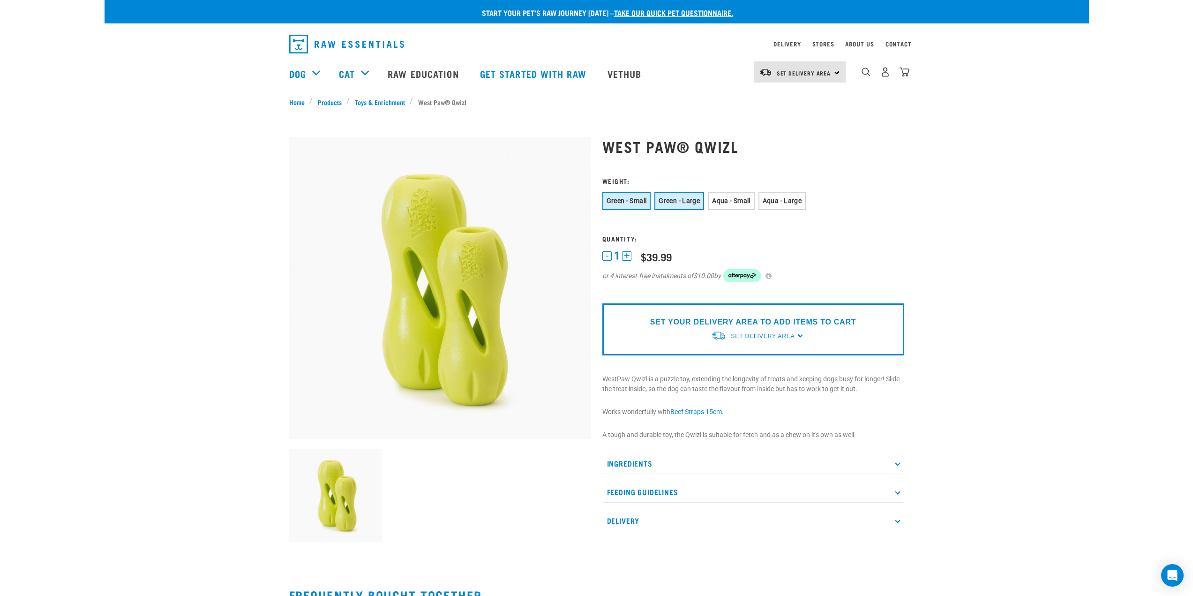
click at [670, 204] on span "Green - Large" at bounding box center [679, 200] width 41 height 7
click at [630, 195] on button "Green - Small" at bounding box center [626, 201] width 49 height 18
click at [724, 199] on span "Aqua - Small" at bounding box center [731, 200] width 38 height 7
click at [775, 200] on span "Aqua - Large" at bounding box center [782, 200] width 39 height 7
click at [632, 196] on button "Green - Small" at bounding box center [626, 201] width 49 height 18
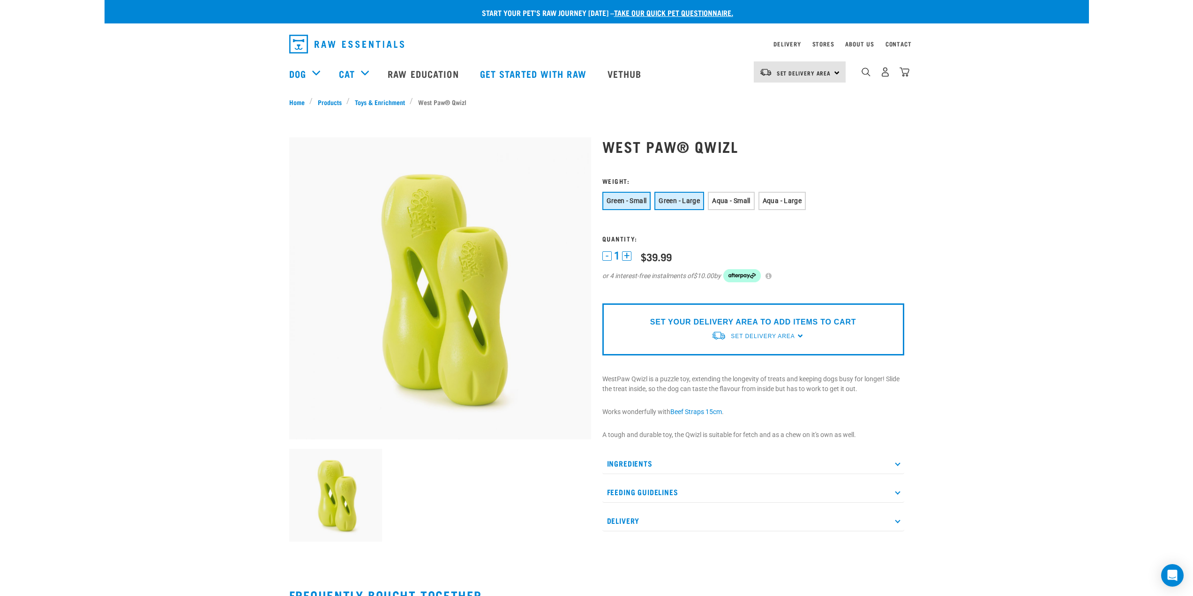
click at [669, 207] on button "Green - Large" at bounding box center [679, 201] width 50 height 18
click at [625, 195] on button "Green - Small" at bounding box center [626, 201] width 49 height 18
click at [690, 201] on span "Green - Large" at bounding box center [679, 200] width 41 height 7
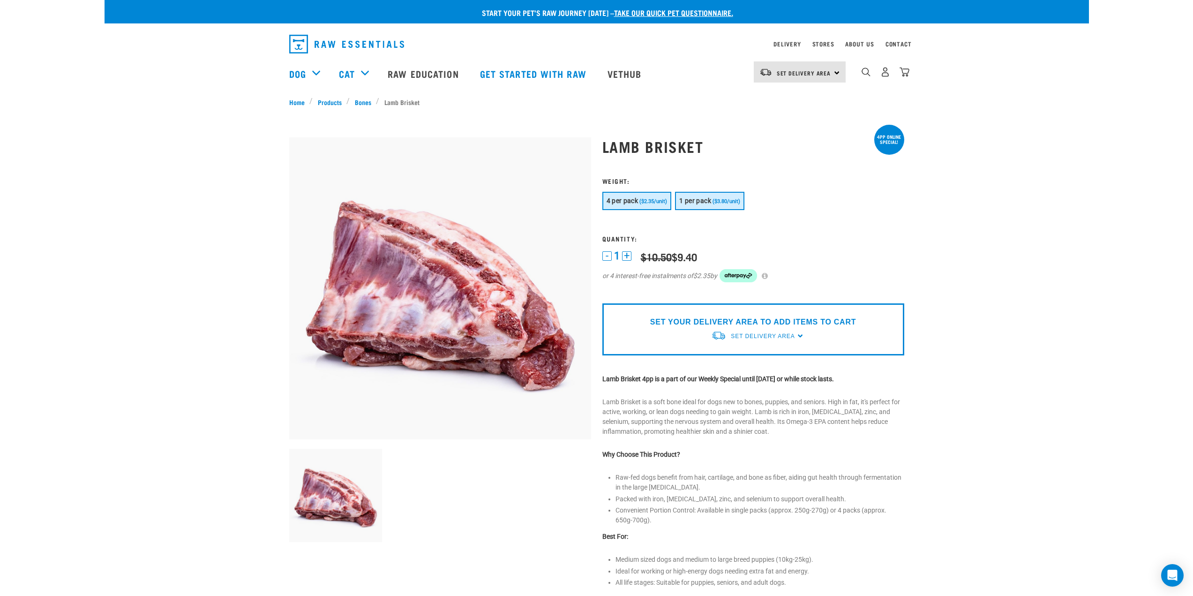
click at [698, 199] on span "1 per pack" at bounding box center [695, 200] width 32 height 7
click at [640, 202] on span "($2.35/unit)" at bounding box center [653, 201] width 28 height 6
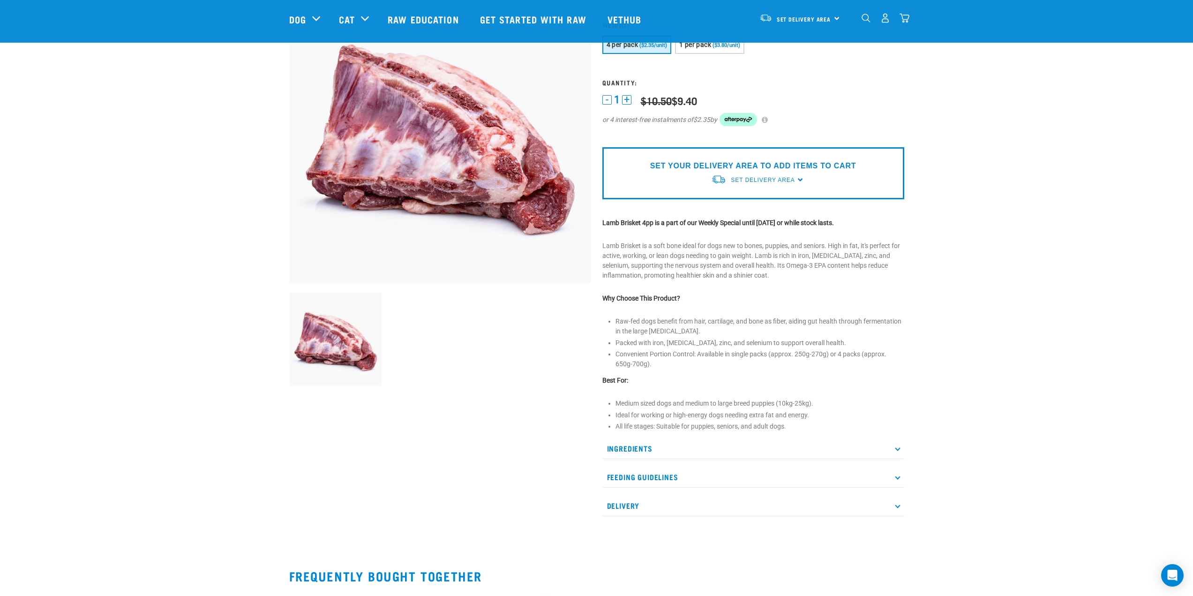
scroll to position [94, 0]
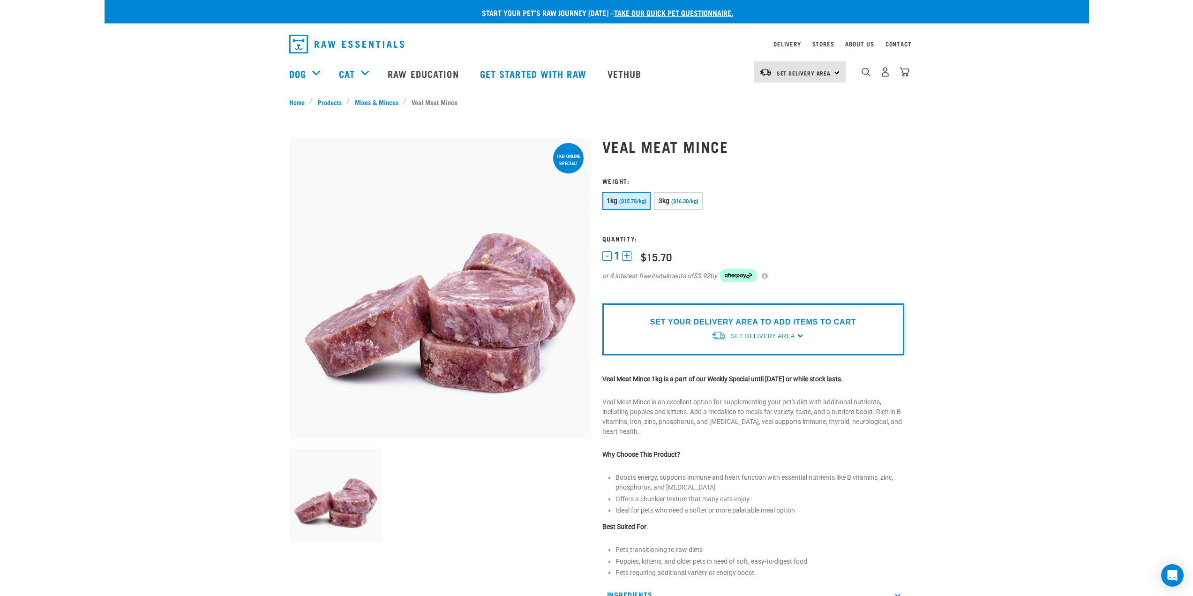
scroll to position [94, 0]
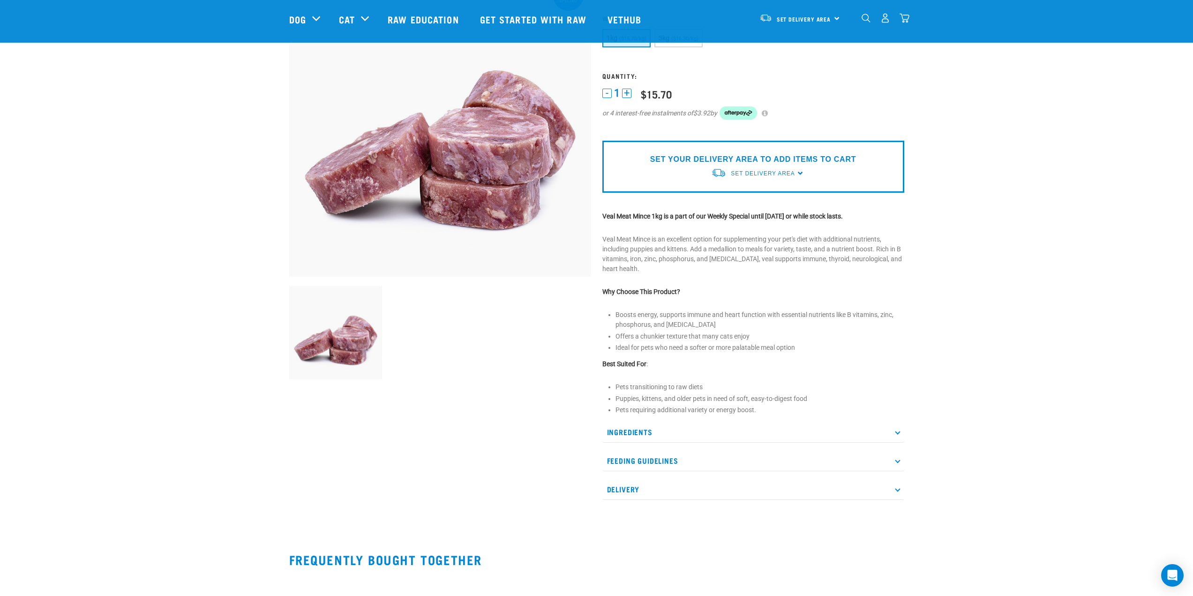
click at [645, 431] on p "Ingredients" at bounding box center [753, 431] width 302 height 21
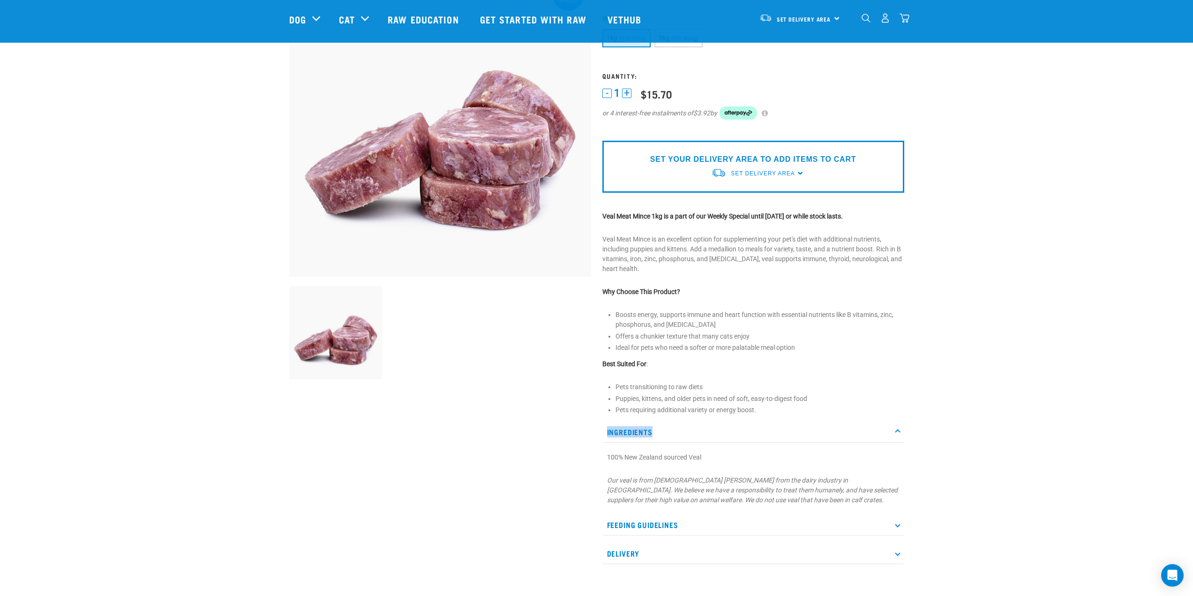
click at [645, 430] on p "Ingredients" at bounding box center [753, 431] width 302 height 21
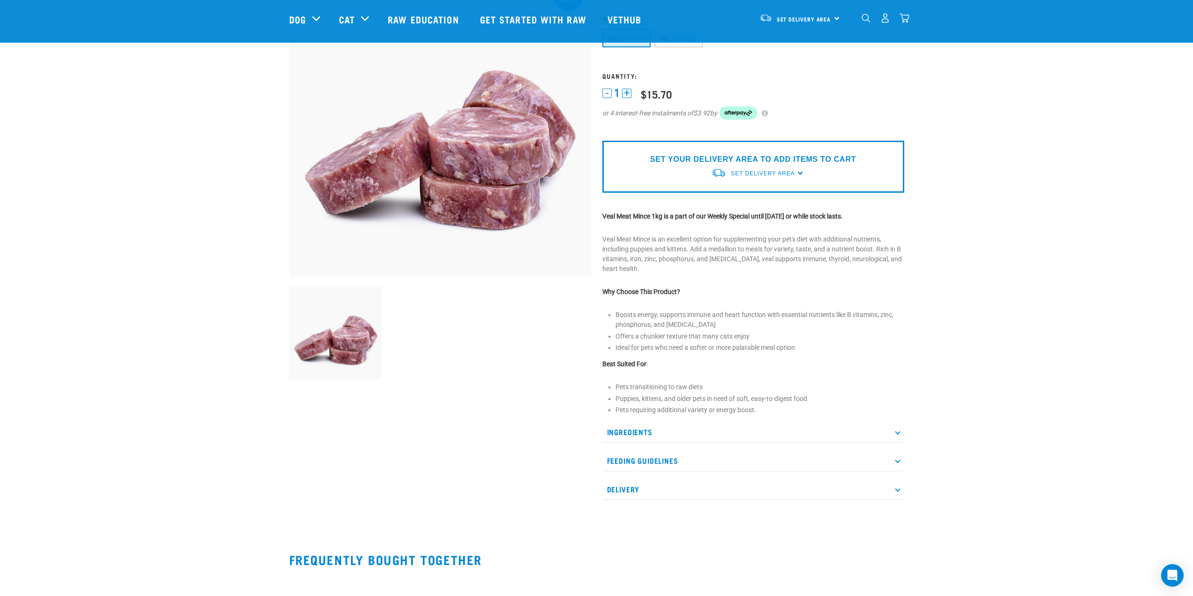
click at [648, 457] on p "Feeding Guidelines" at bounding box center [753, 460] width 302 height 21
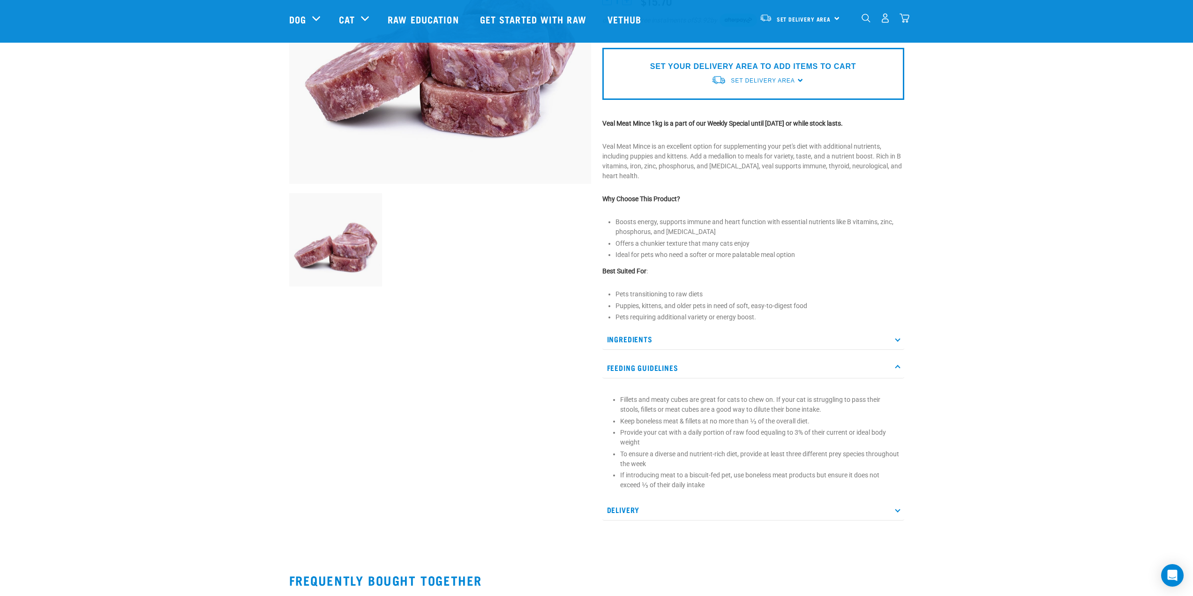
scroll to position [187, 0]
